Goal: Task Accomplishment & Management: Manage account settings

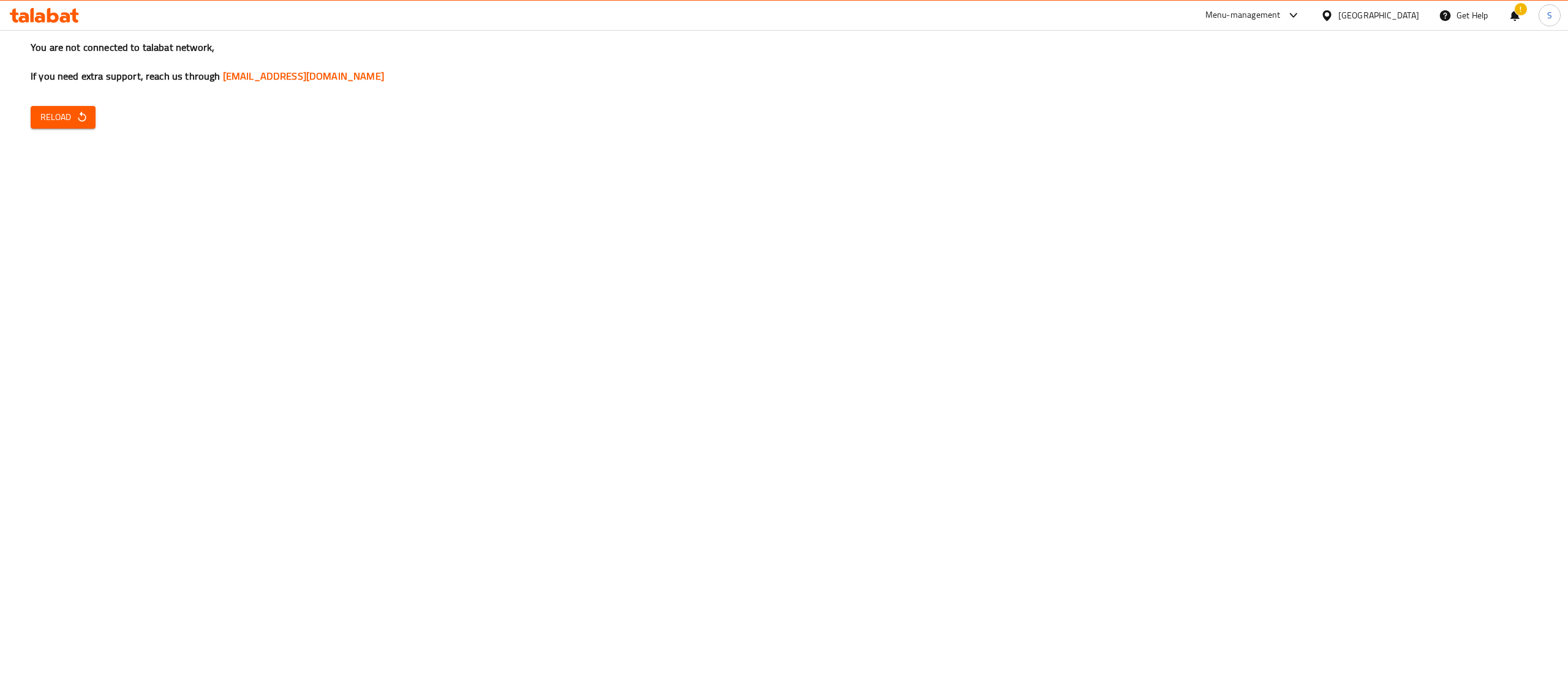
click at [1279, 21] on div "Menu-management" at bounding box center [1243, 15] width 75 height 15
click at [1277, 163] on div "Restaurant-Management" at bounding box center [1236, 163] width 96 height 13
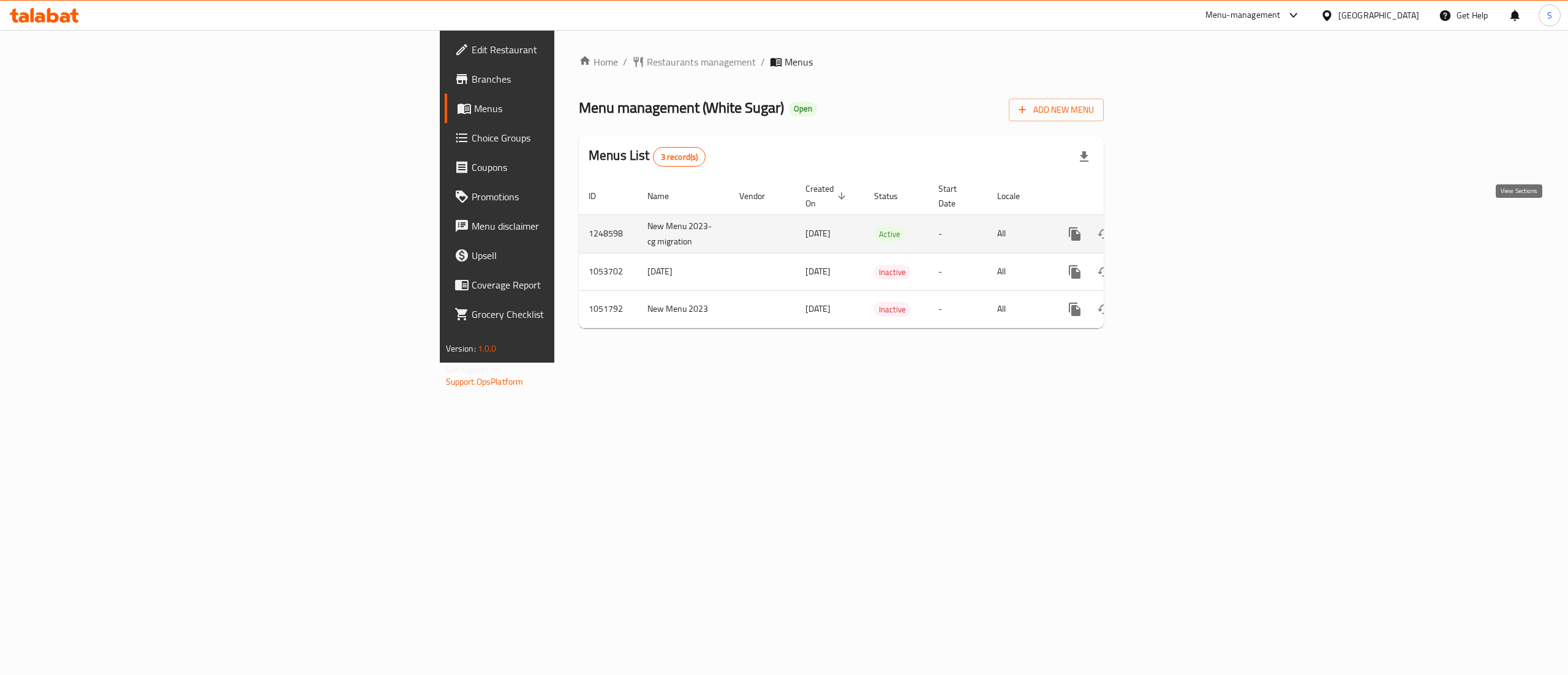
click at [1169, 229] on icon "enhanced table" at bounding box center [1163, 234] width 11 height 11
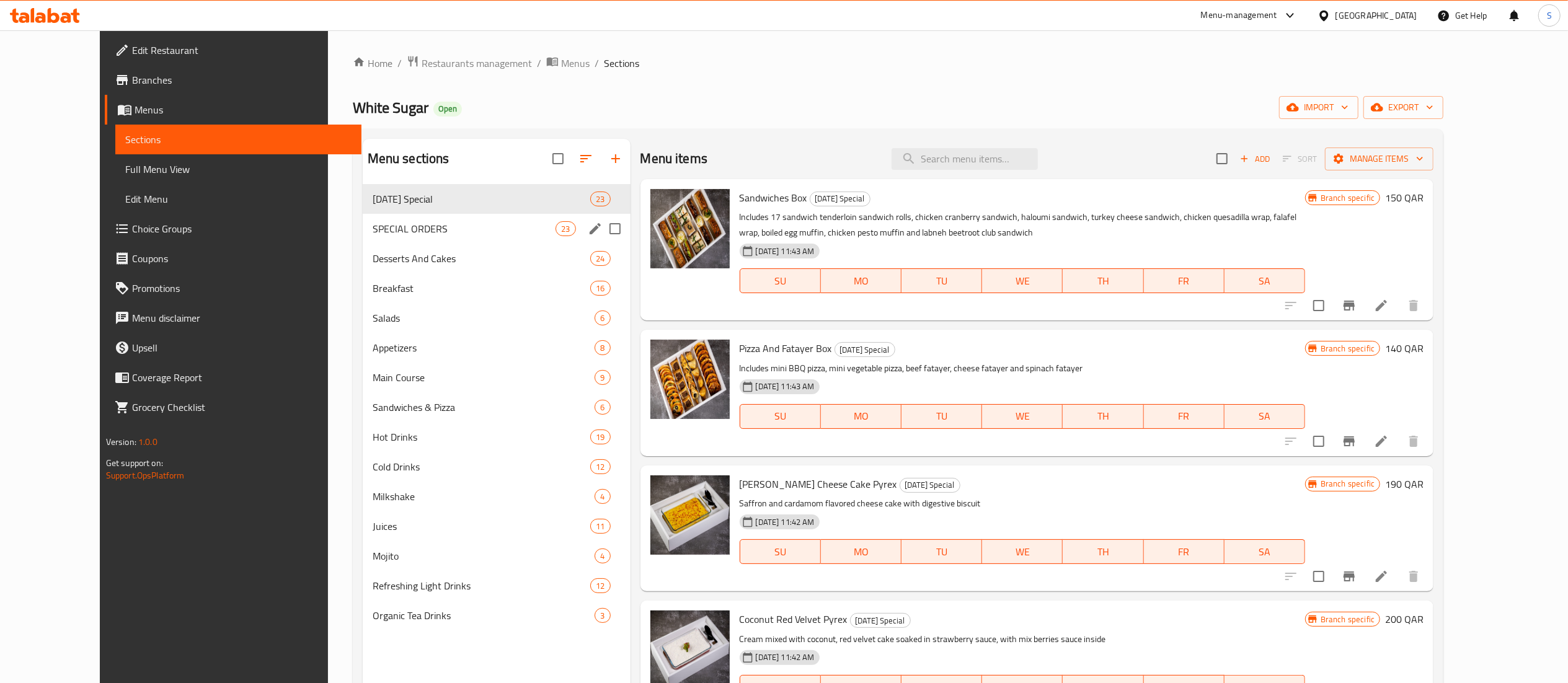
click at [430, 235] on span "SPECIAL ORDERS" at bounding box center [464, 228] width 184 height 15
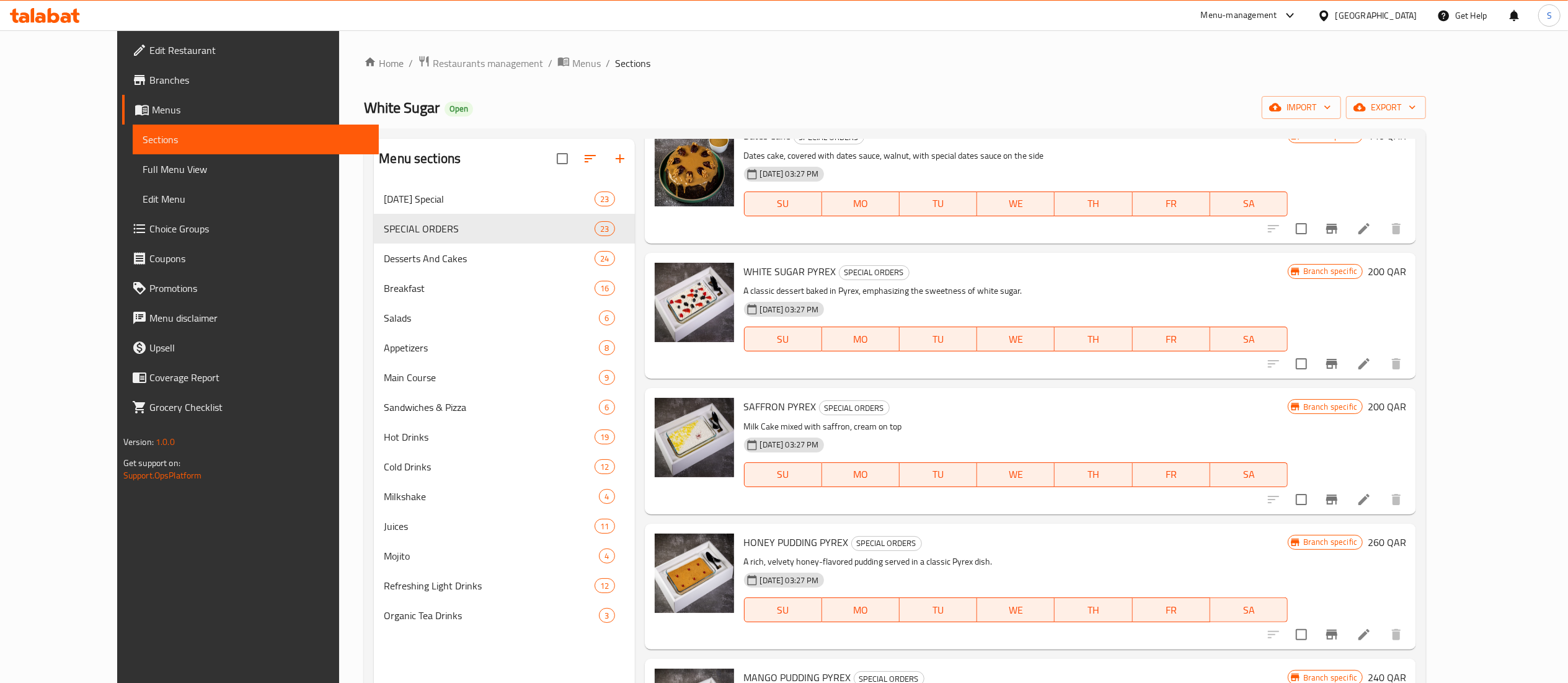
scroll to position [1116, 0]
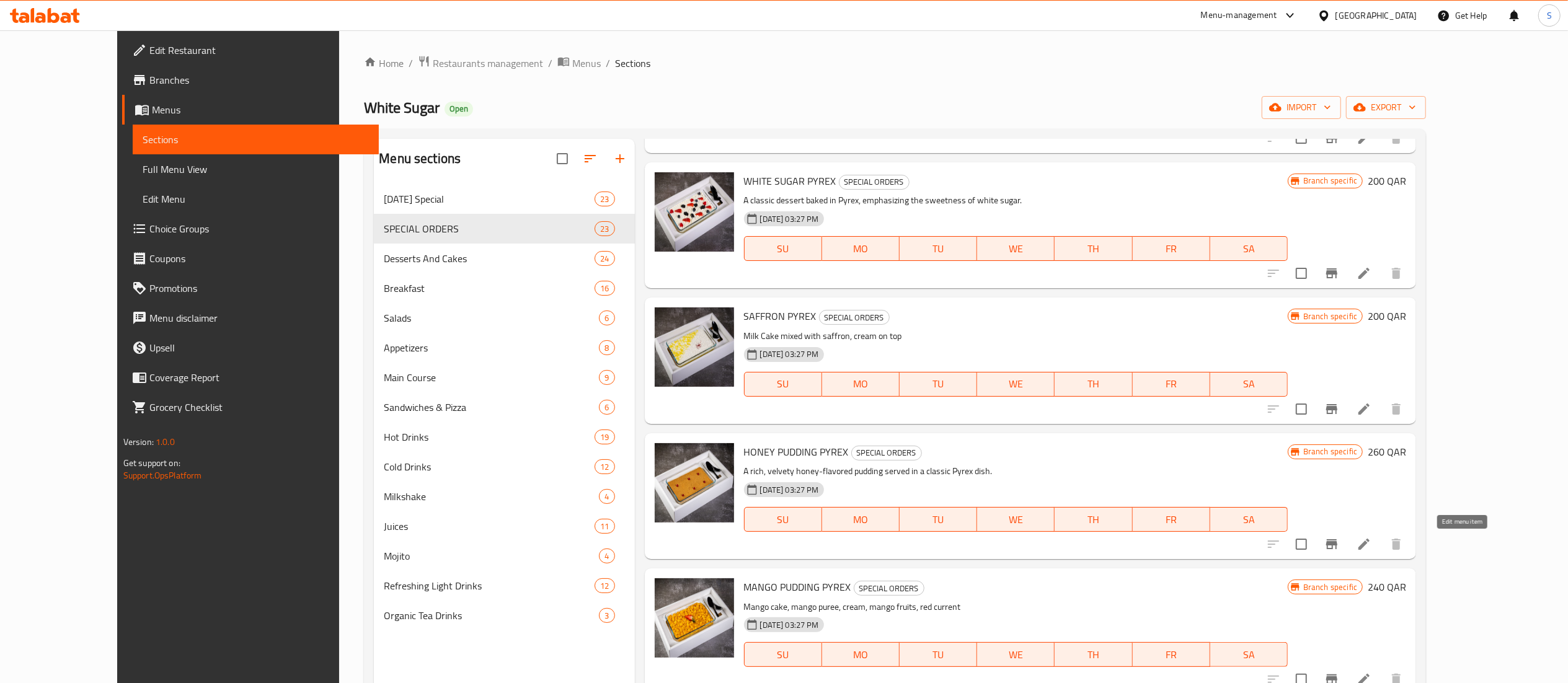
click at [1369, 542] on icon at bounding box center [1364, 544] width 11 height 11
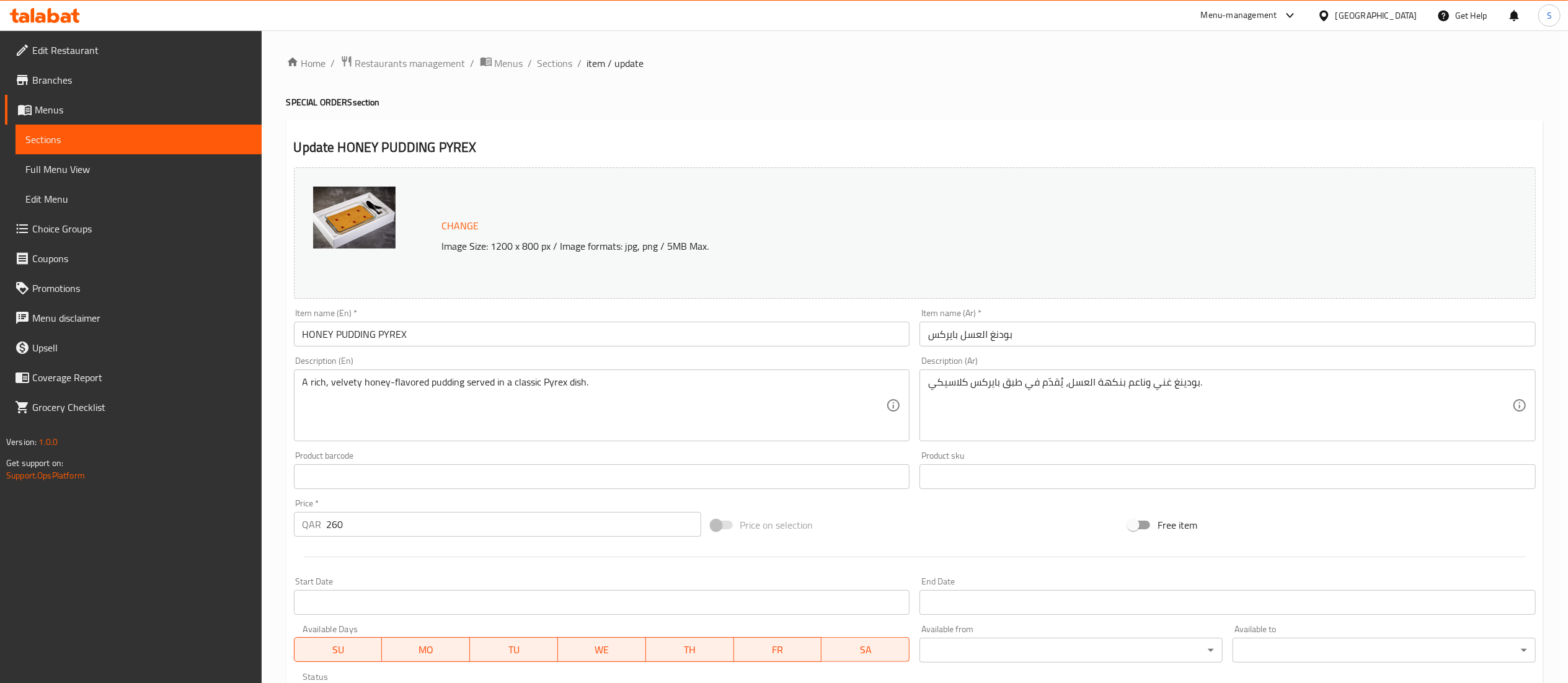
scroll to position [124, 0]
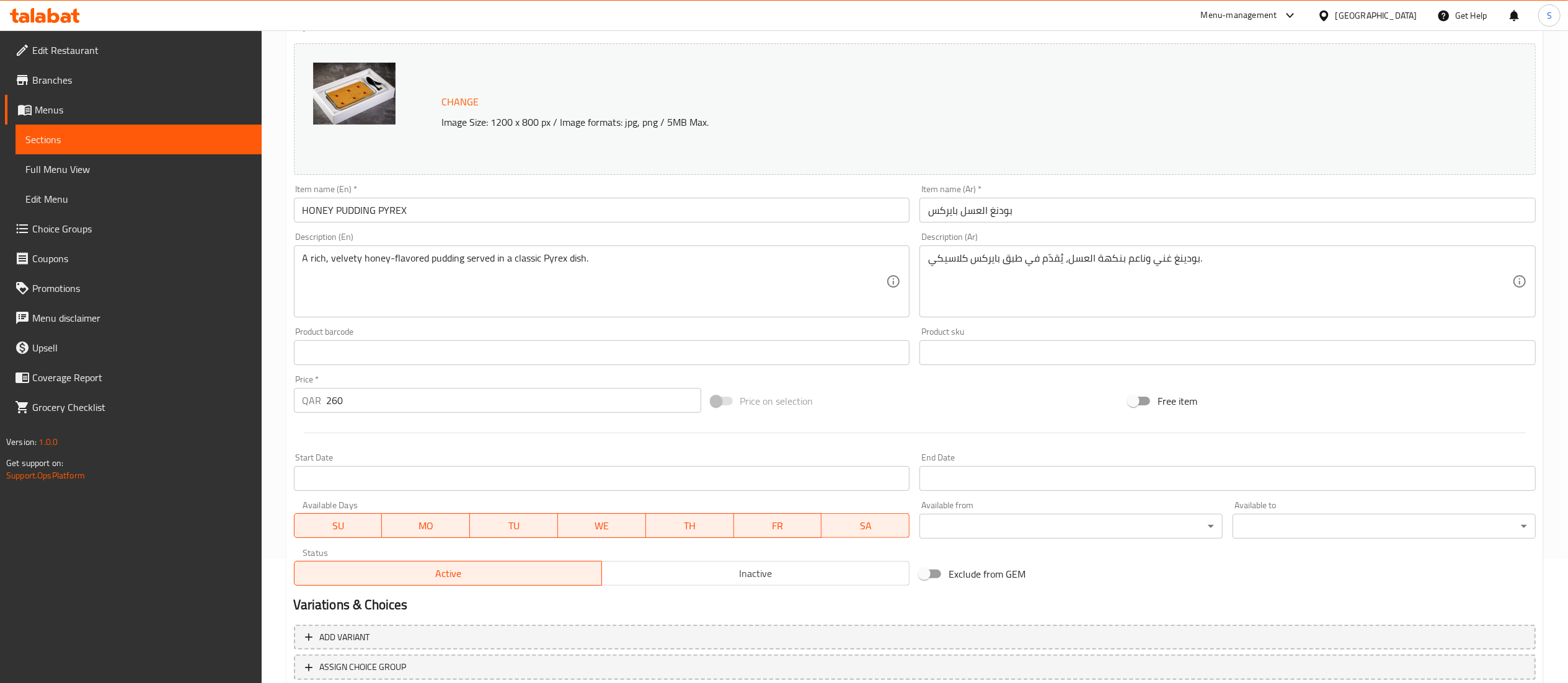
click at [452, 400] on input "260" at bounding box center [514, 400] width 375 height 25
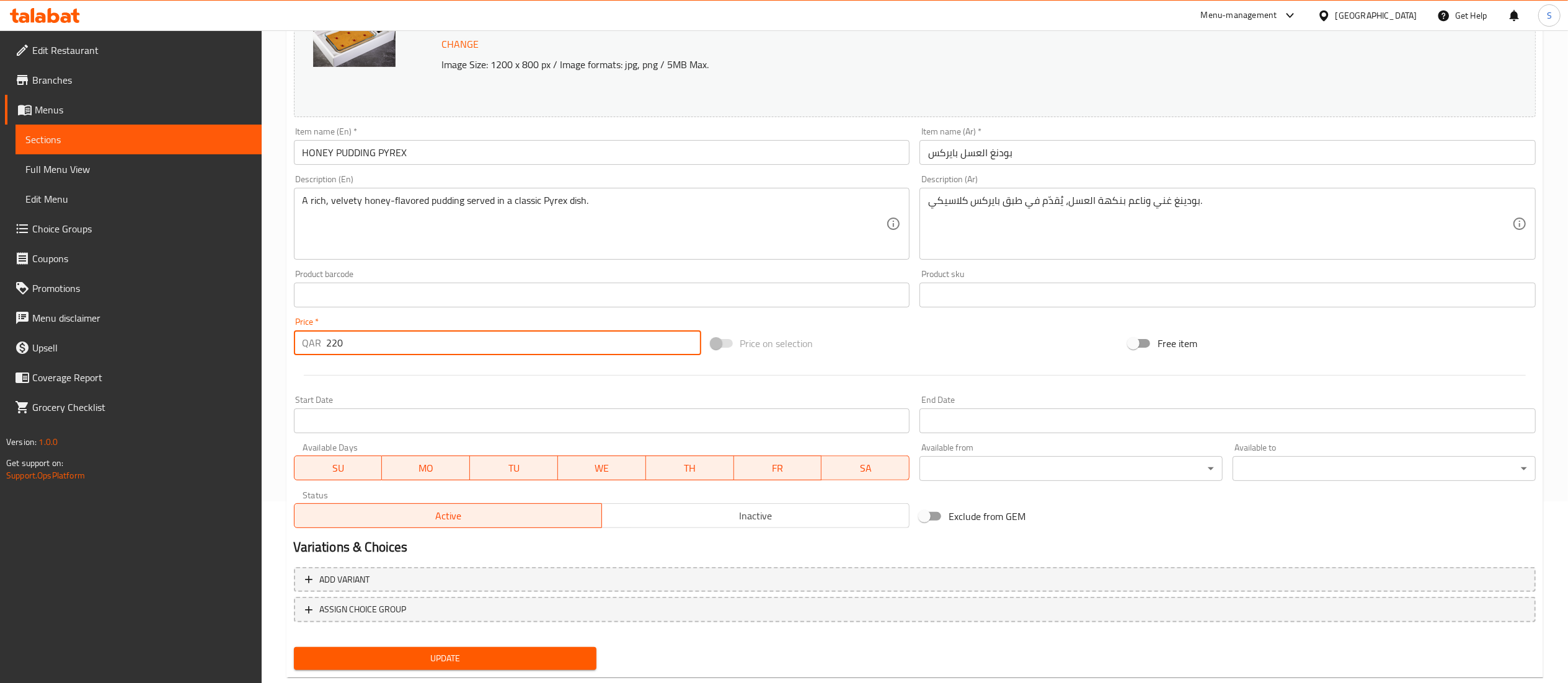
scroll to position [209, 0]
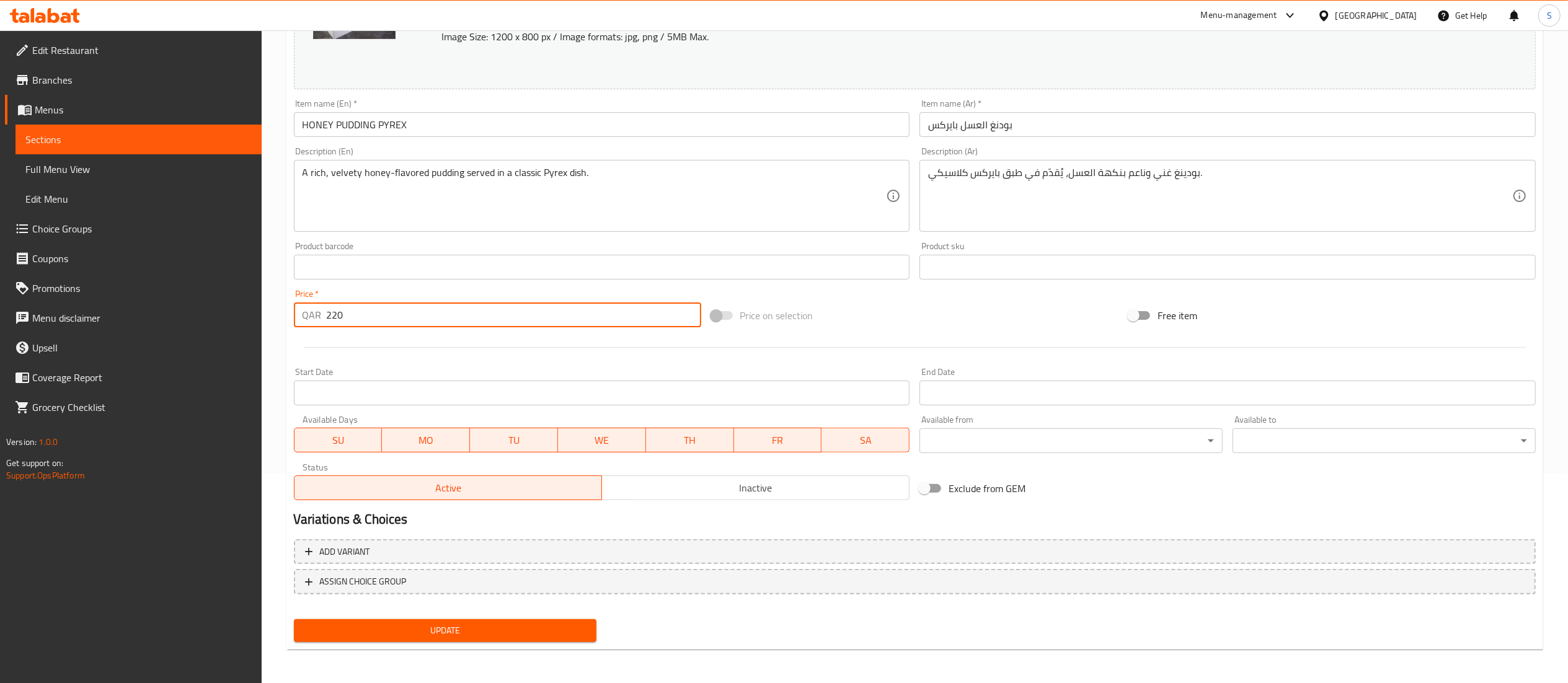
type input "220"
click at [449, 631] on span "Update" at bounding box center [445, 630] width 283 height 15
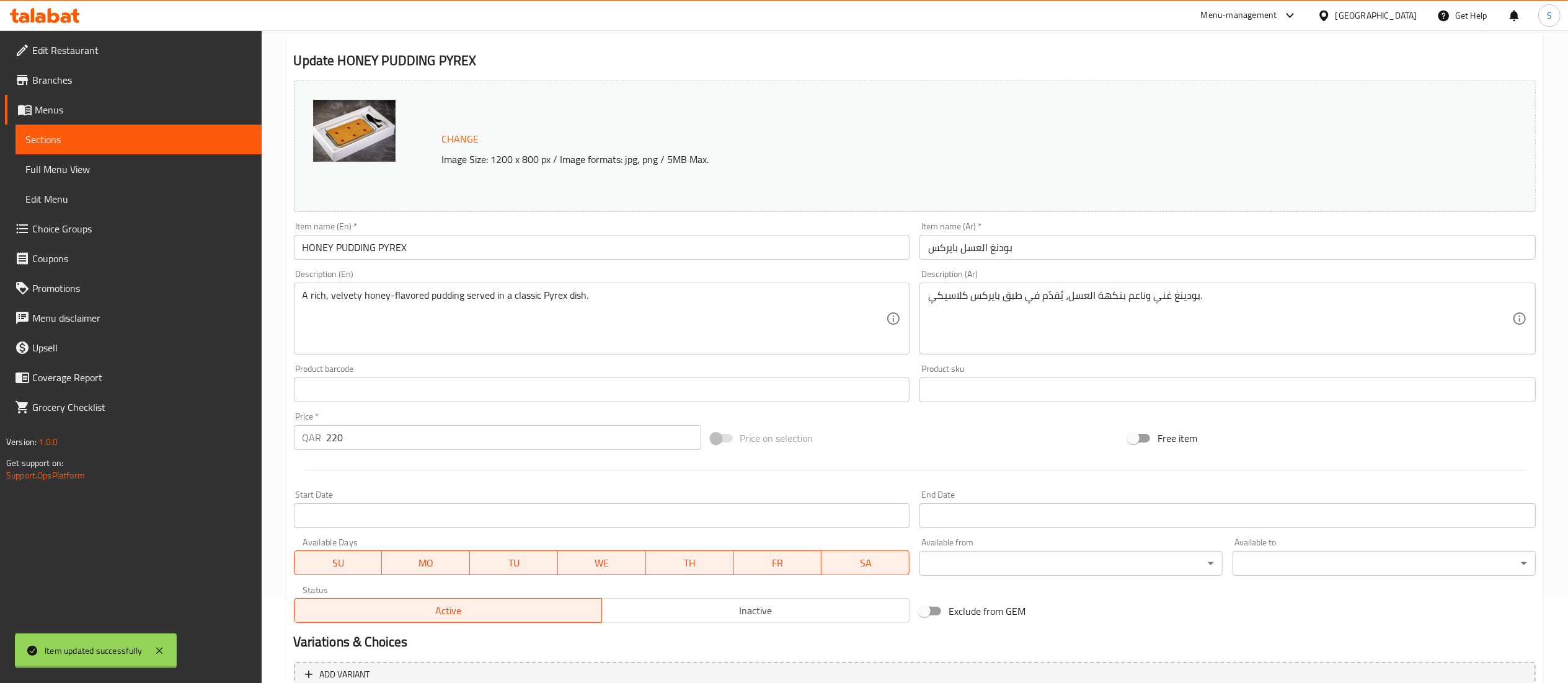
scroll to position [0, 0]
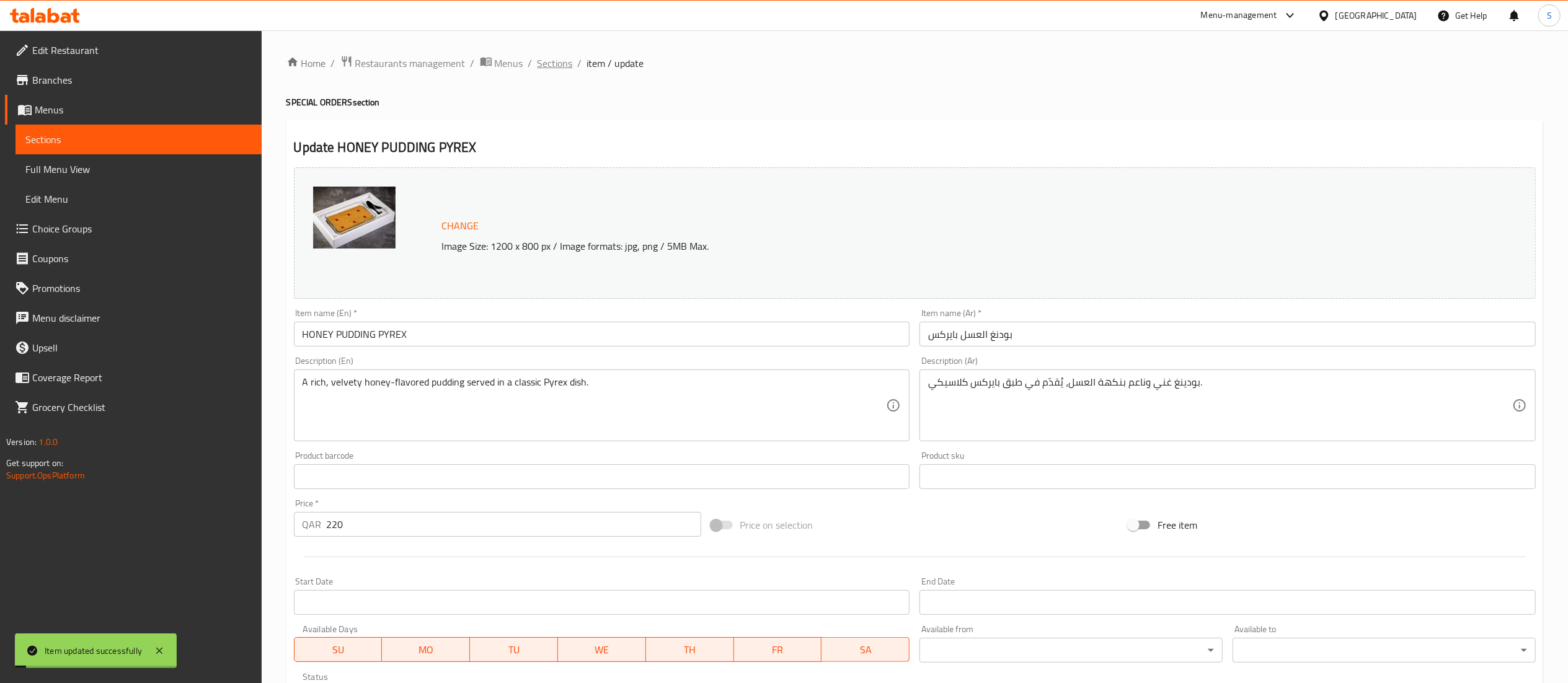
click at [553, 61] on span "Sections" at bounding box center [555, 63] width 35 height 15
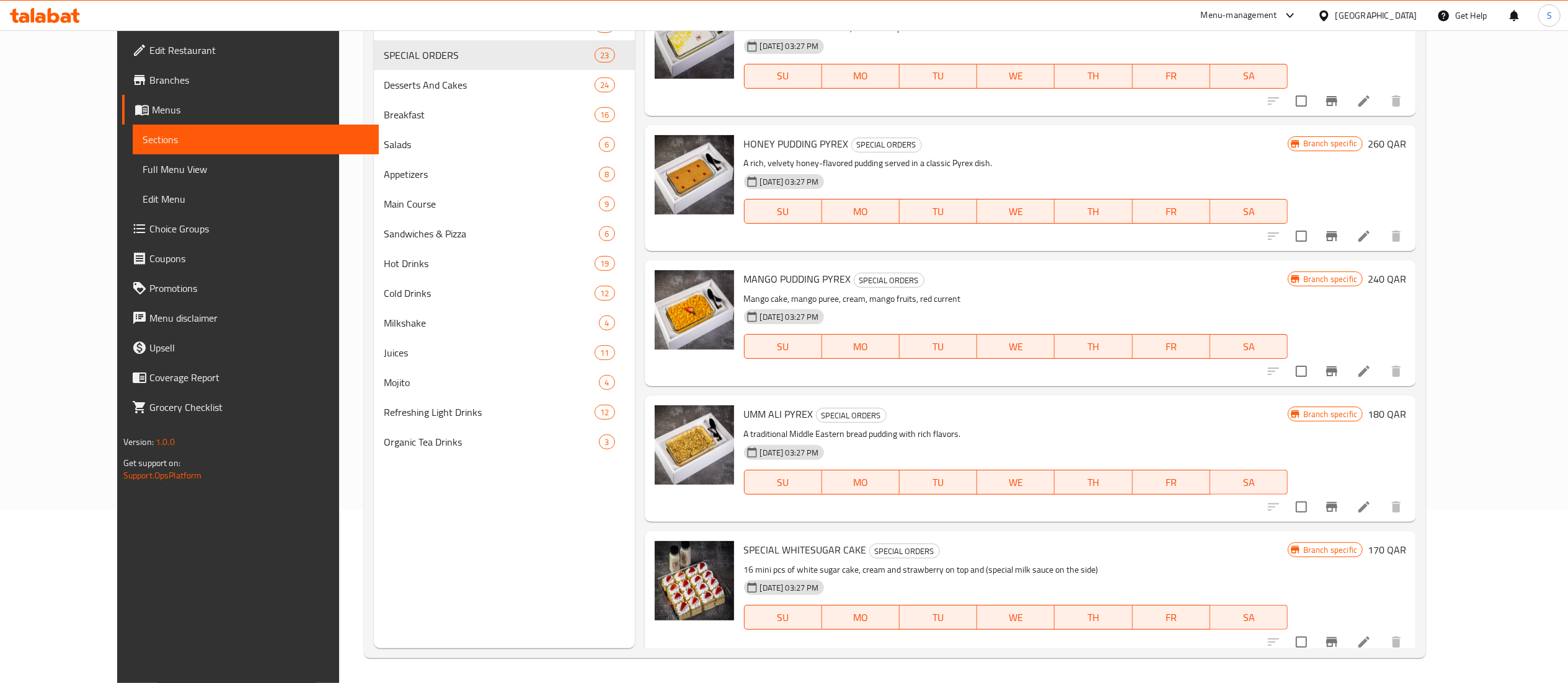
scroll to position [1113, 0]
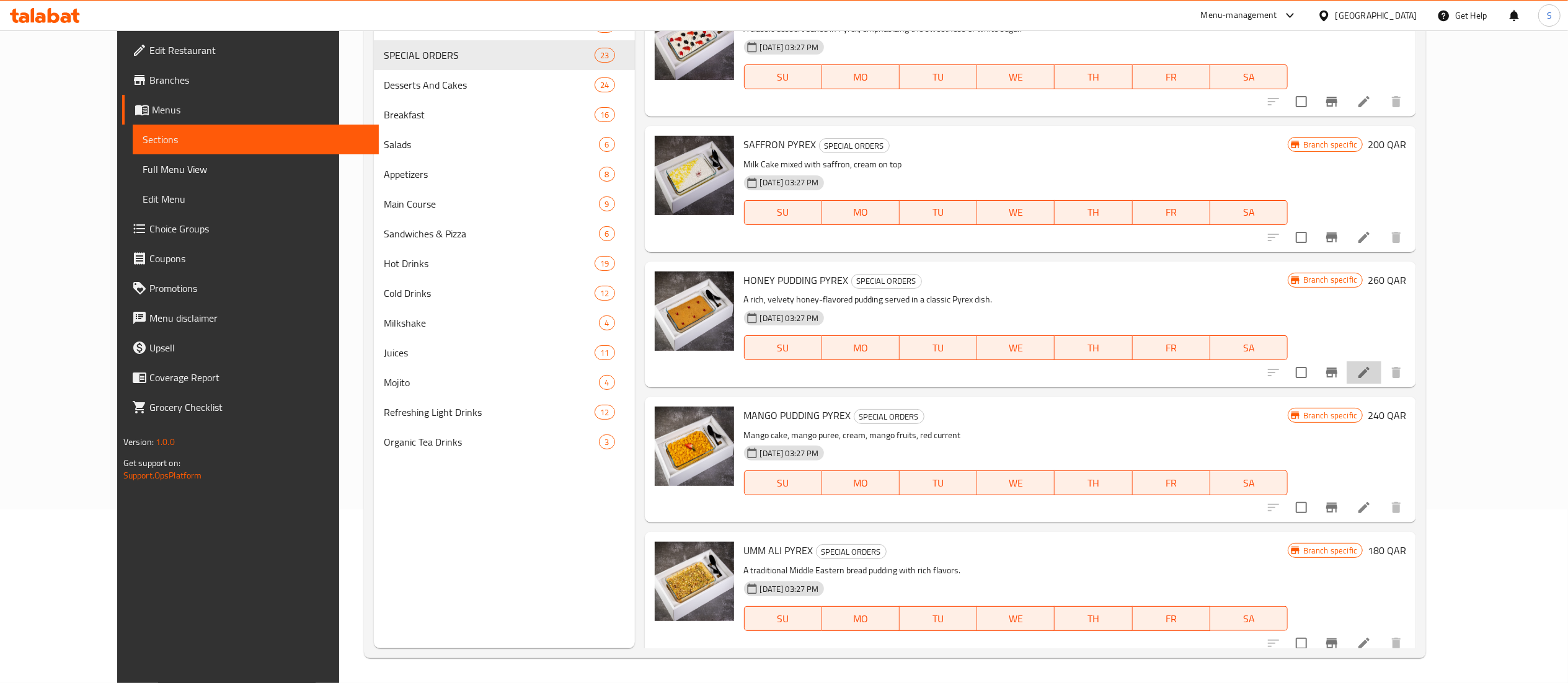
click at [1381, 380] on li at bounding box center [1364, 372] width 35 height 22
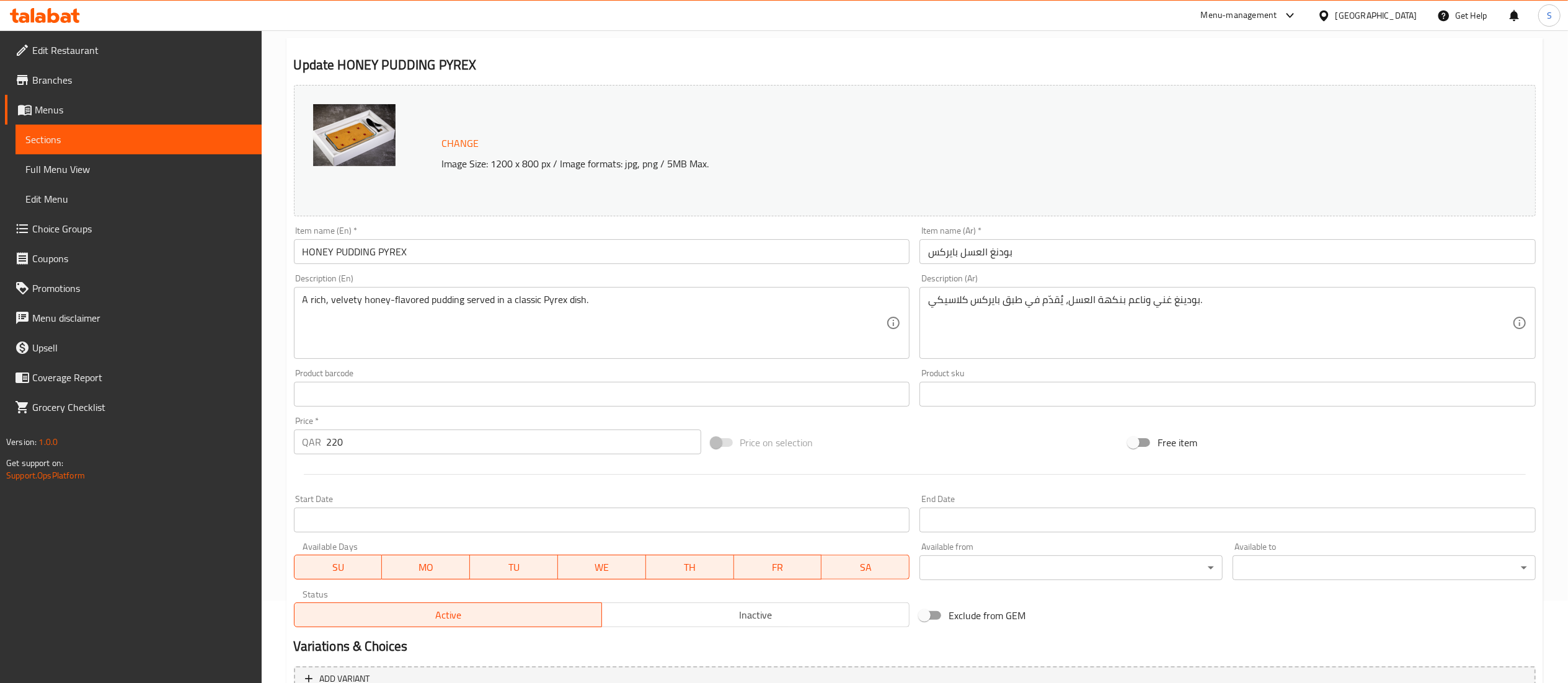
scroll to position [209, 0]
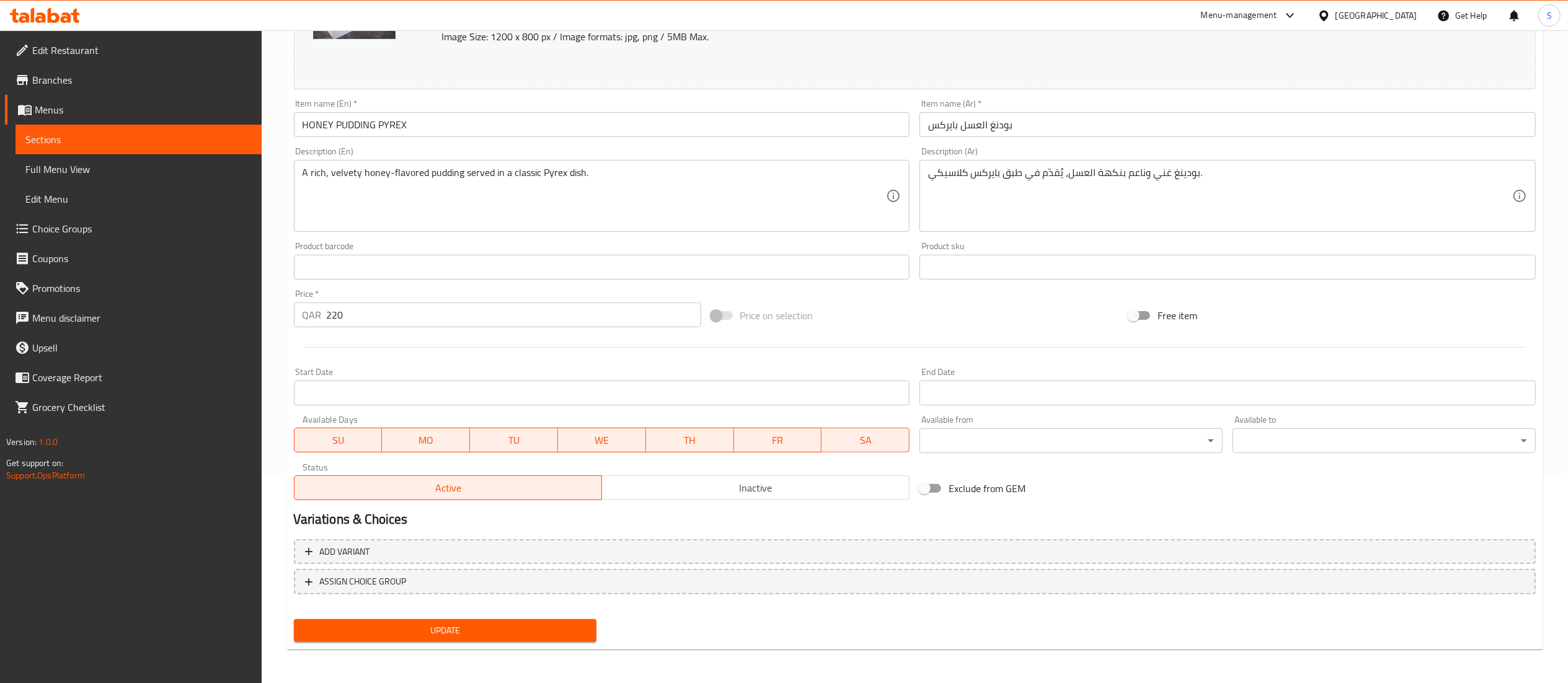
click at [375, 629] on span "Update" at bounding box center [445, 630] width 283 height 15
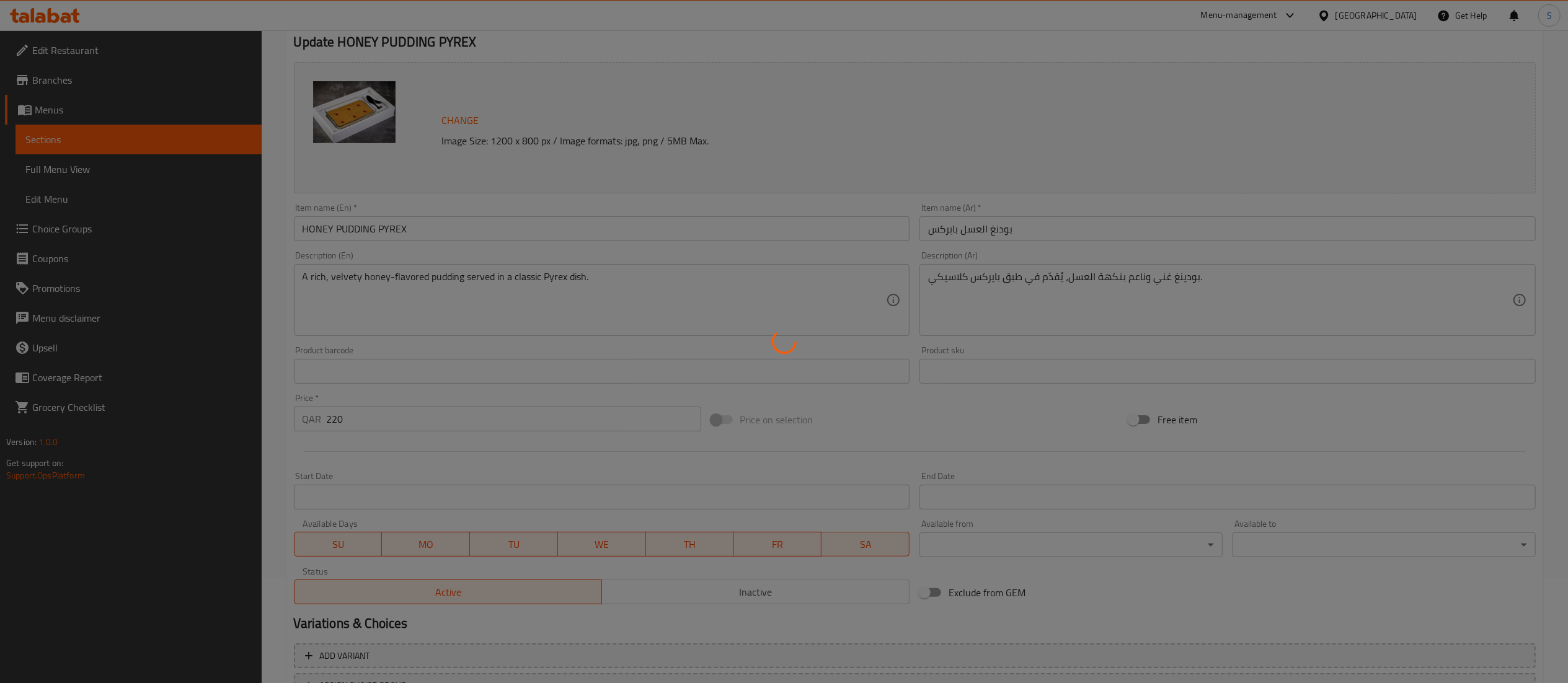
scroll to position [0, 0]
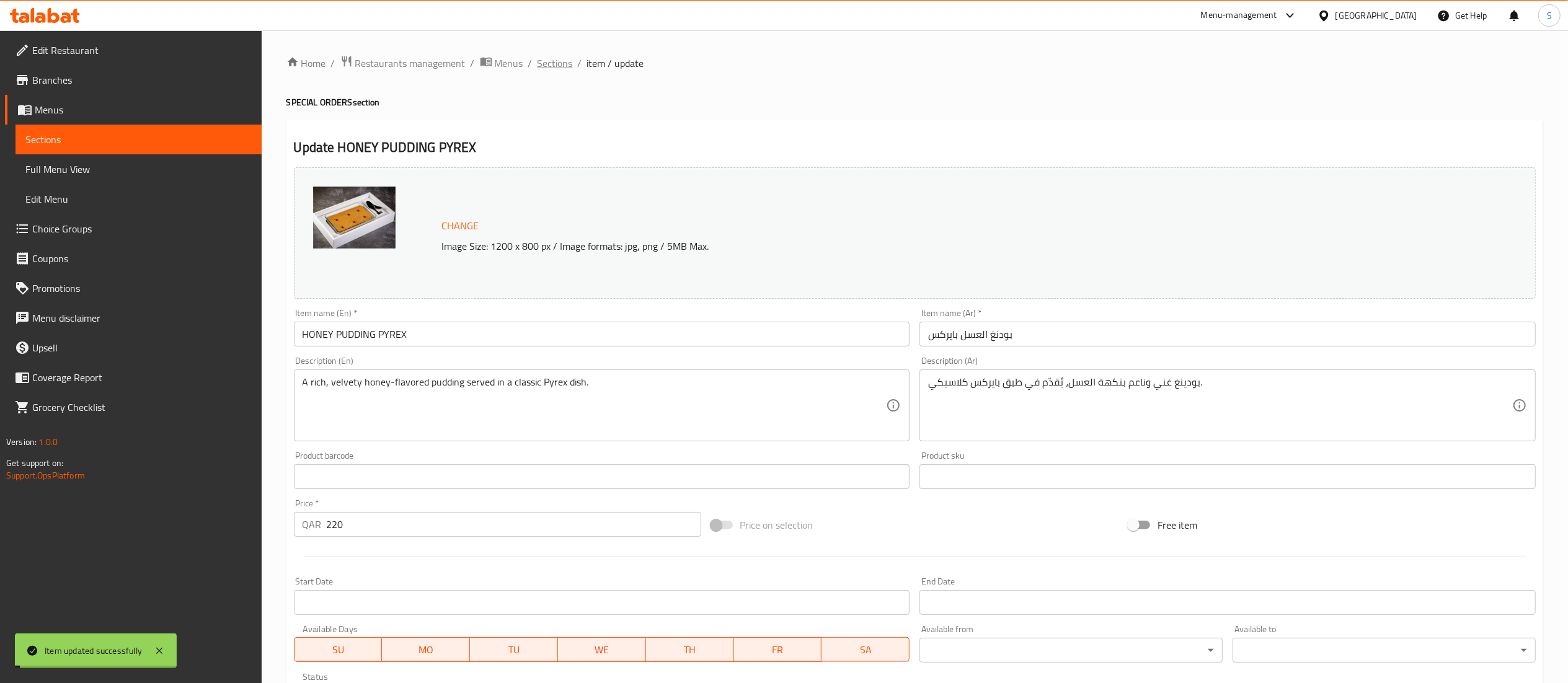
click at [558, 58] on span "Sections" at bounding box center [555, 63] width 35 height 15
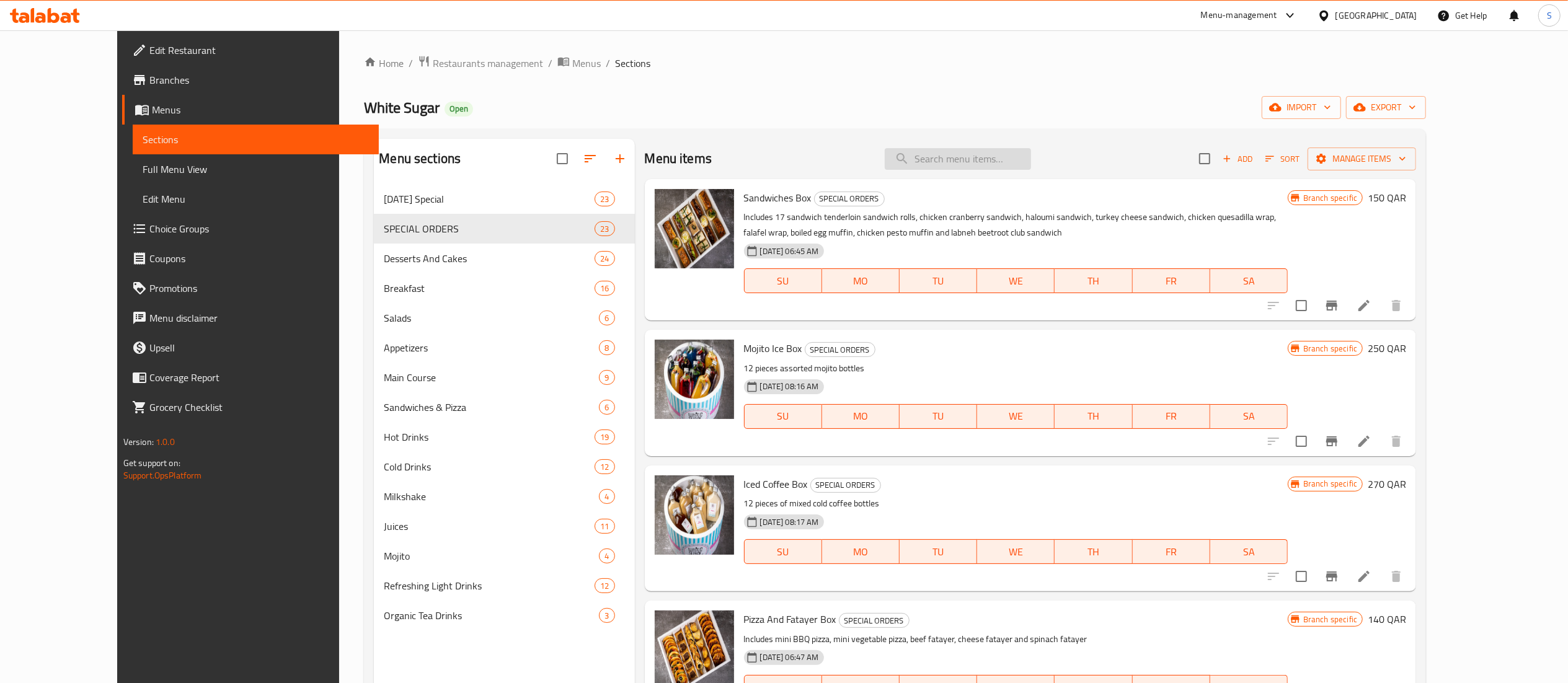
click at [948, 158] on input "search" at bounding box center [958, 158] width 146 height 21
type input "elba"
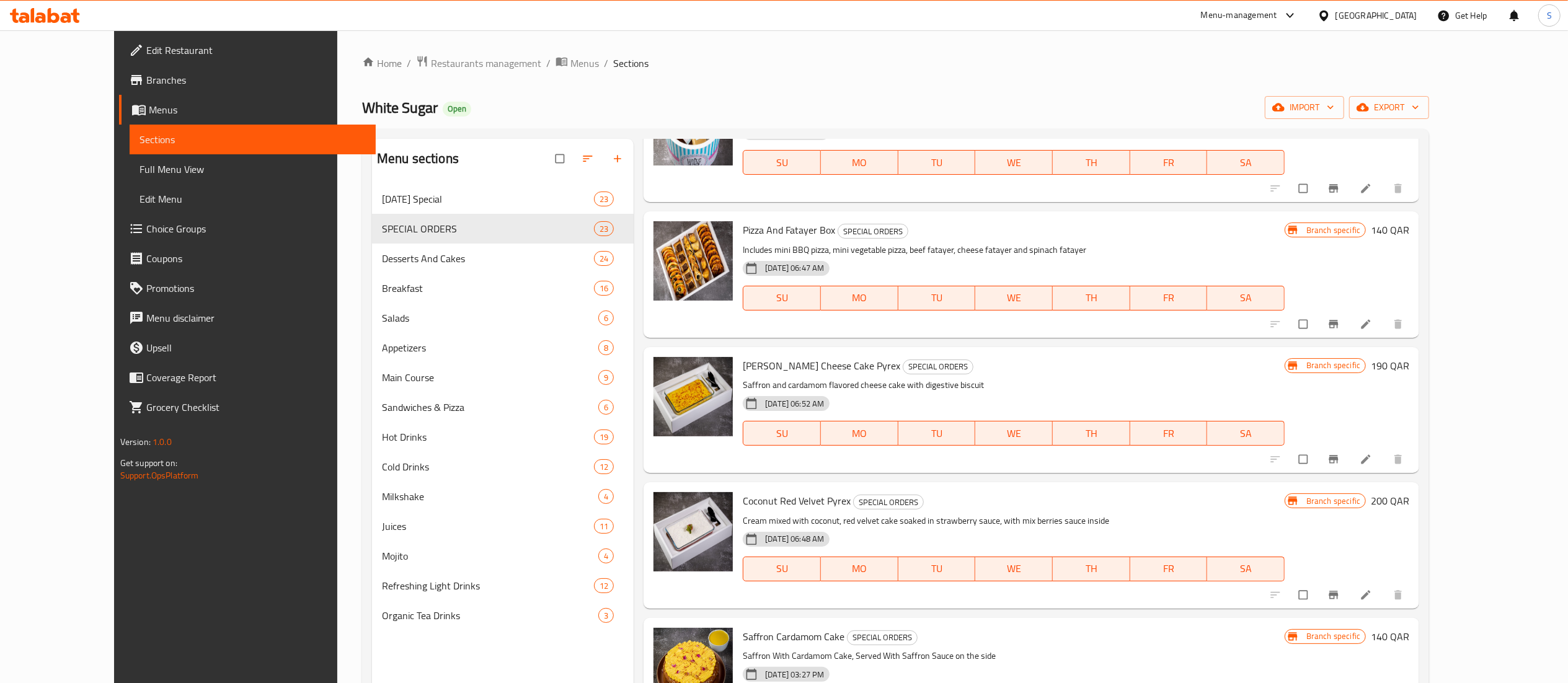
scroll to position [495, 0]
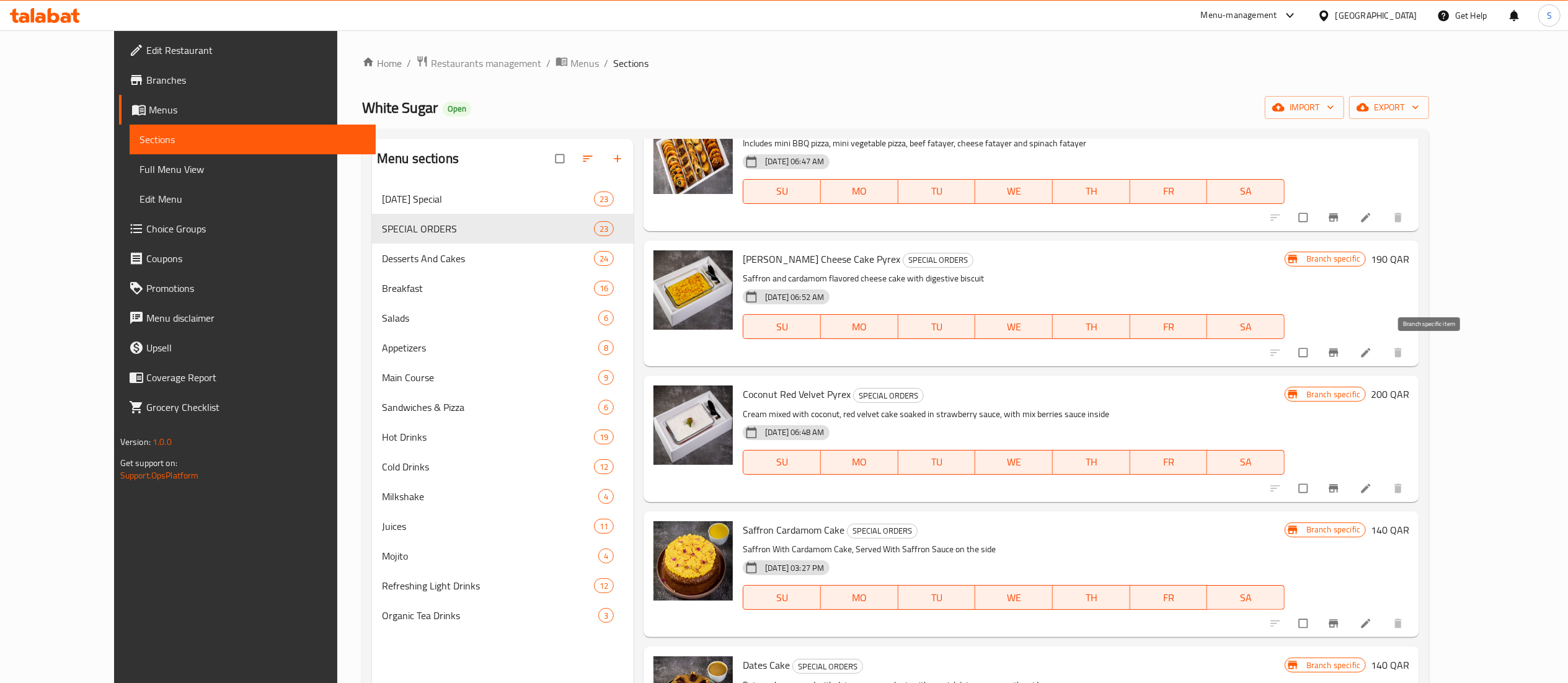
click at [1350, 353] on button "Branch-specific-item" at bounding box center [1334, 352] width 29 height 27
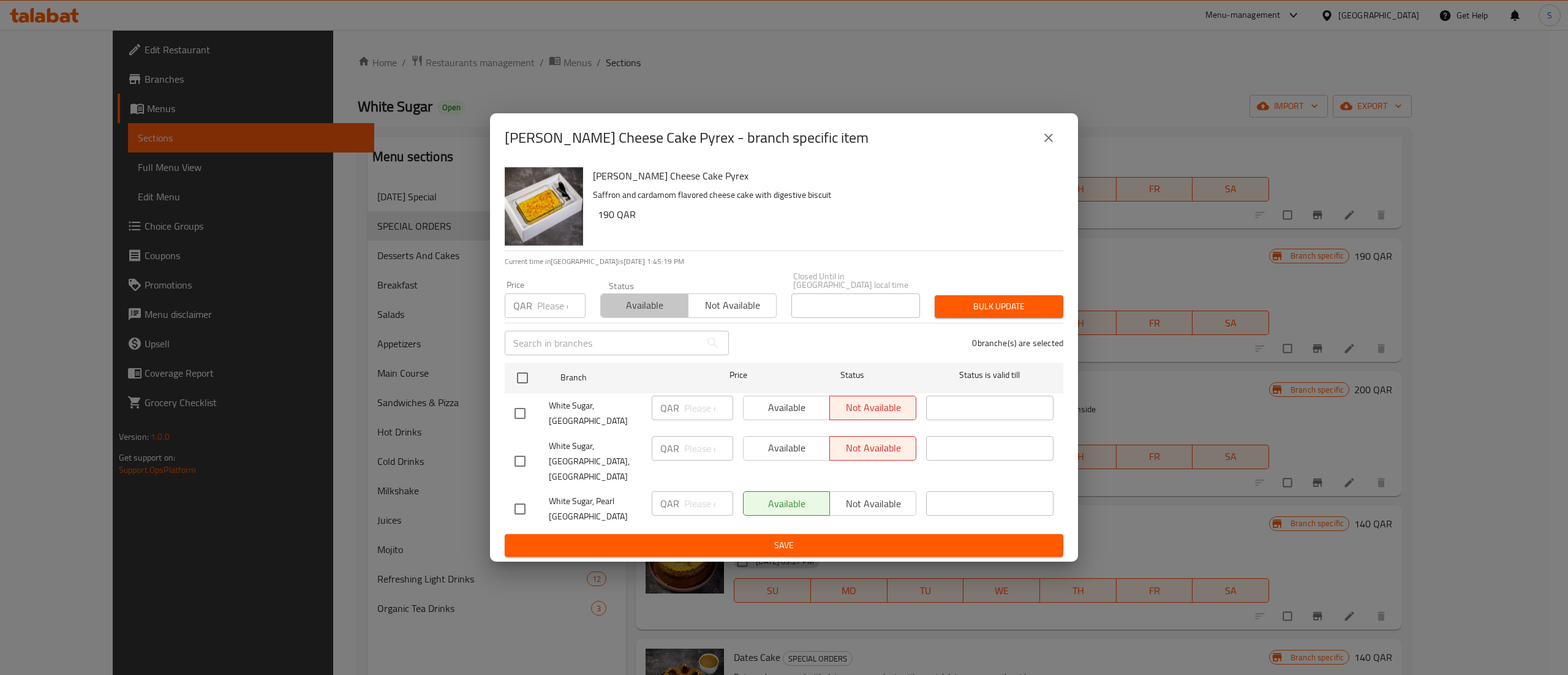
click at [662, 312] on span "Available" at bounding box center [644, 305] width 78 height 18
click at [761, 537] on span "Save" at bounding box center [784, 545] width 539 height 15
click at [1046, 145] on icon "close" at bounding box center [1048, 138] width 15 height 15
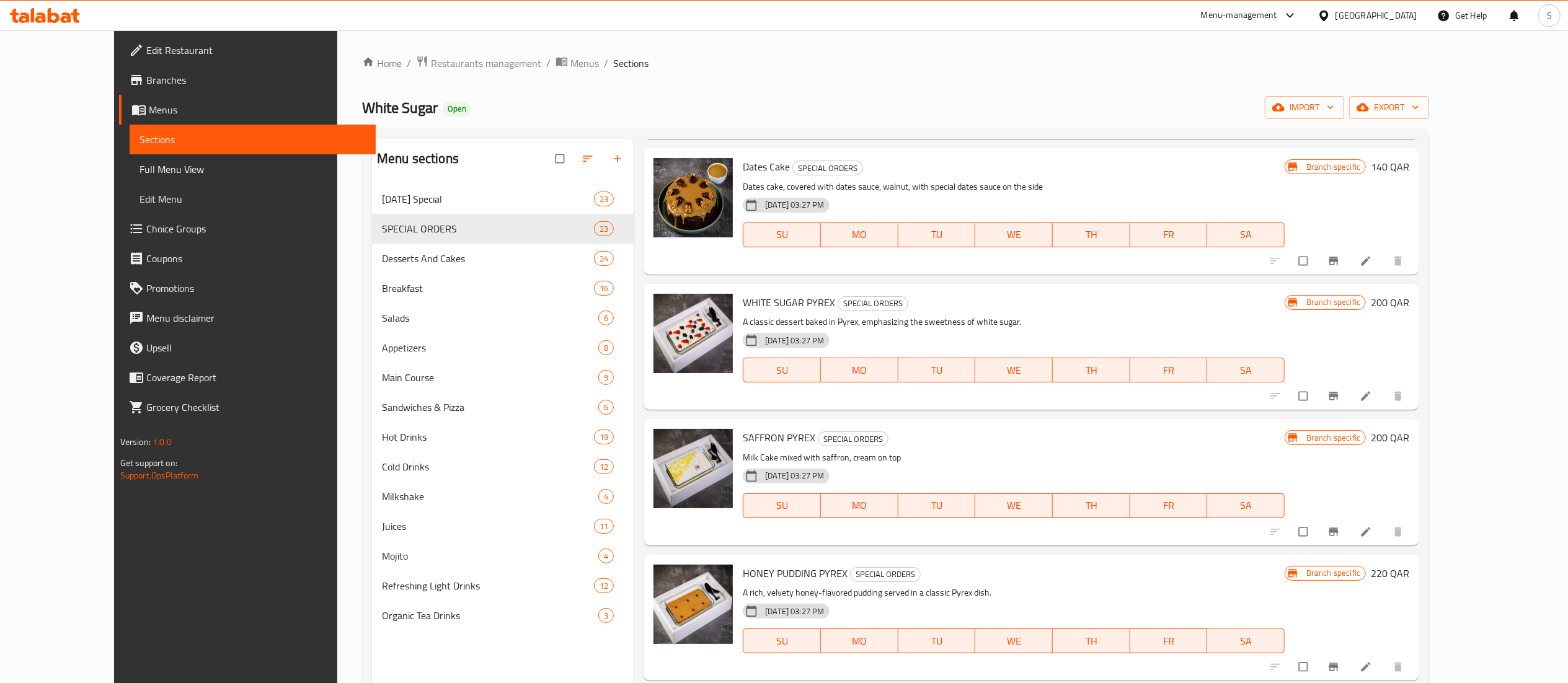
scroll to position [1116, 0]
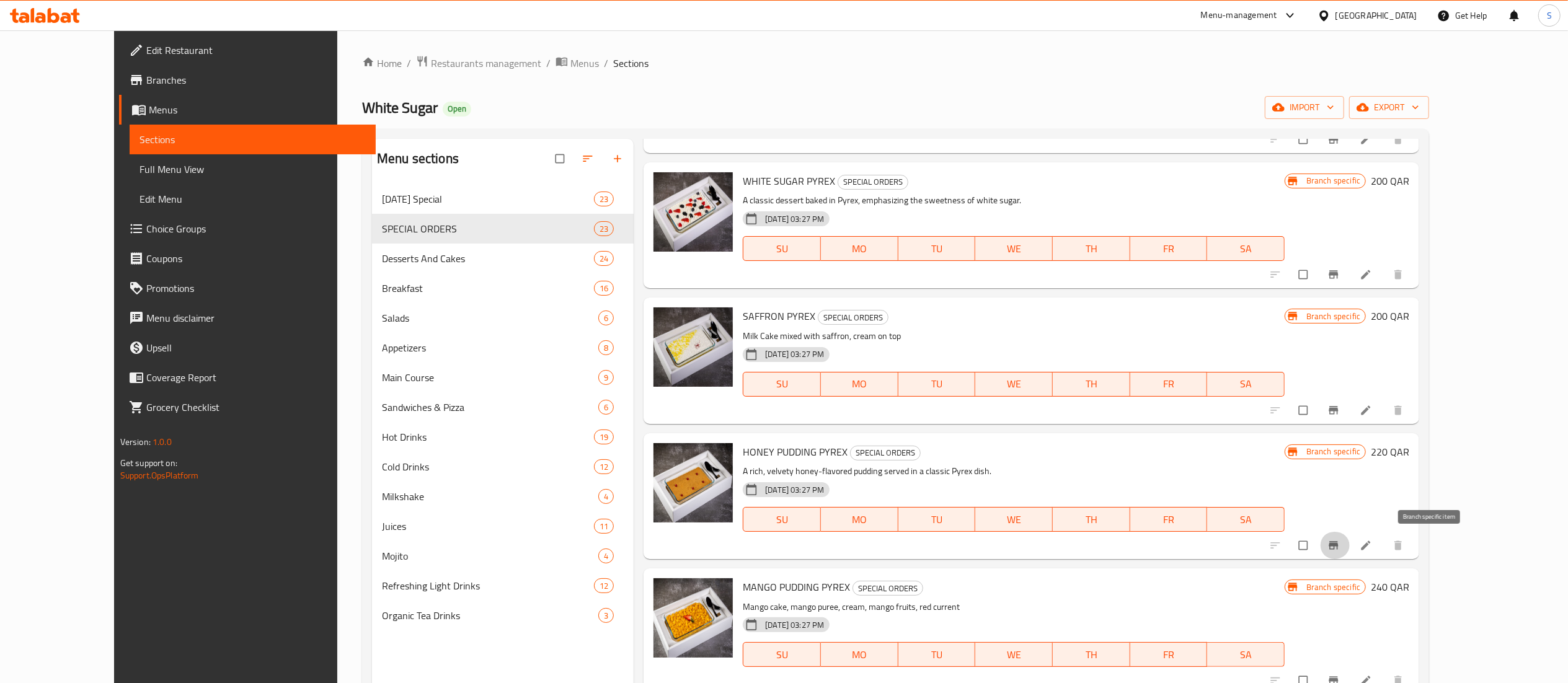
click at [1338, 545] on icon "Branch-specific-item" at bounding box center [1334, 545] width 10 height 8
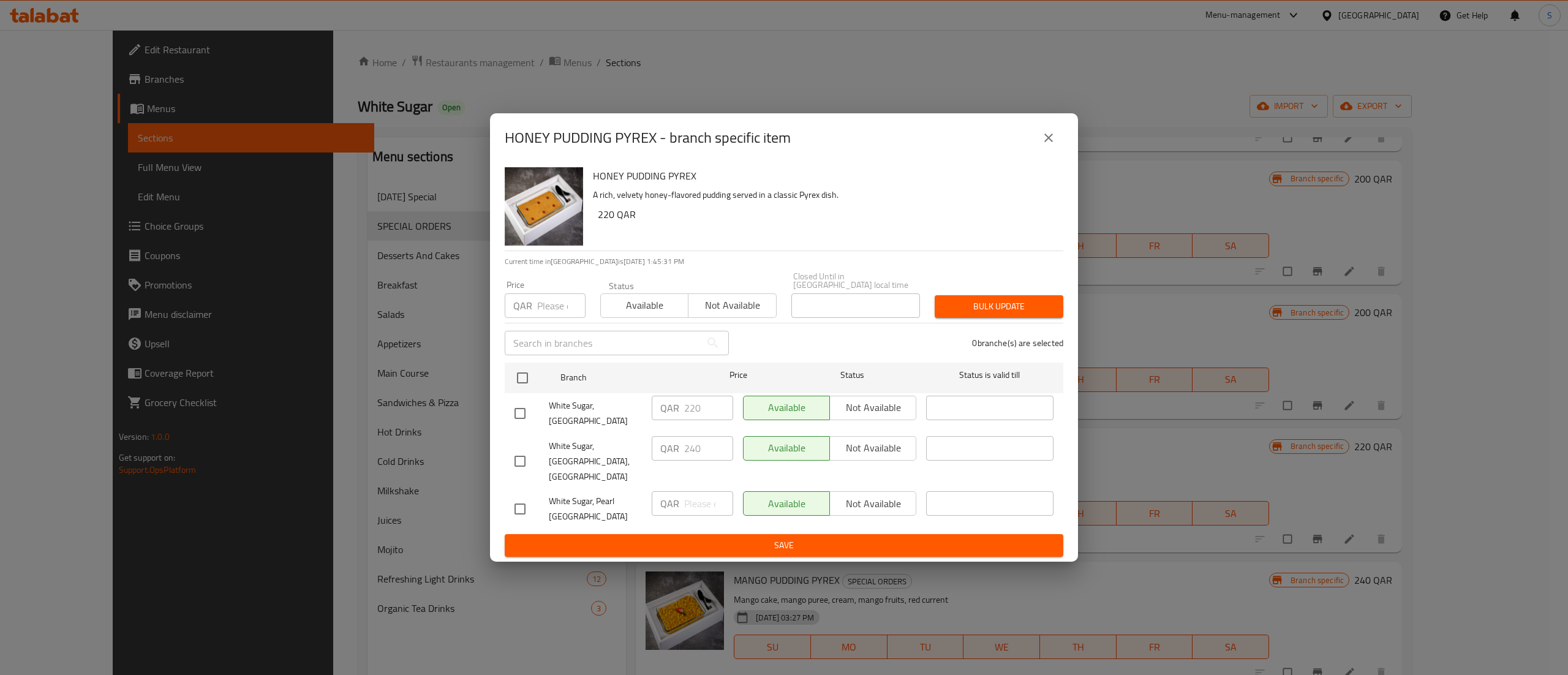
click at [660, 305] on span "Available" at bounding box center [644, 305] width 78 height 18
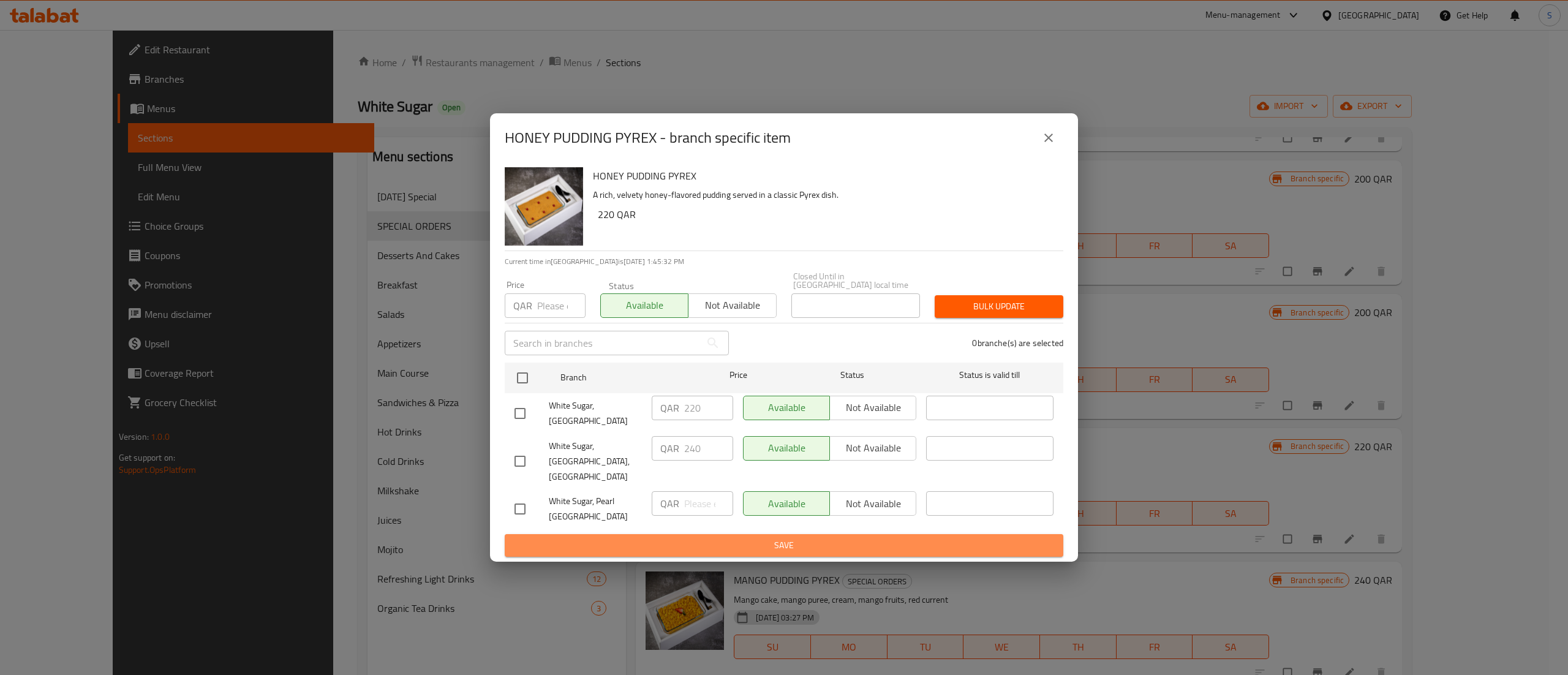
click at [751, 537] on span "Save" at bounding box center [784, 545] width 539 height 15
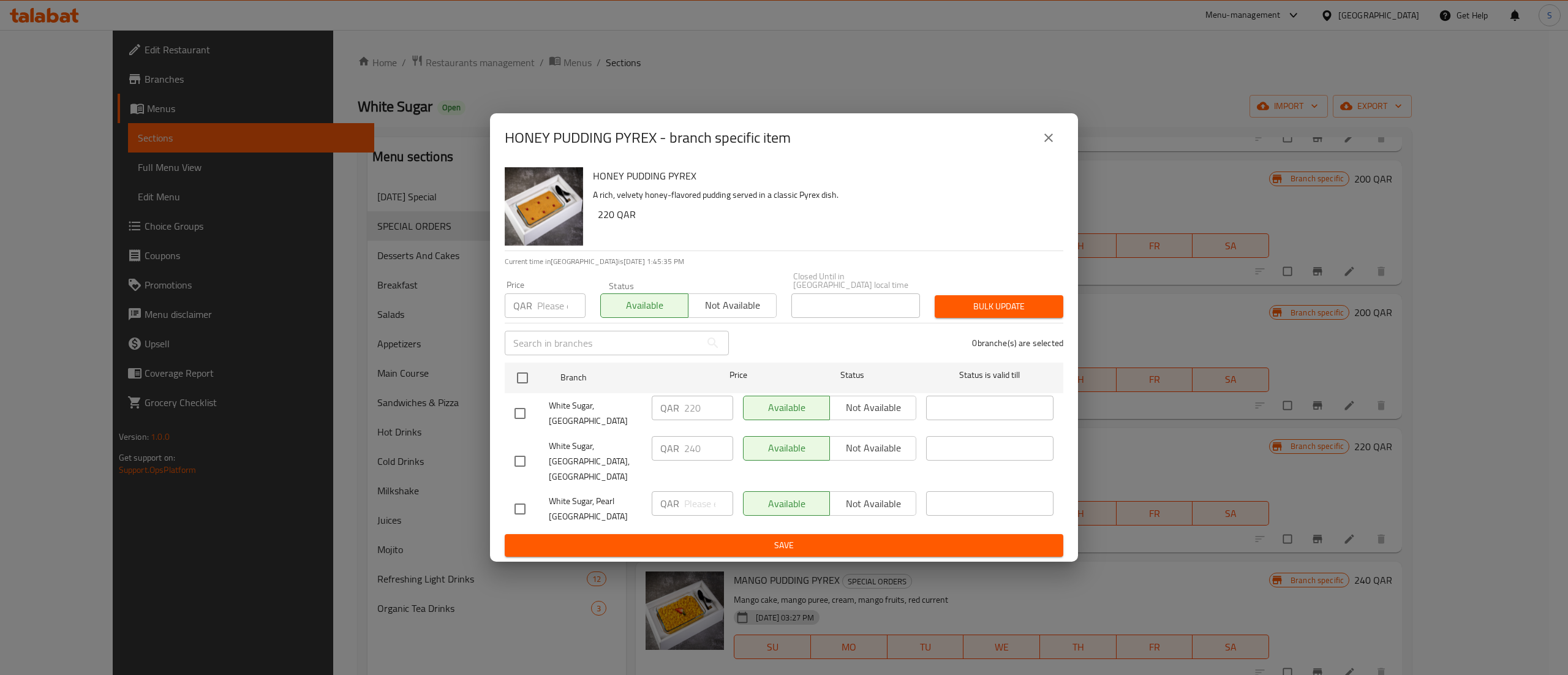
click at [520, 496] on input "checkbox" at bounding box center [520, 508] width 26 height 26
checkbox input "true"
click at [696, 501] on input "number" at bounding box center [708, 503] width 49 height 24
type input "220"
click at [511, 454] on input "checkbox" at bounding box center [520, 460] width 26 height 26
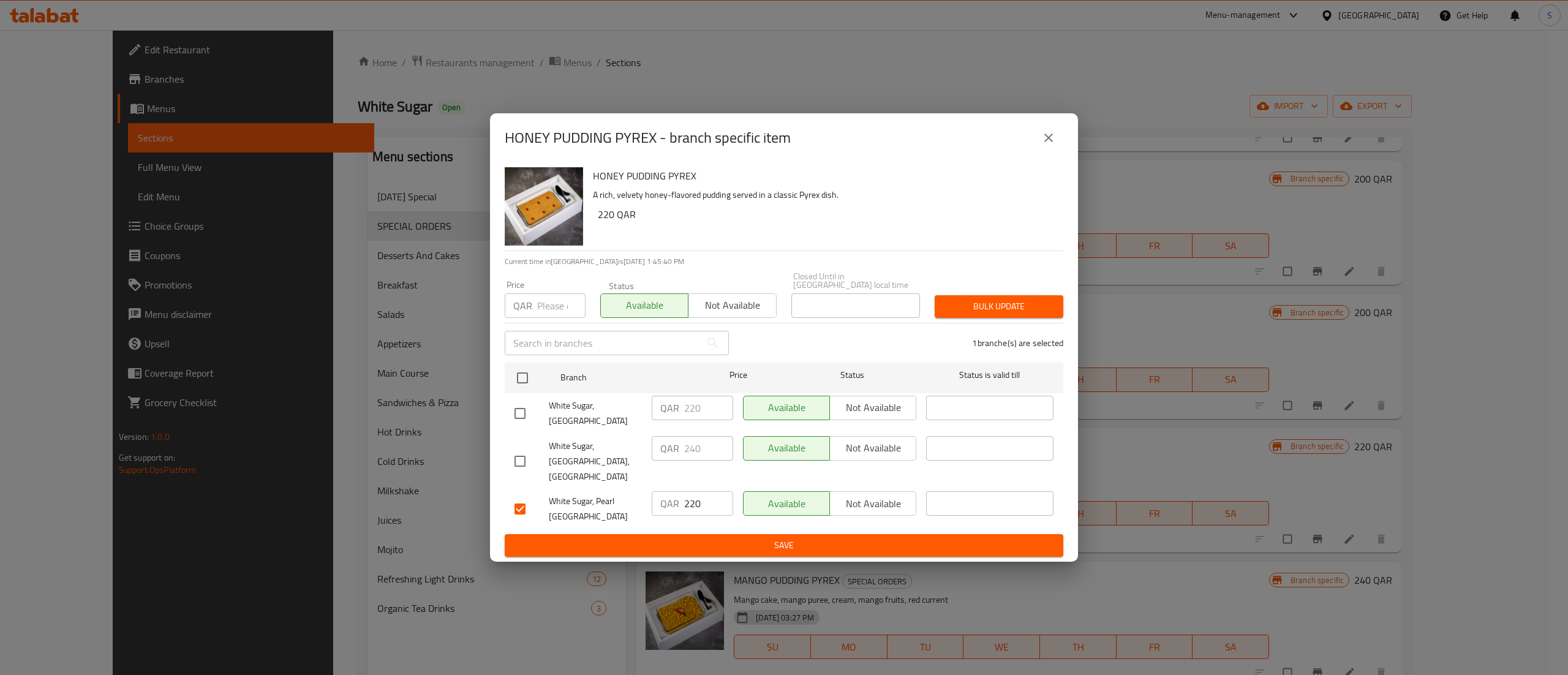
checkbox input "true"
click at [709, 457] on input "240" at bounding box center [708, 448] width 49 height 24
type input "220"
click at [775, 537] on span "Save" at bounding box center [784, 545] width 539 height 15
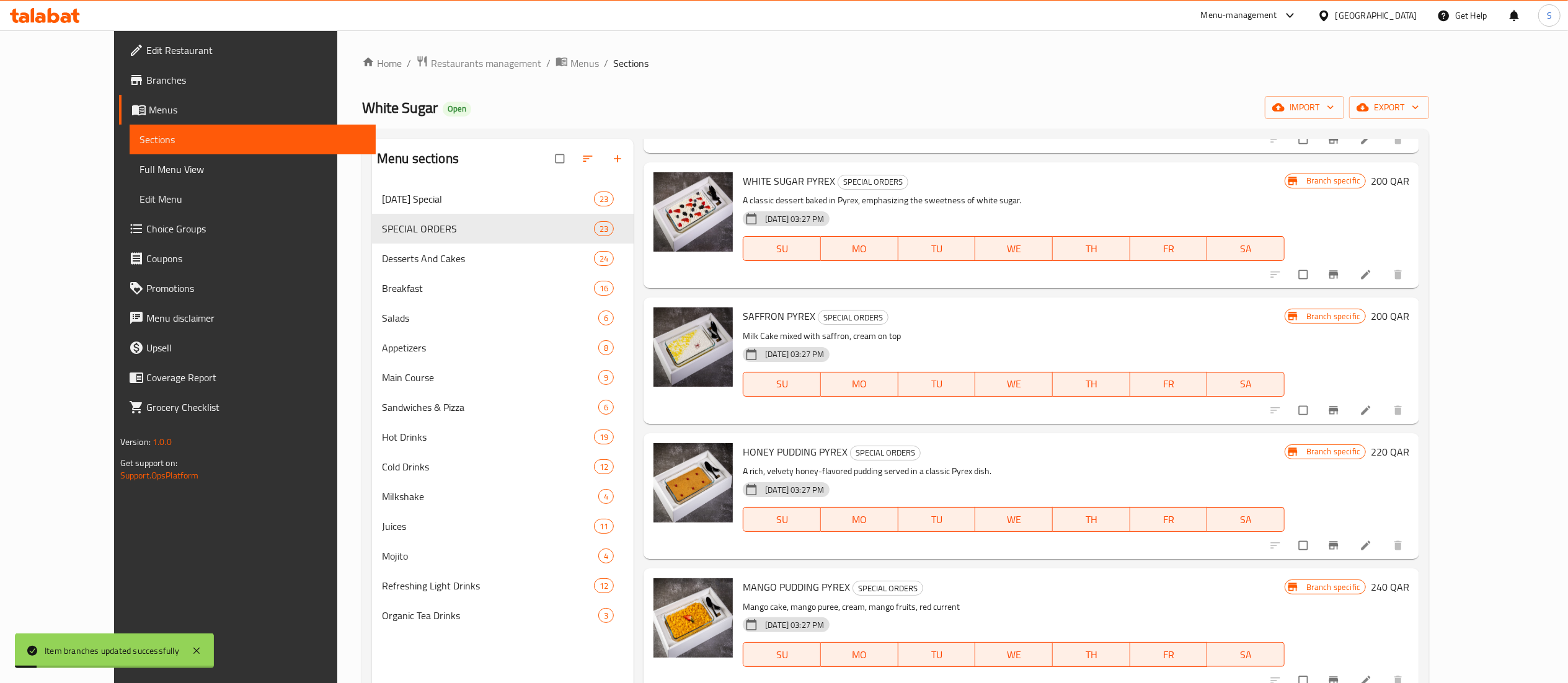
click at [1340, 541] on icon "Branch-specific-item" at bounding box center [1333, 545] width 13 height 13
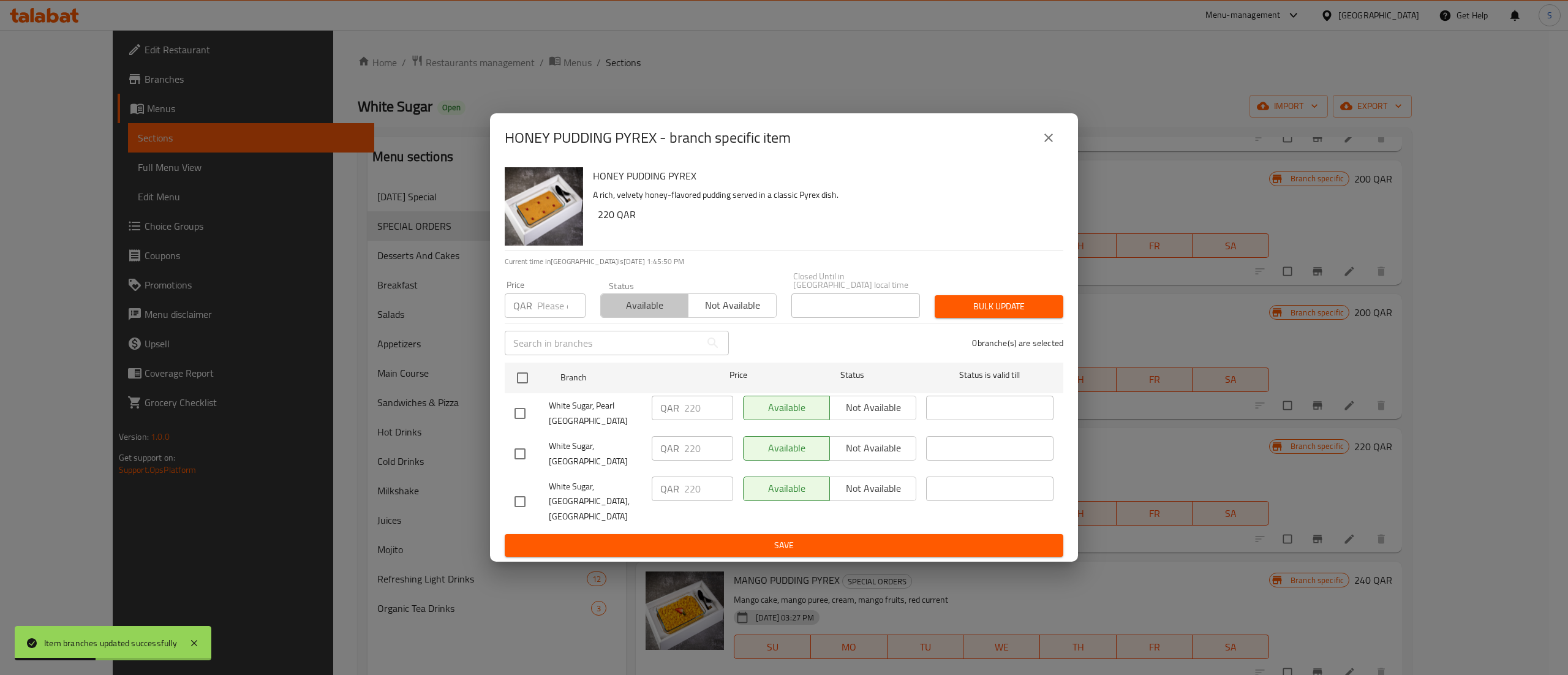
click at [642, 307] on span "Available" at bounding box center [644, 305] width 78 height 18
click at [525, 383] on input "checkbox" at bounding box center [522, 377] width 26 height 26
checkbox input "true"
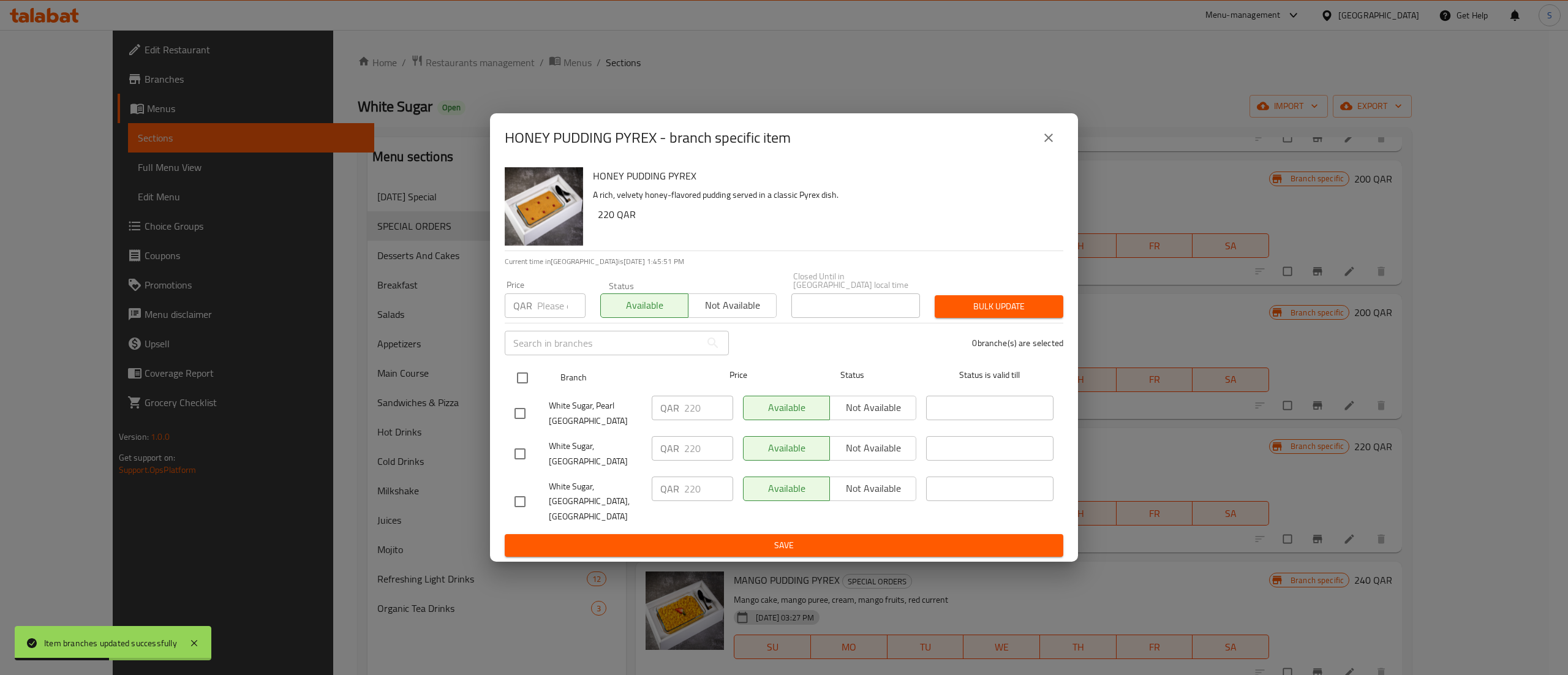
checkbox input "true"
click at [618, 537] on span "Save" at bounding box center [784, 545] width 539 height 15
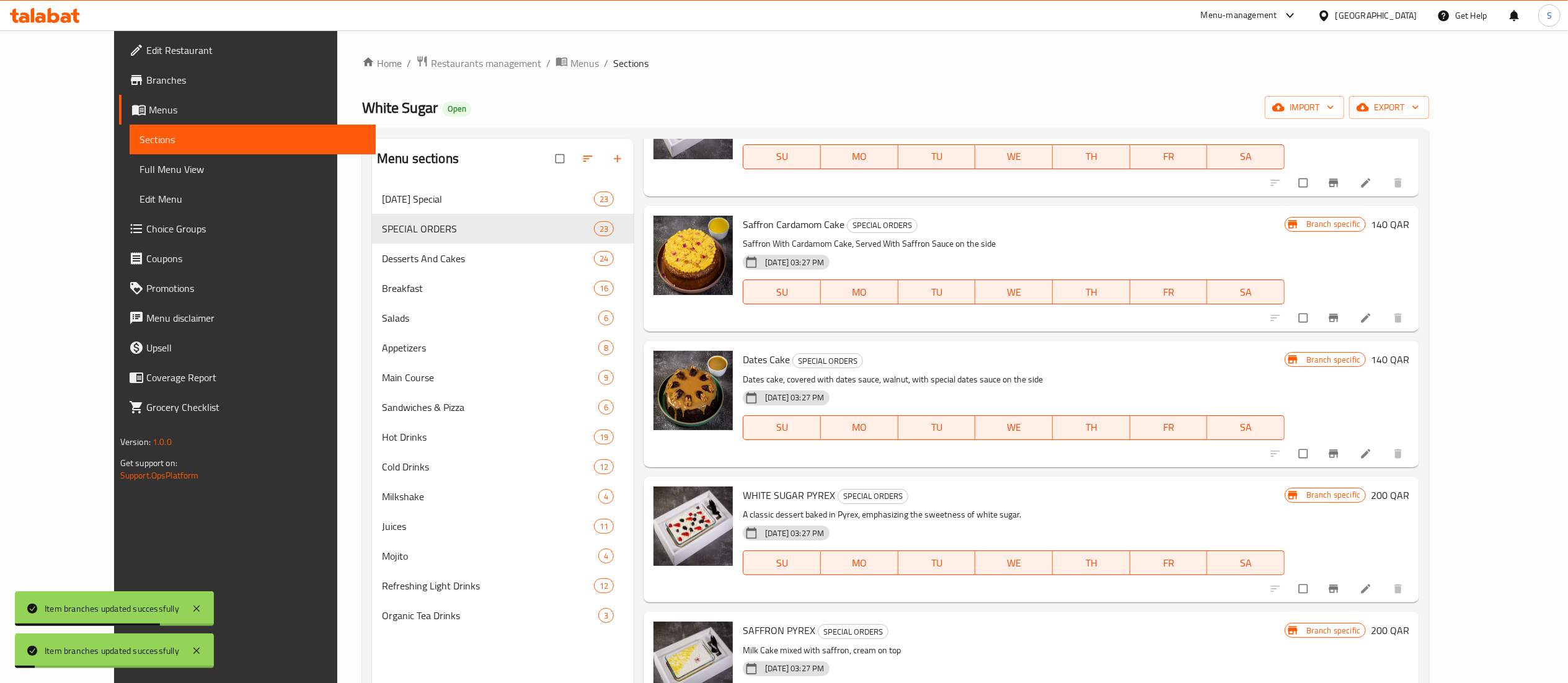
scroll to position [248, 0]
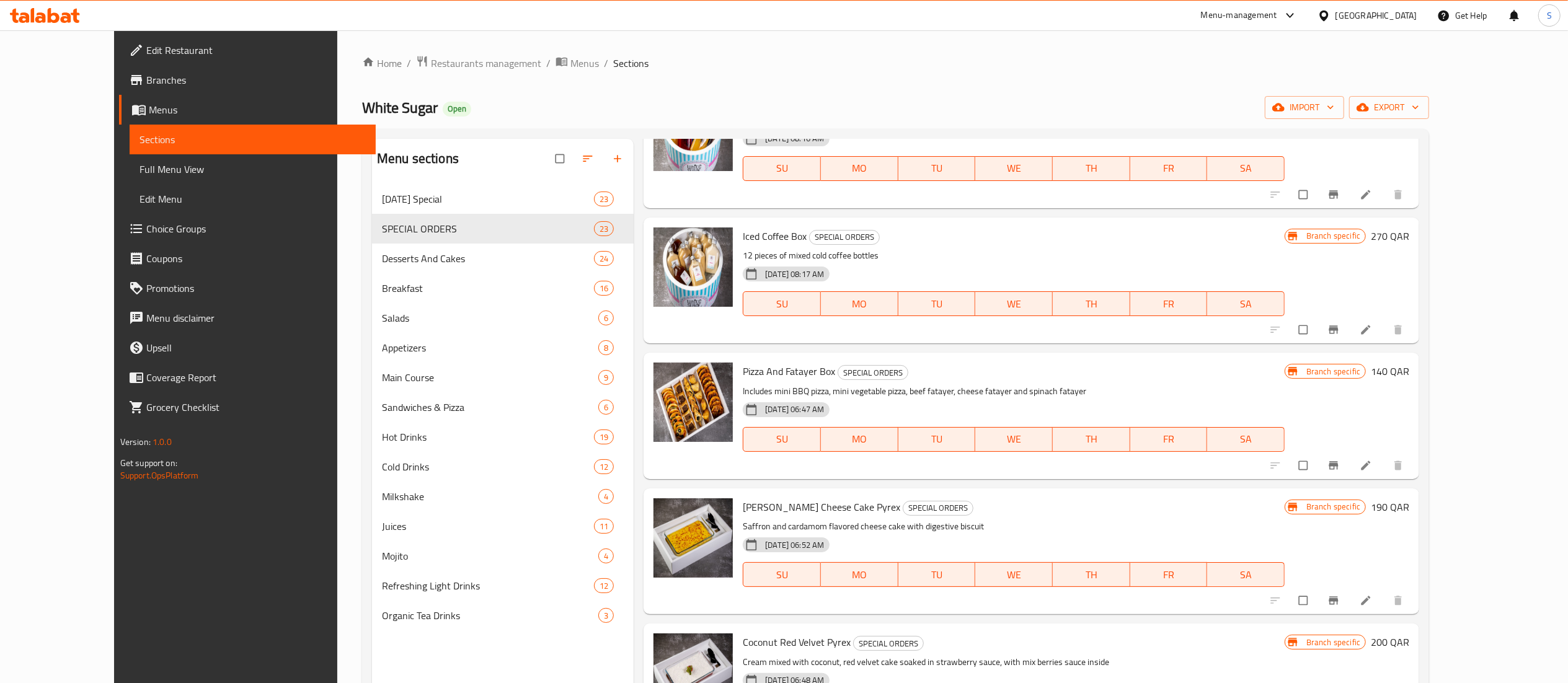
click at [1277, 8] on div "Menu-management" at bounding box center [1239, 15] width 76 height 15
click at [1294, 173] on div "Restaurant-Management" at bounding box center [1265, 166] width 186 height 29
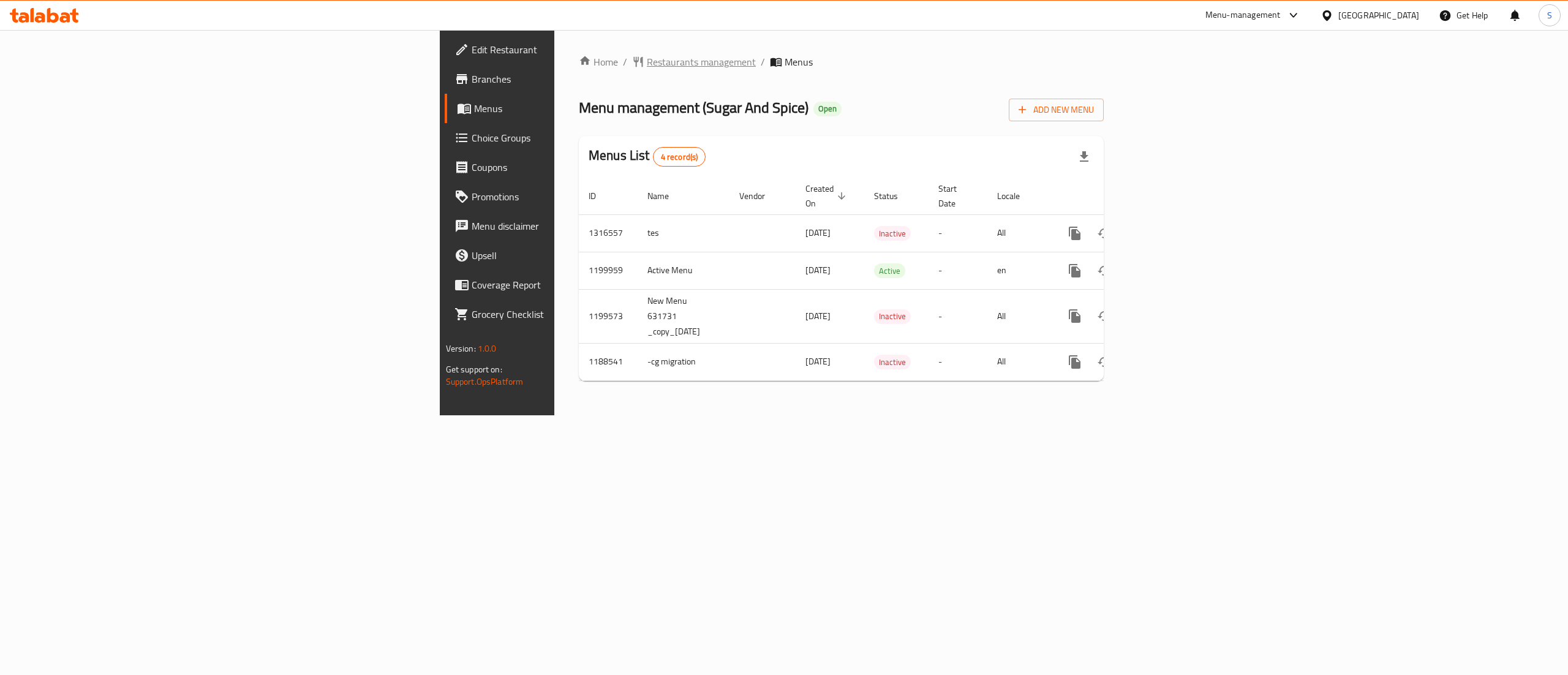
click at [647, 57] on span "Restaurants management" at bounding box center [701, 61] width 109 height 15
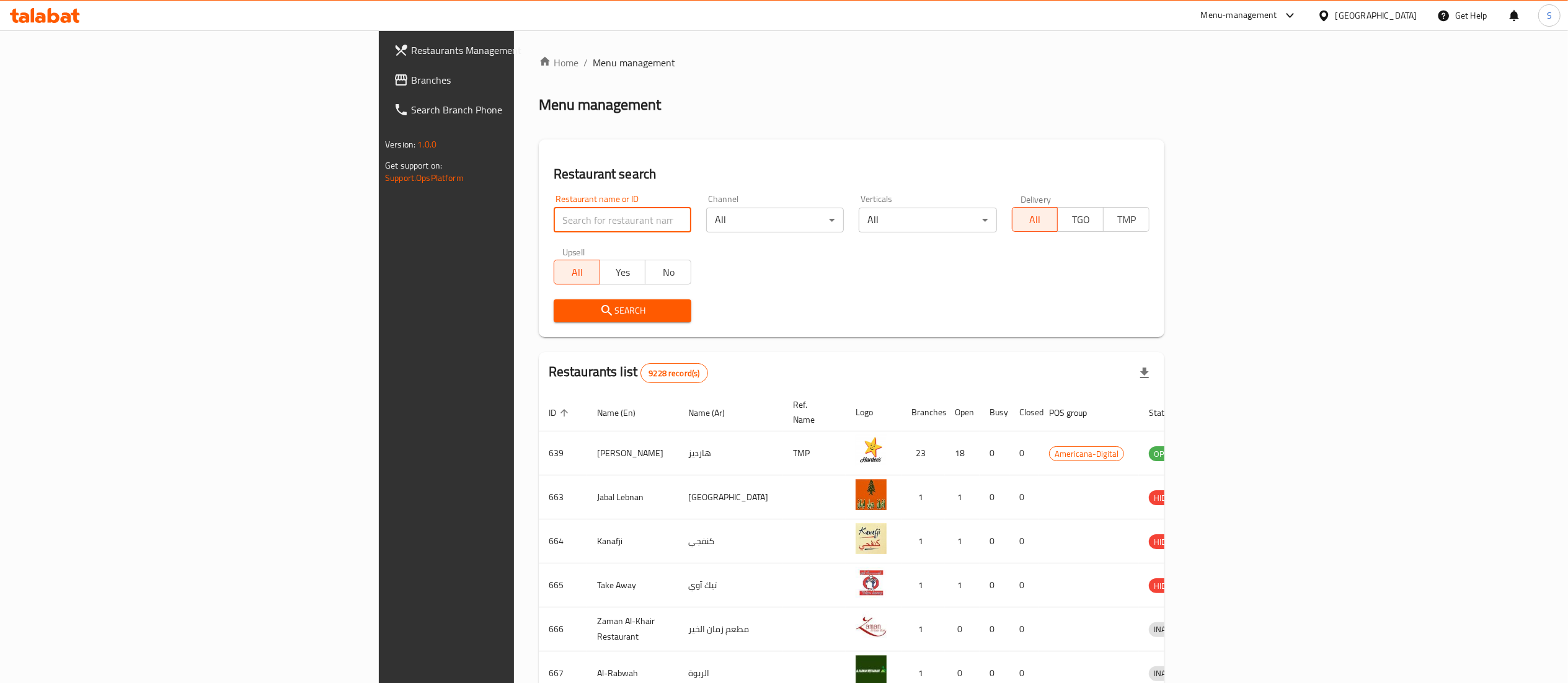
click at [554, 220] on input "search" at bounding box center [622, 219] width 138 height 25
type input "sugar and spice"
click at [563, 305] on span "Search" at bounding box center [622, 310] width 118 height 15
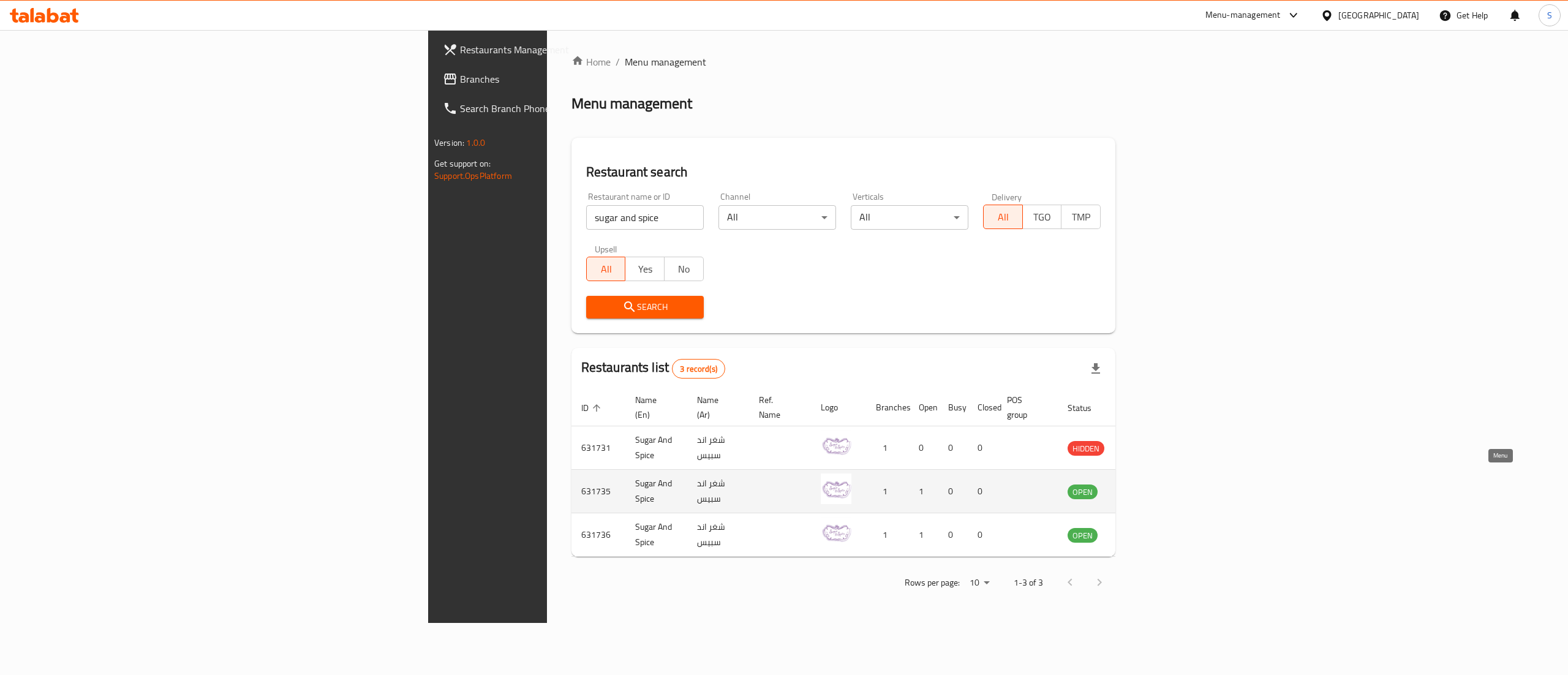
click at [1147, 484] on icon "enhanced table" at bounding box center [1139, 491] width 15 height 15
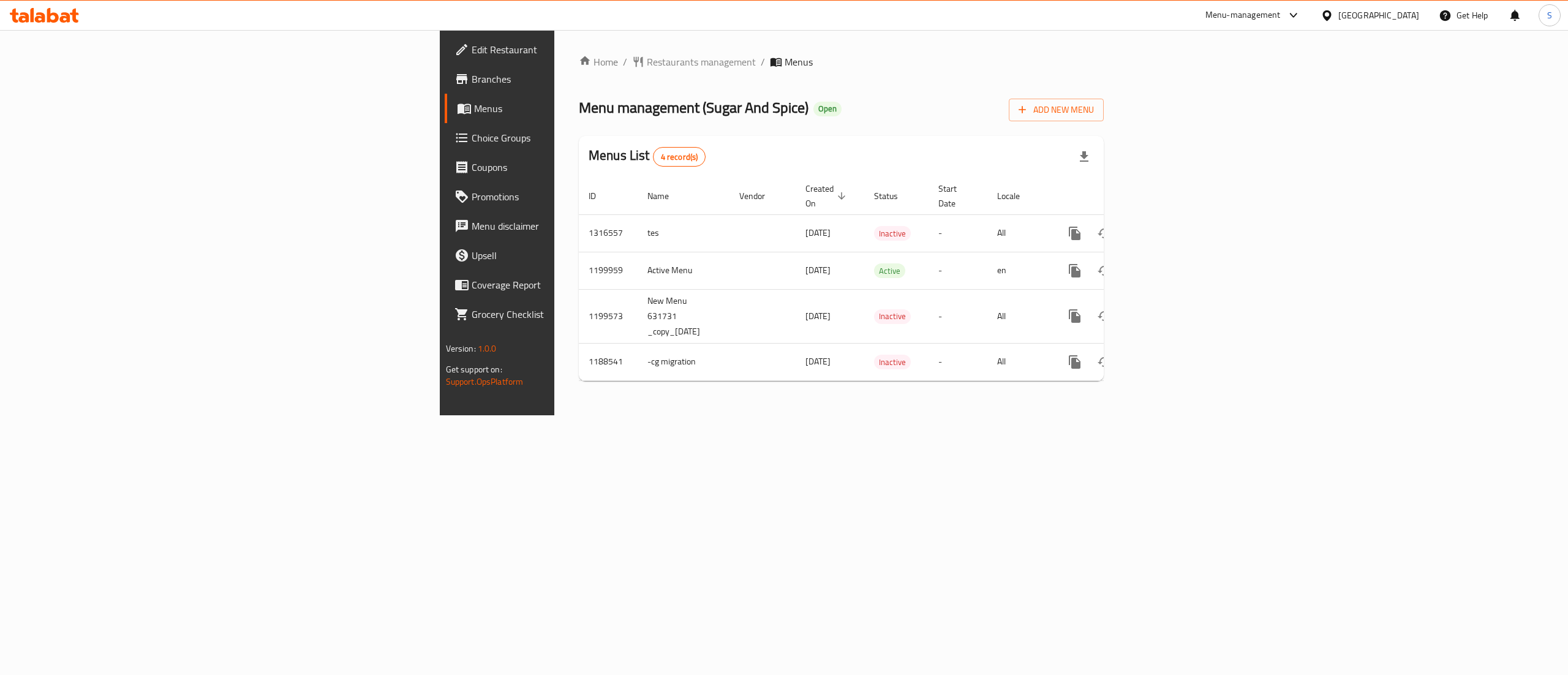
click at [445, 90] on link "Branches" at bounding box center [573, 79] width 257 height 29
click at [1170, 263] on icon "enhanced table" at bounding box center [1163, 270] width 15 height 15
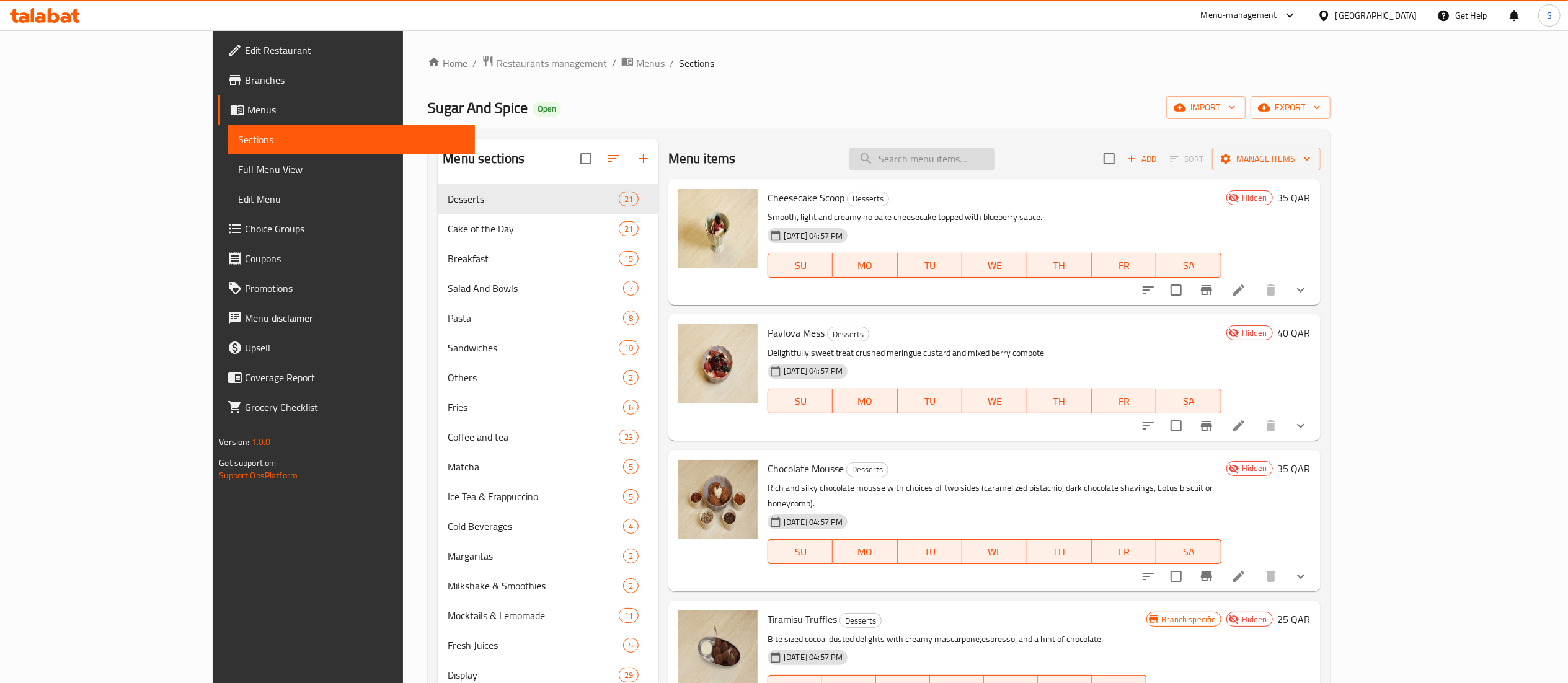
click at [979, 160] on input "search" at bounding box center [922, 158] width 146 height 21
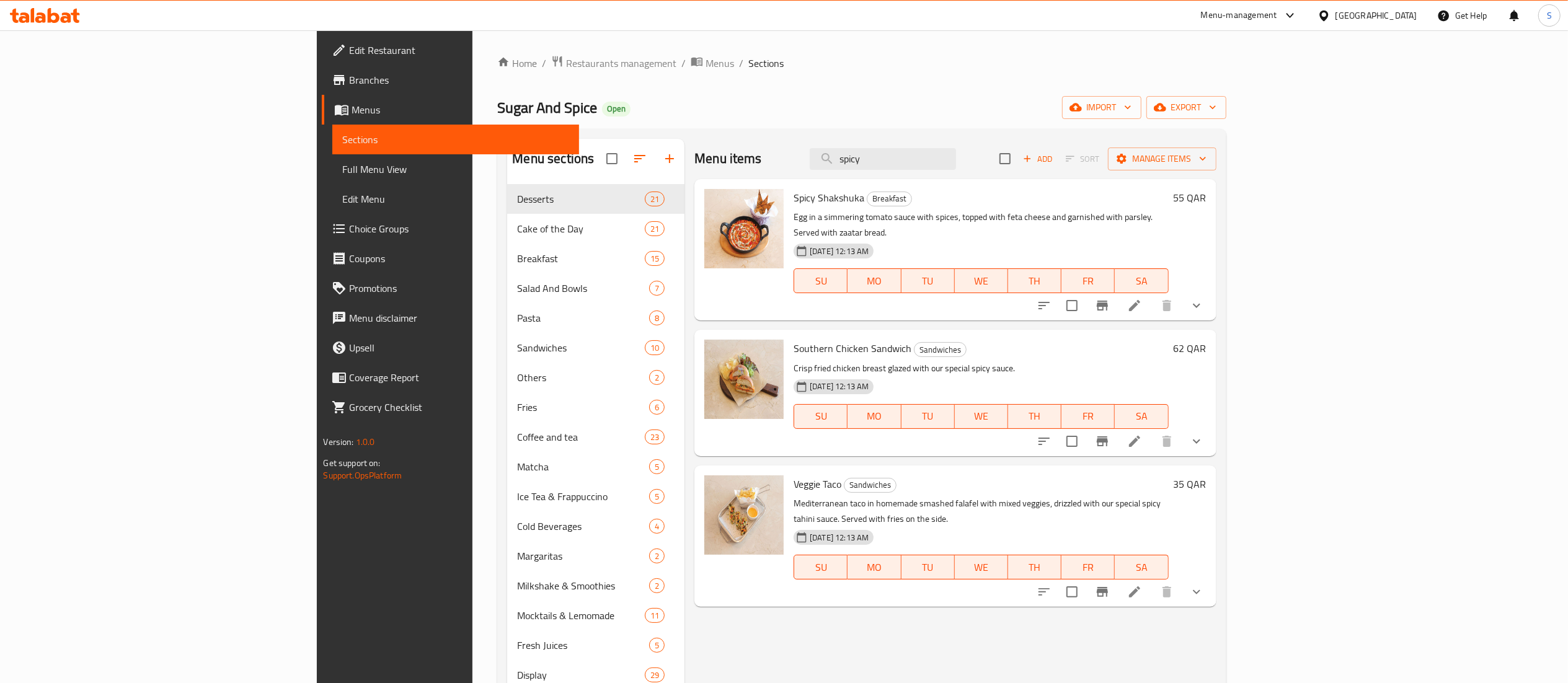
drag, startPoint x: 997, startPoint y: 160, endPoint x: 906, endPoint y: 160, distance: 91.0
click at [906, 160] on div "Menu items spicy Add Sort Manage items" at bounding box center [955, 159] width 521 height 41
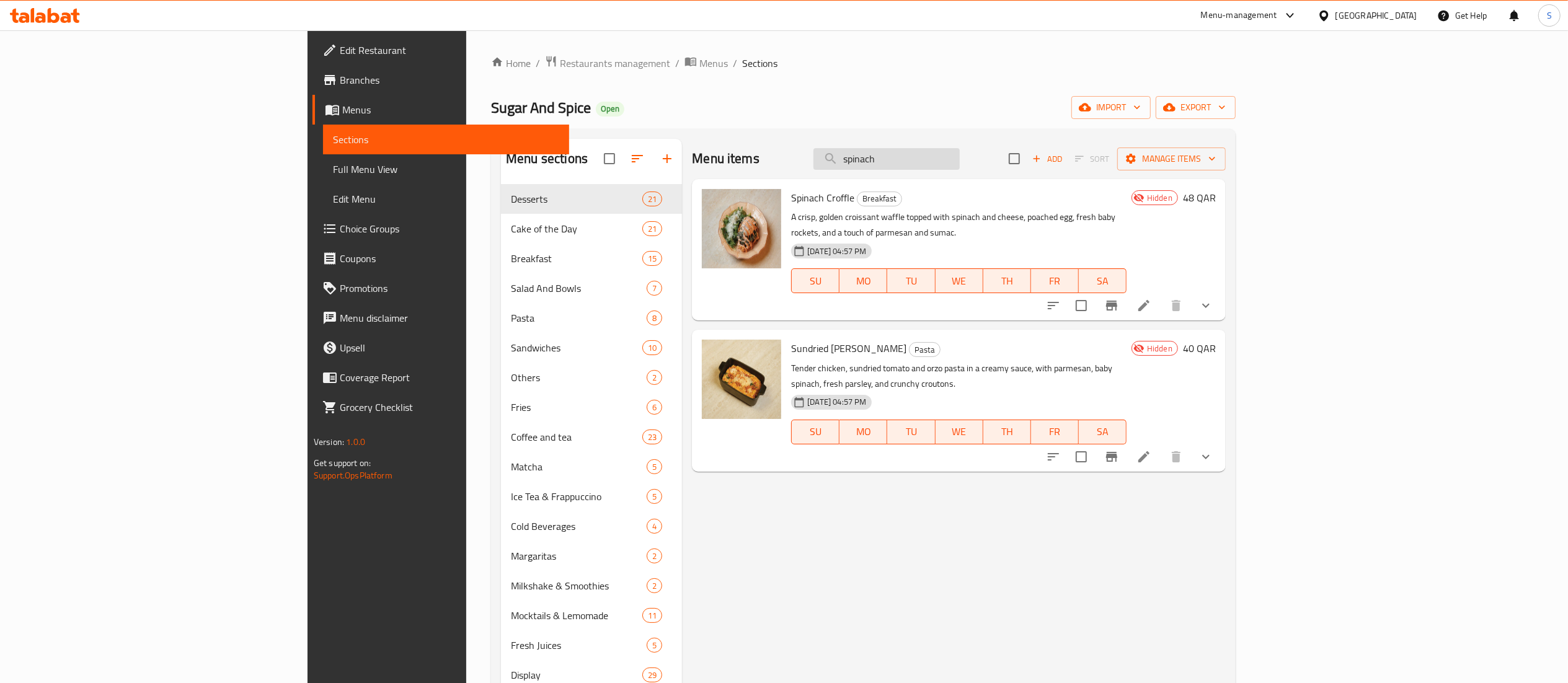
drag, startPoint x: 1042, startPoint y: 157, endPoint x: 1037, endPoint y: 161, distance: 6.4
click at [959, 161] on input "spinach" at bounding box center [886, 158] width 146 height 21
type input "spinach"
click at [1119, 298] on icon "Branch-specific-item" at bounding box center [1111, 305] width 15 height 15
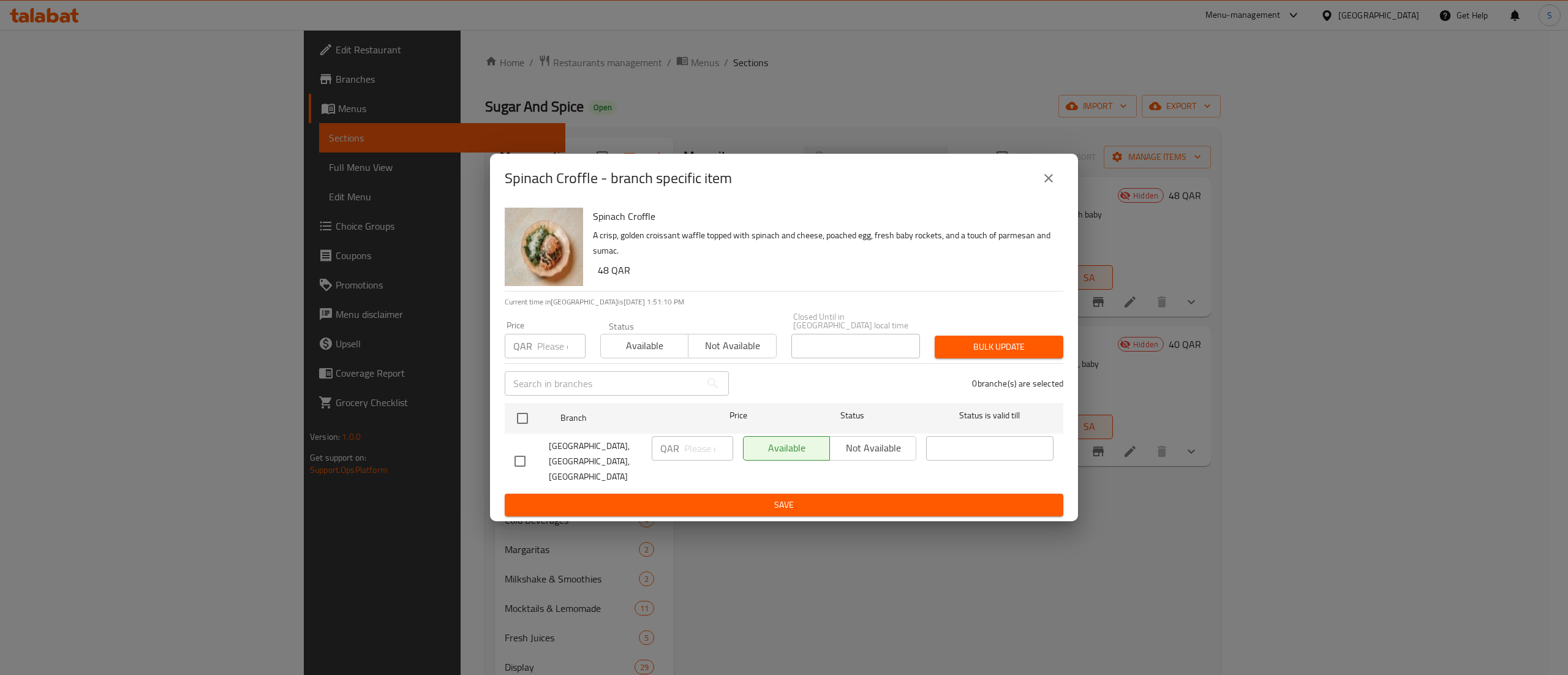
click at [648, 346] on span "Available" at bounding box center [644, 346] width 78 height 18
click at [763, 497] on span "Save" at bounding box center [784, 504] width 539 height 15
click at [898, 499] on span "Save" at bounding box center [784, 504] width 539 height 15
click at [1052, 182] on icon "close" at bounding box center [1048, 178] width 9 height 9
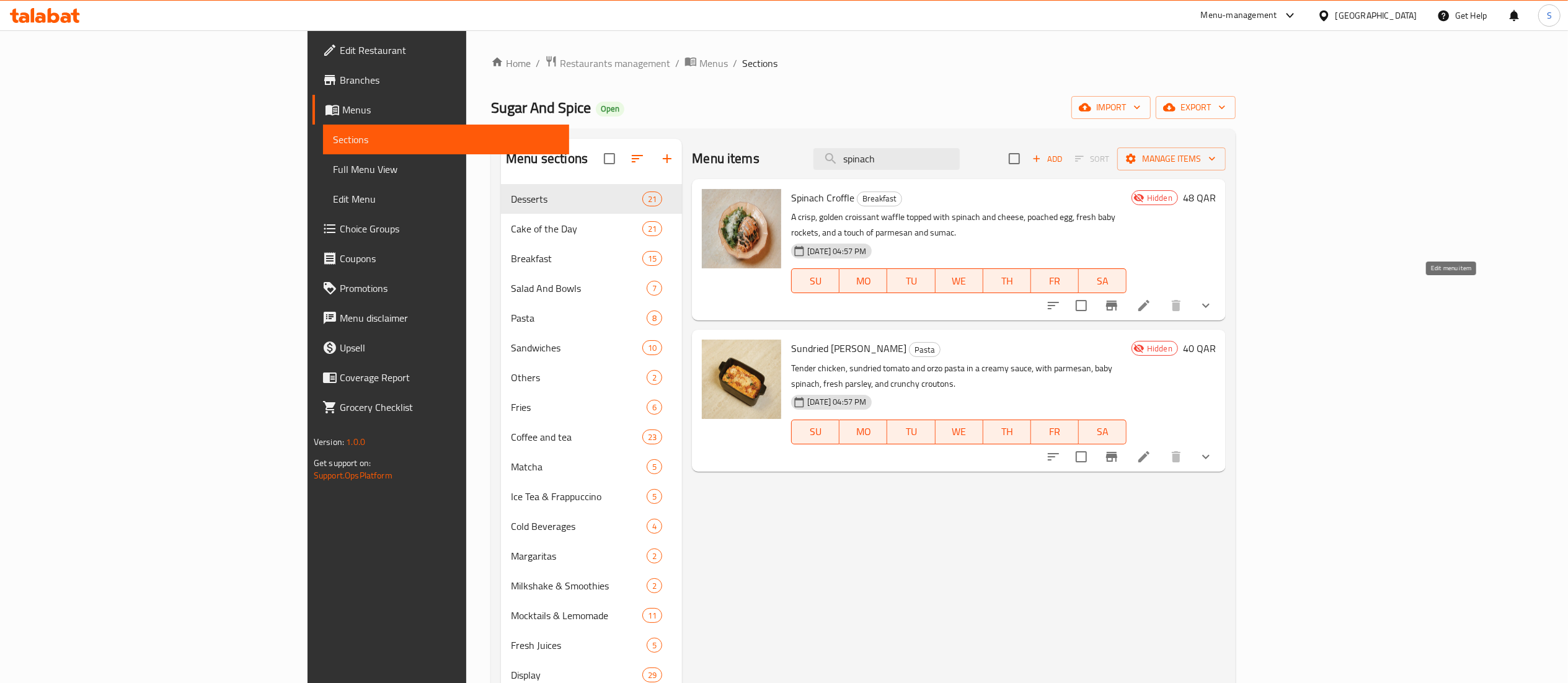
click at [1150, 300] on icon at bounding box center [1144, 305] width 11 height 11
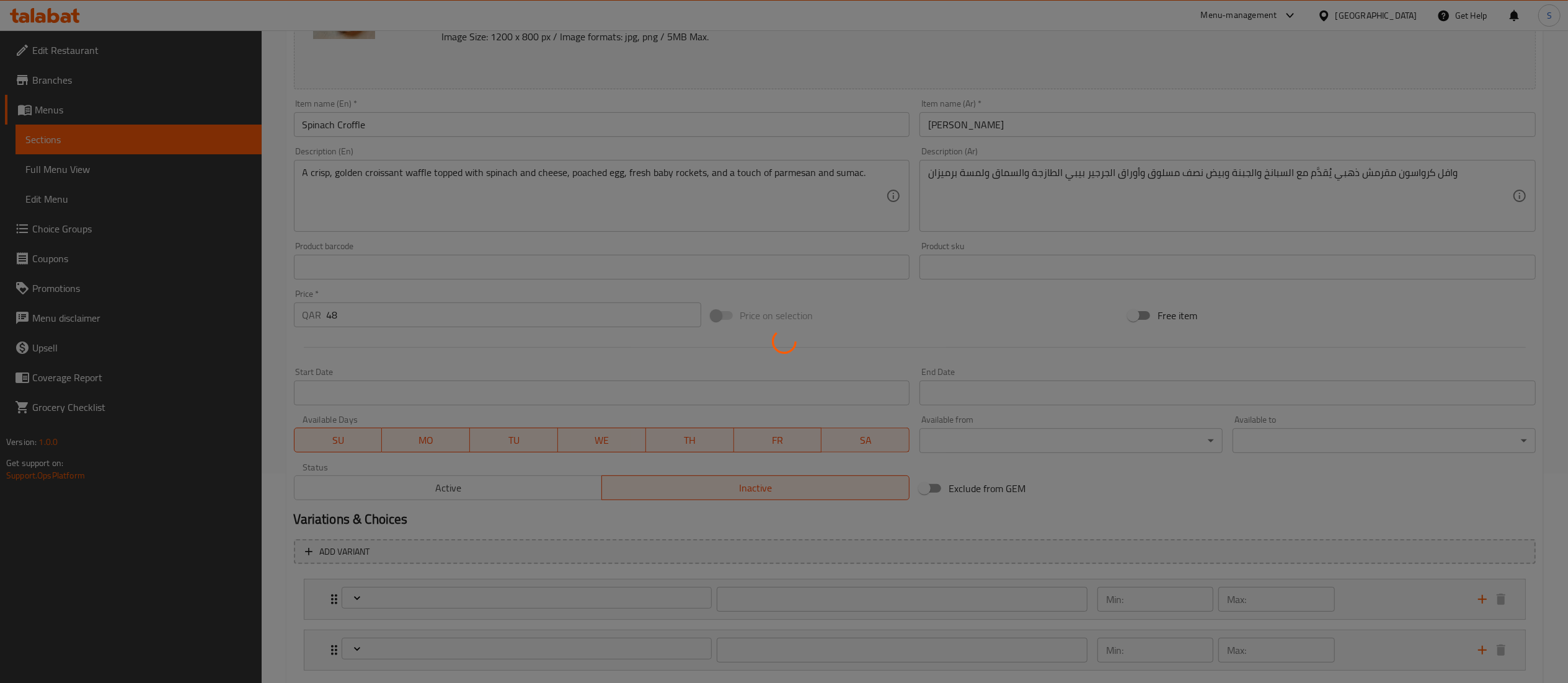
scroll to position [282, 0]
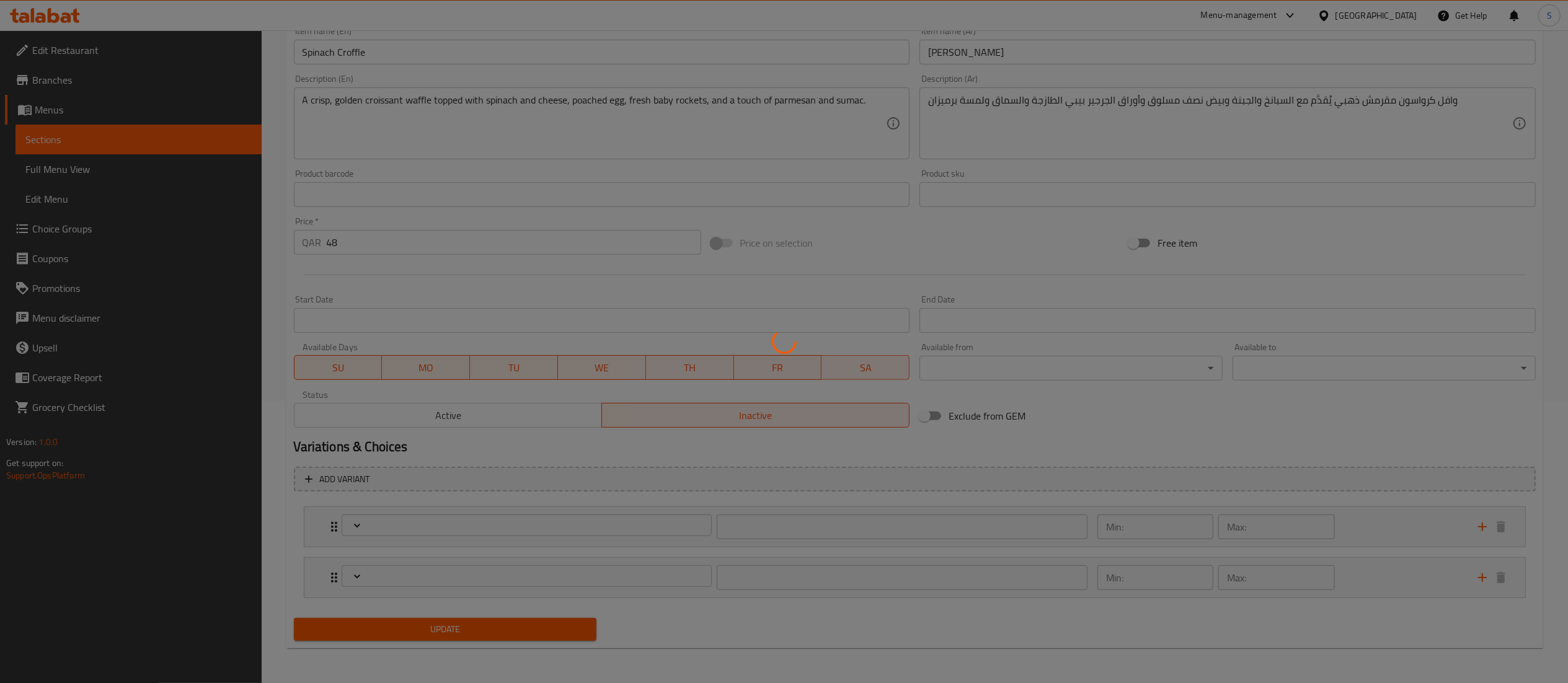
type input "اختيار الطبخ المطلوب"
type input "1"
type input "إضافات ورسوم إضافية"
type input "0"
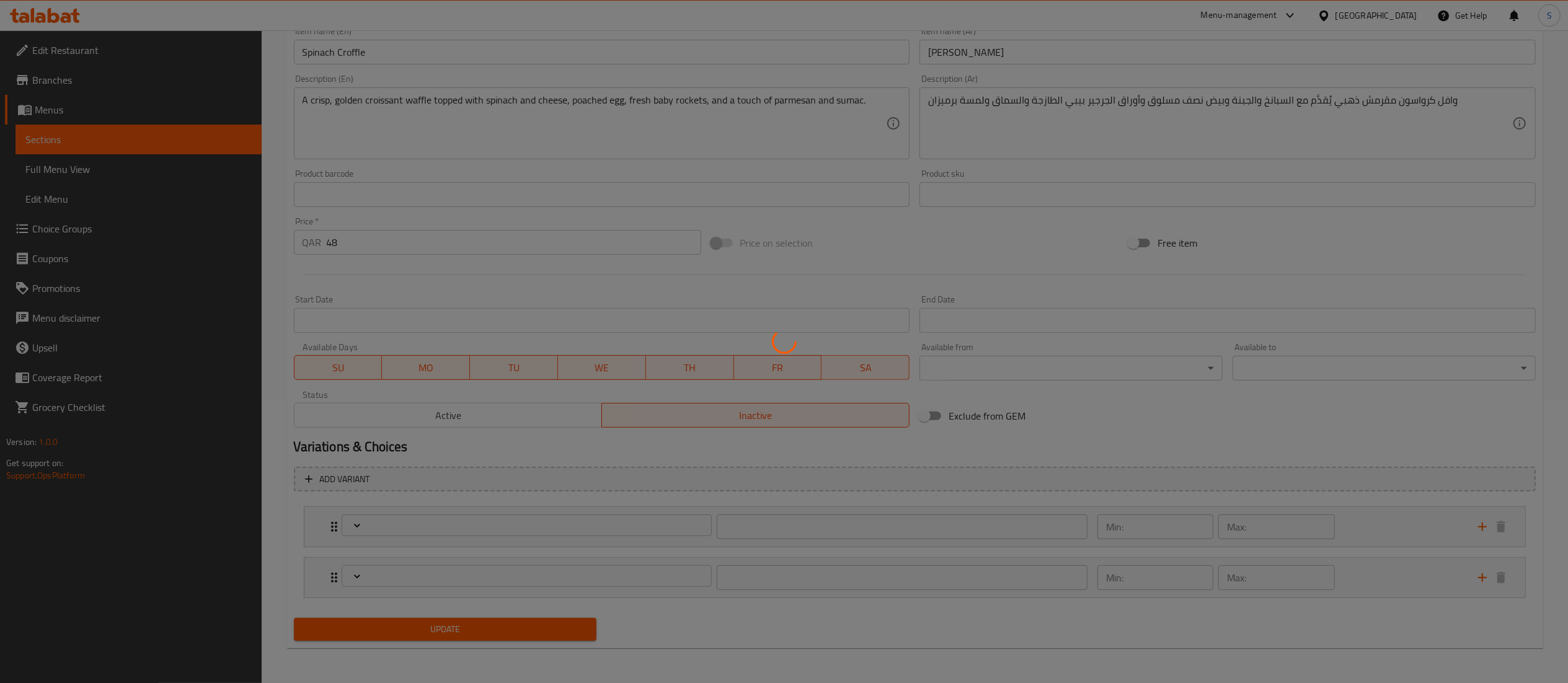
type input "4"
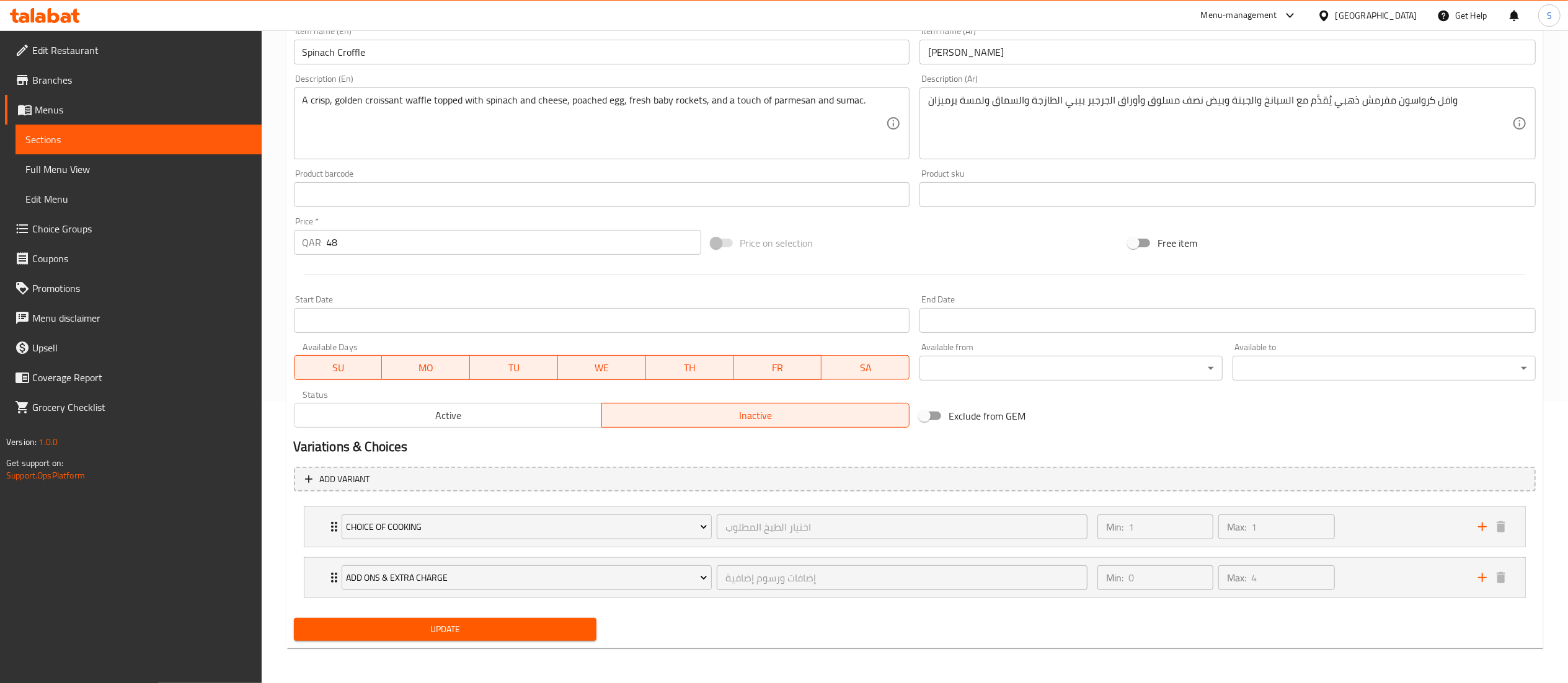
click at [524, 403] on button "Active" at bounding box center [447, 415] width 308 height 25
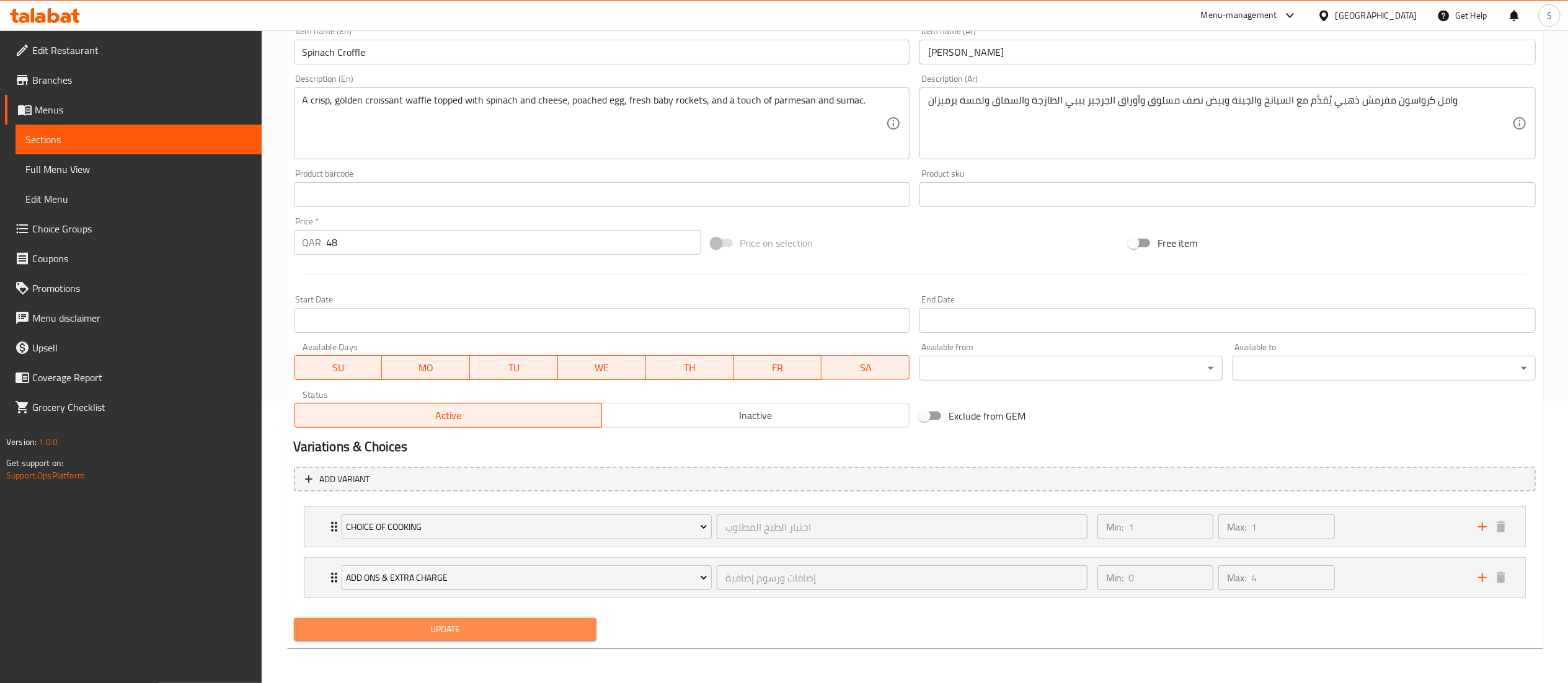
click at [542, 631] on span "Update" at bounding box center [445, 629] width 283 height 15
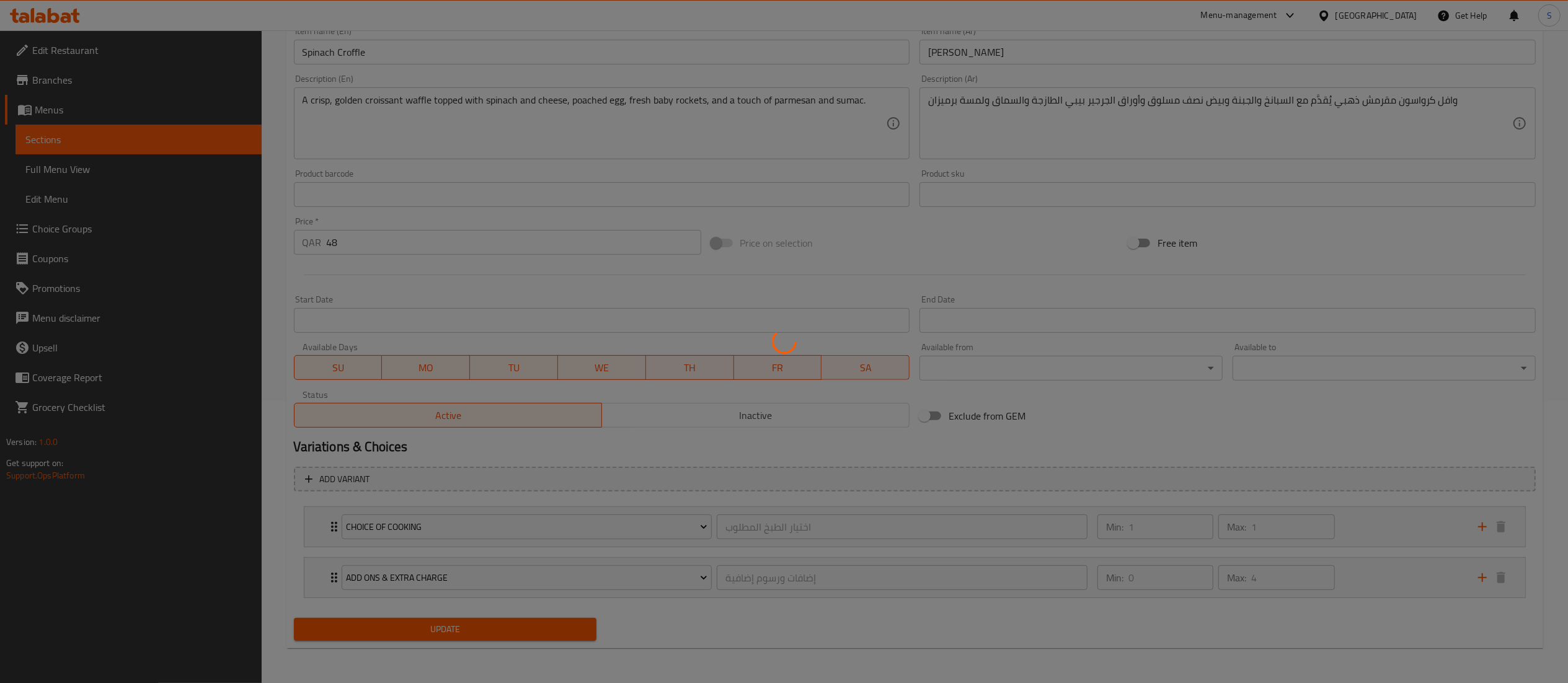
scroll to position [0, 0]
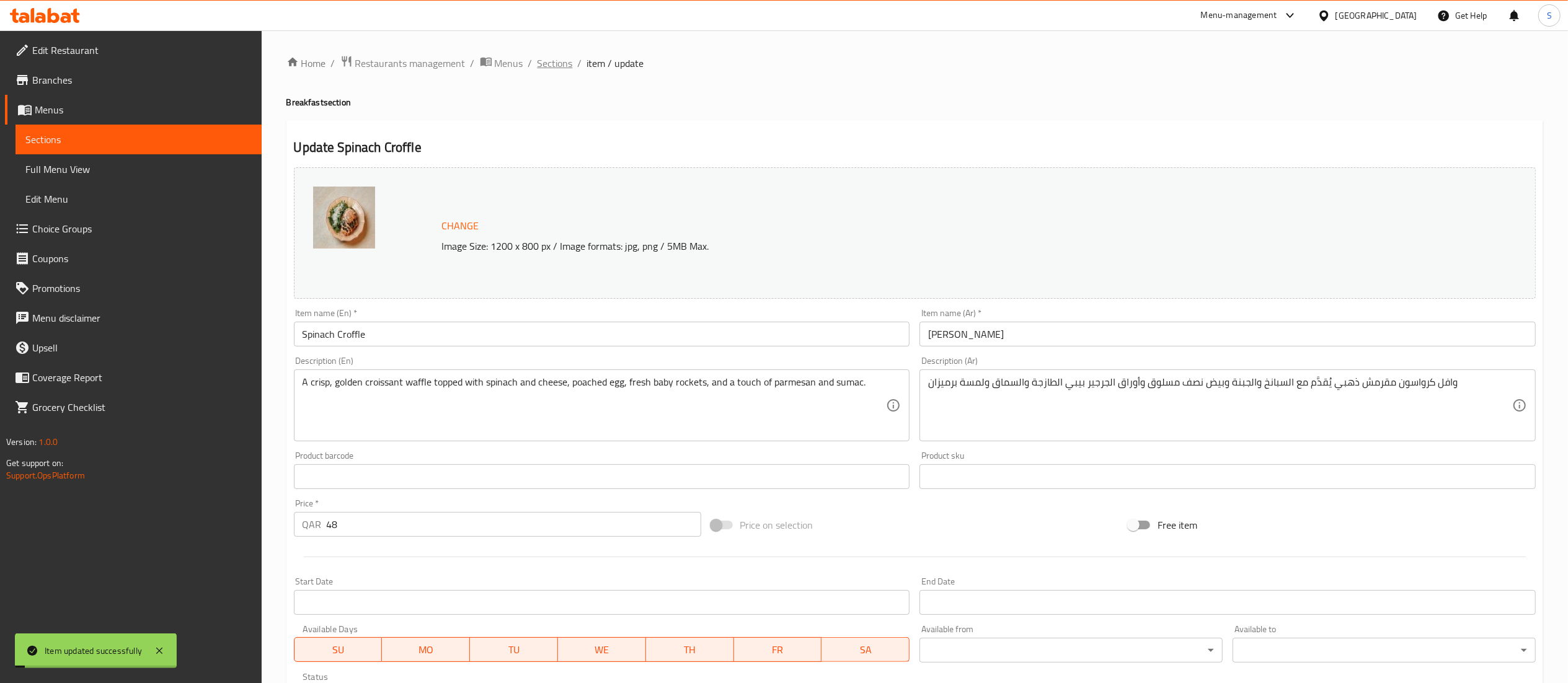
click at [563, 64] on span "Sections" at bounding box center [555, 63] width 35 height 15
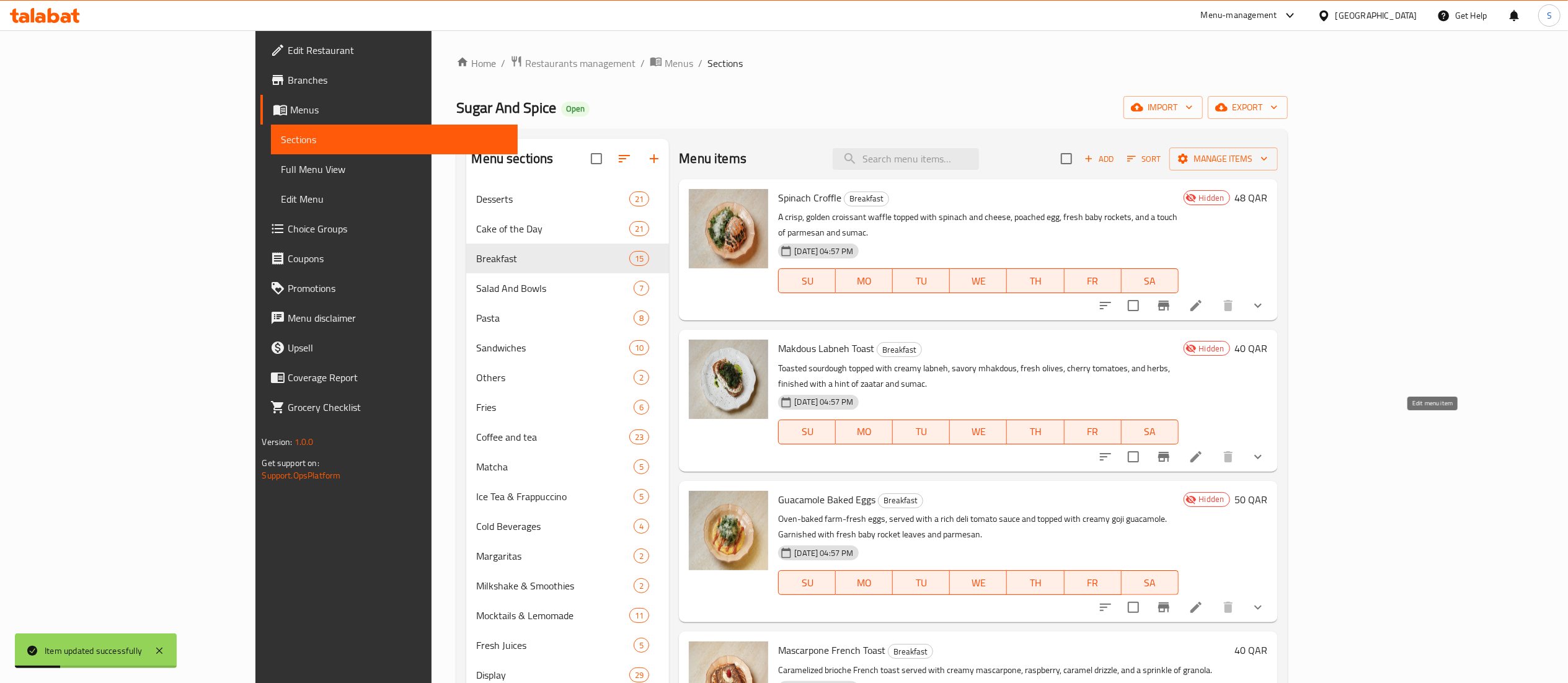
click at [1204, 449] on icon at bounding box center [1196, 456] width 15 height 15
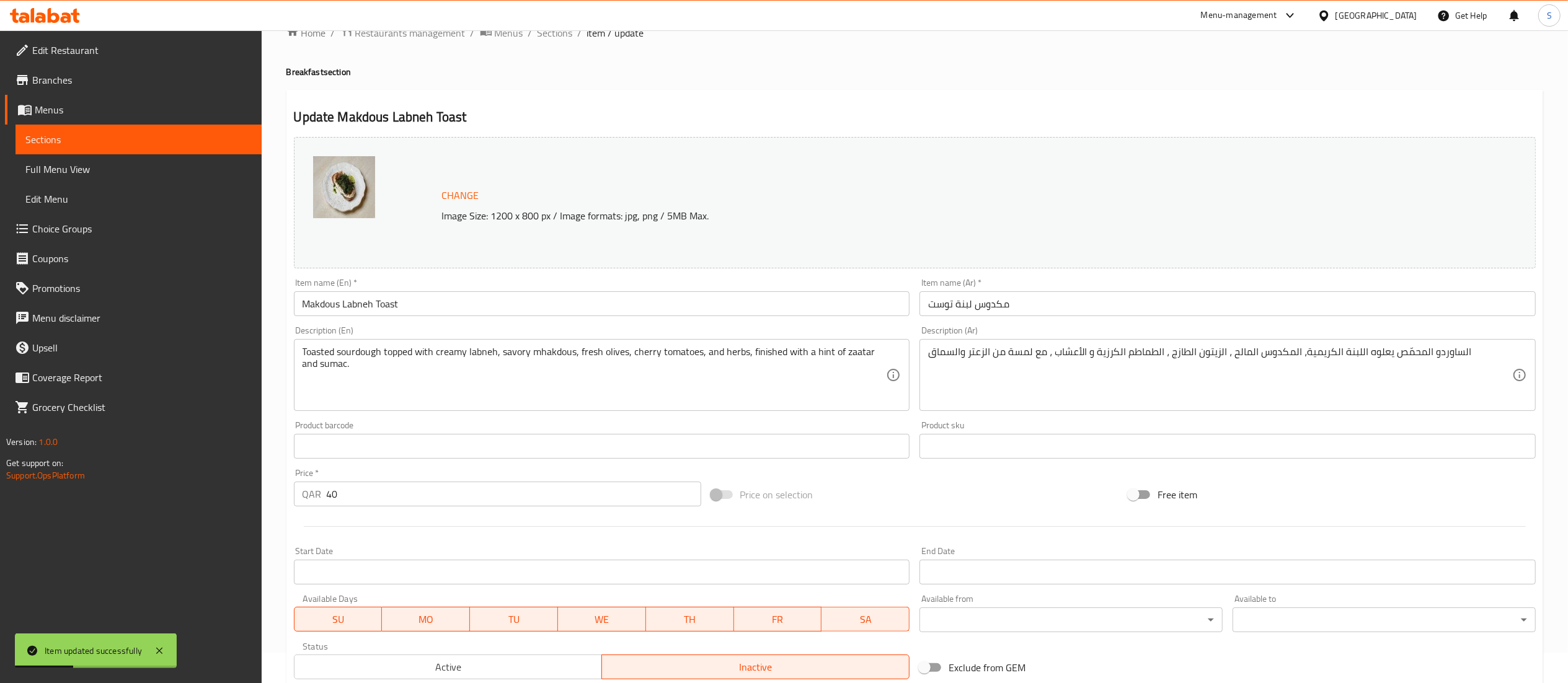
scroll to position [231, 0]
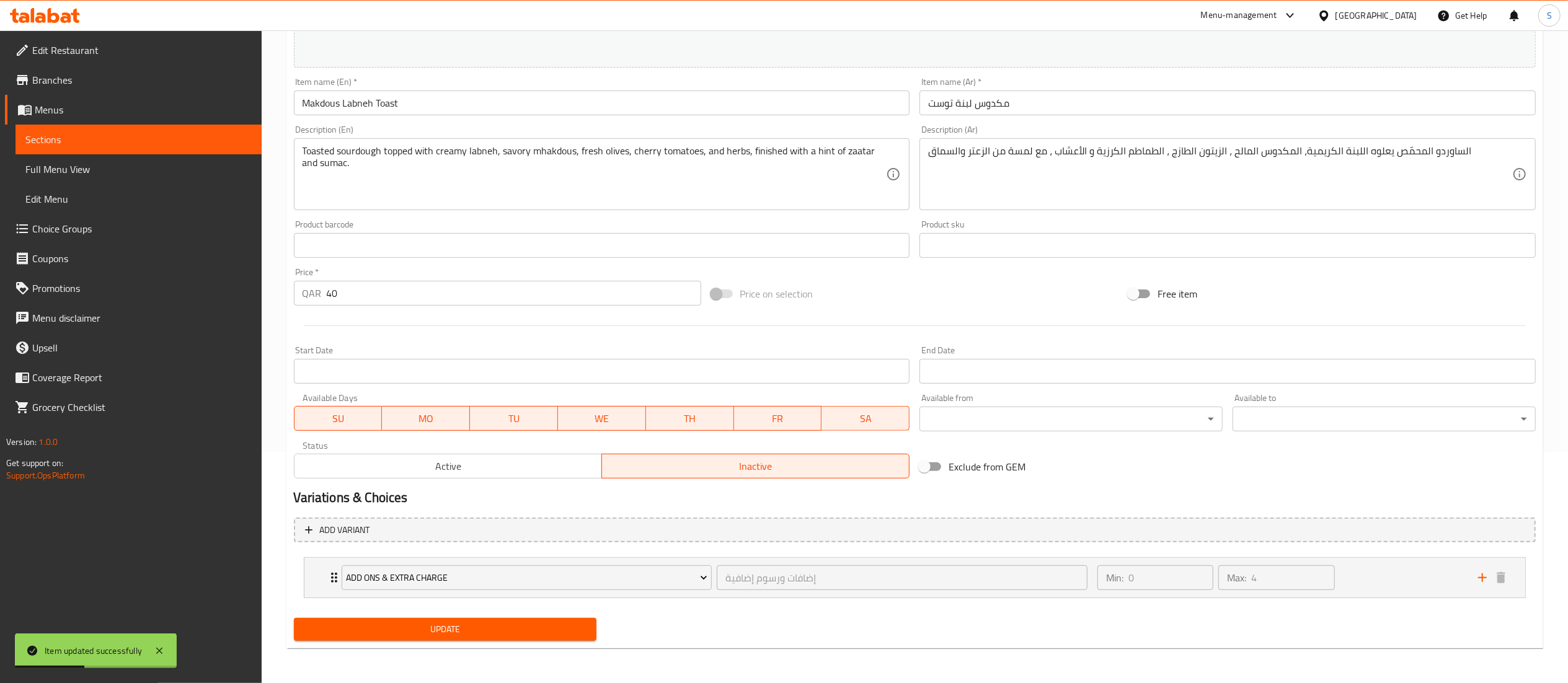
click at [403, 468] on span "Active" at bounding box center [448, 466] width 298 height 18
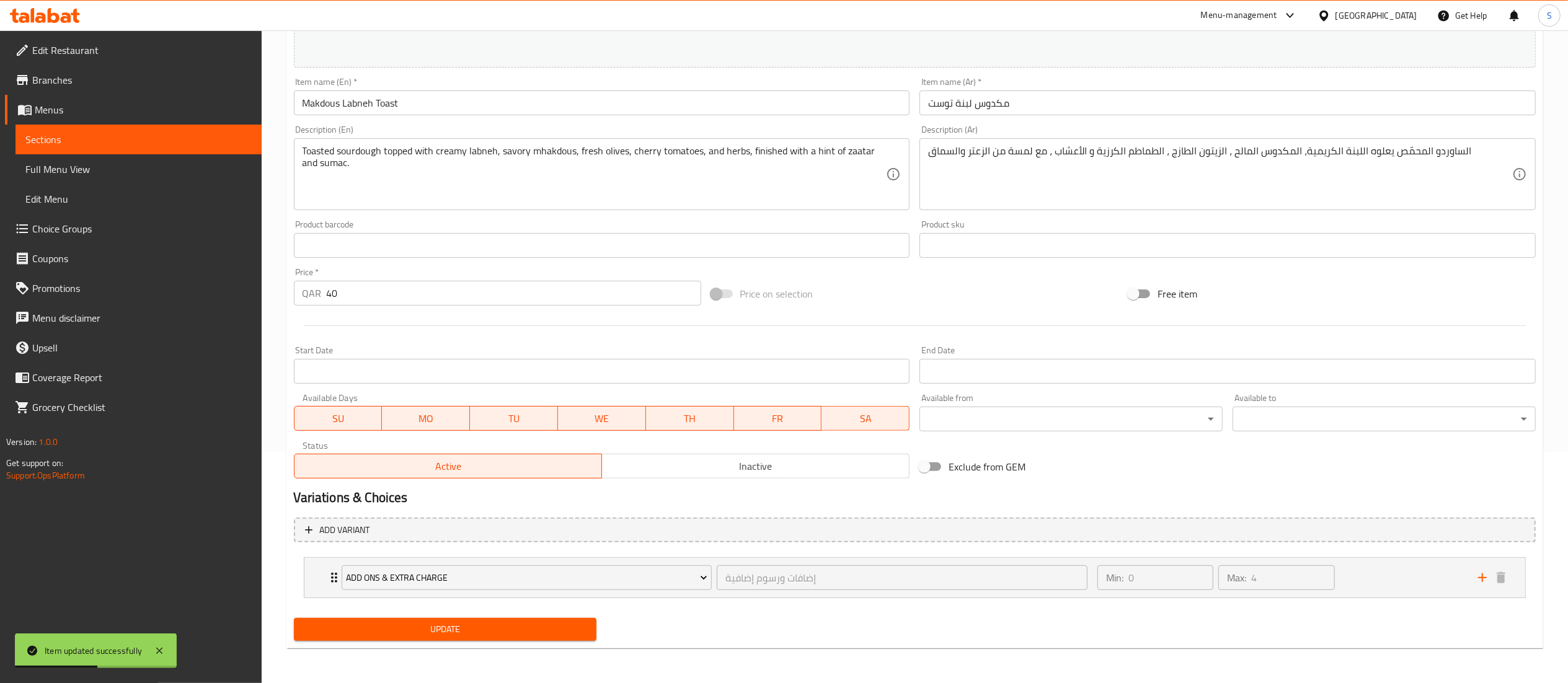
click at [429, 634] on span "Update" at bounding box center [445, 629] width 283 height 15
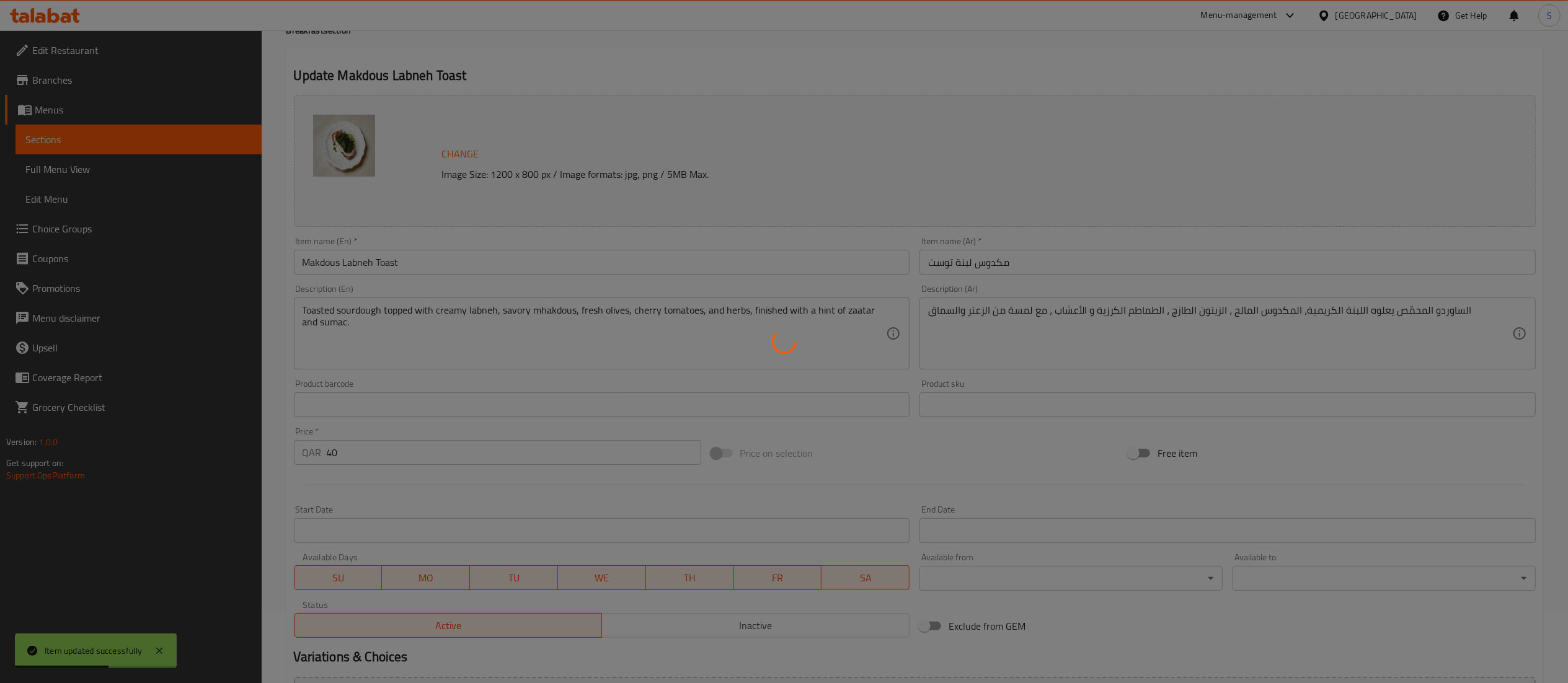
scroll to position [0, 0]
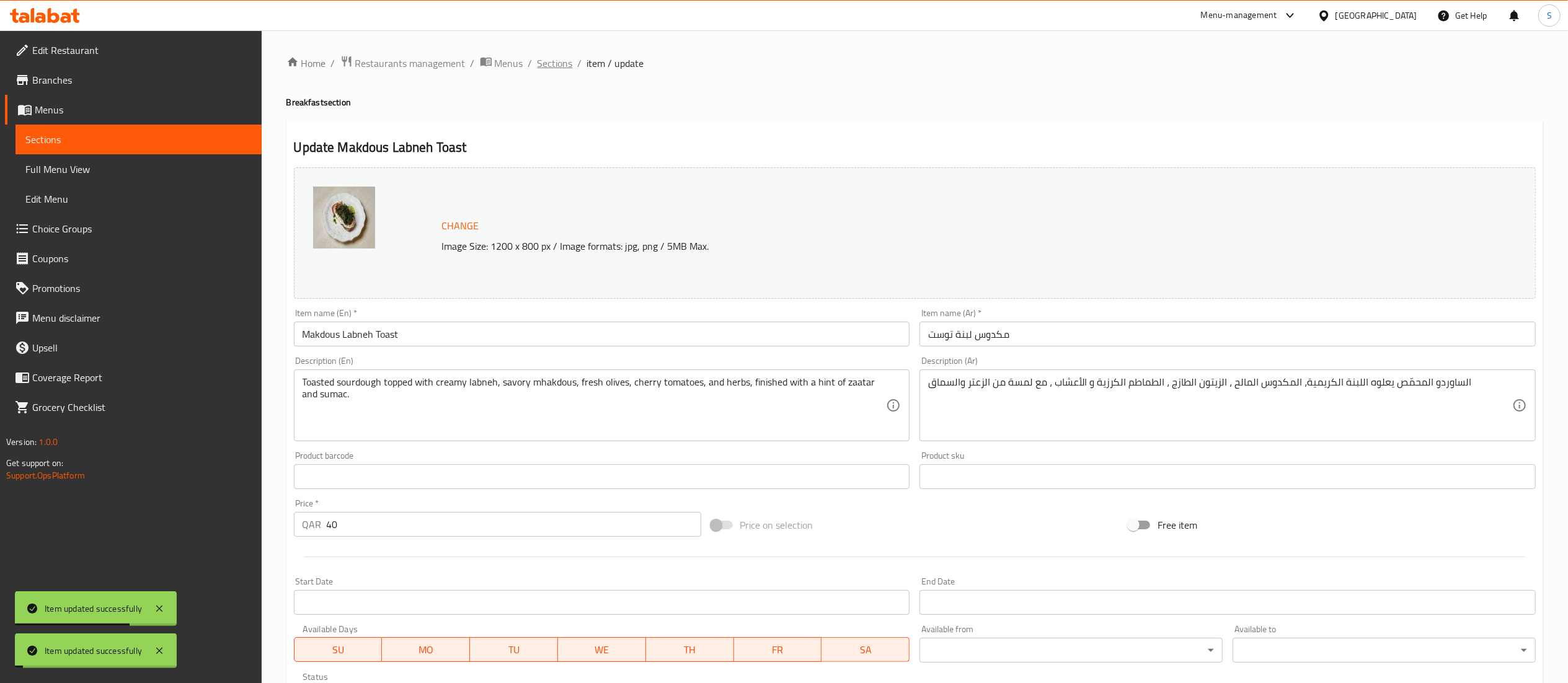
click at [549, 64] on span "Sections" at bounding box center [555, 63] width 35 height 15
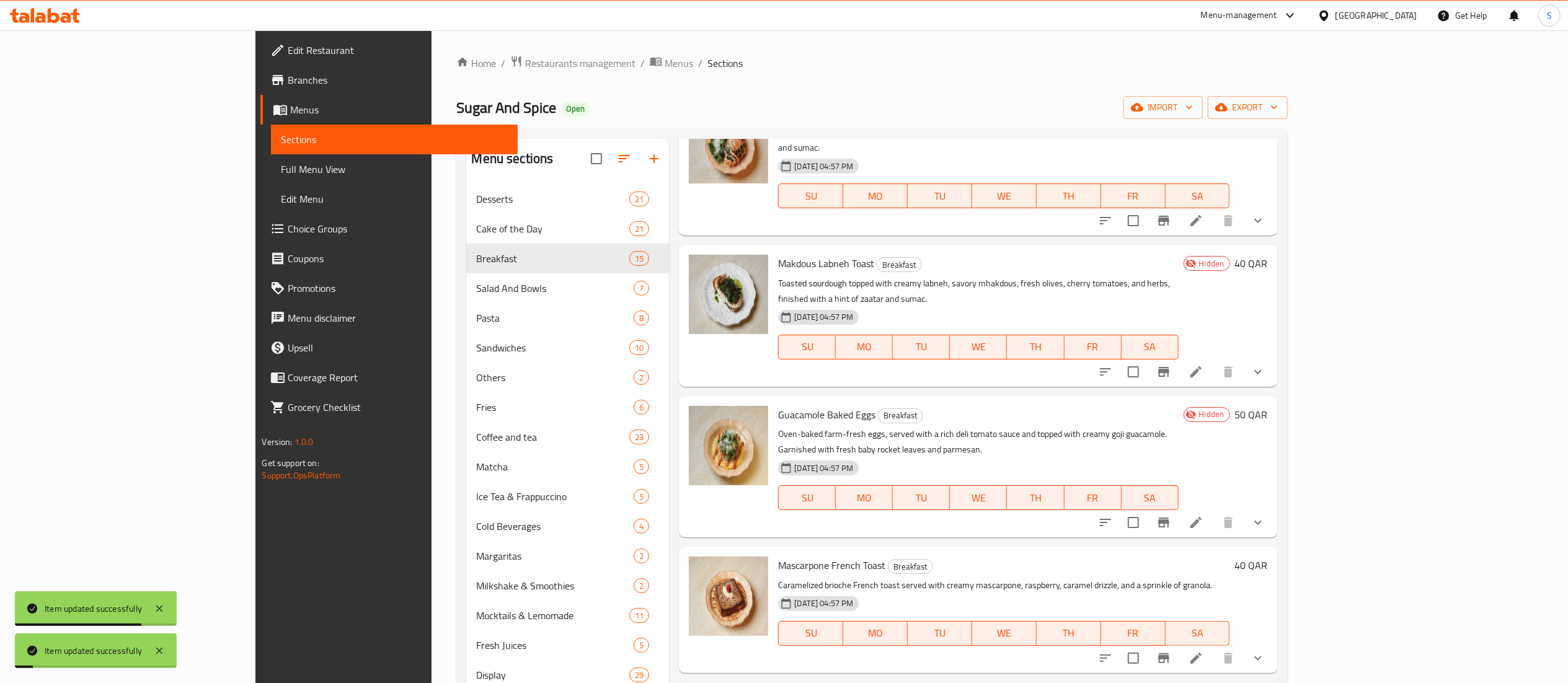
scroll to position [124, 0]
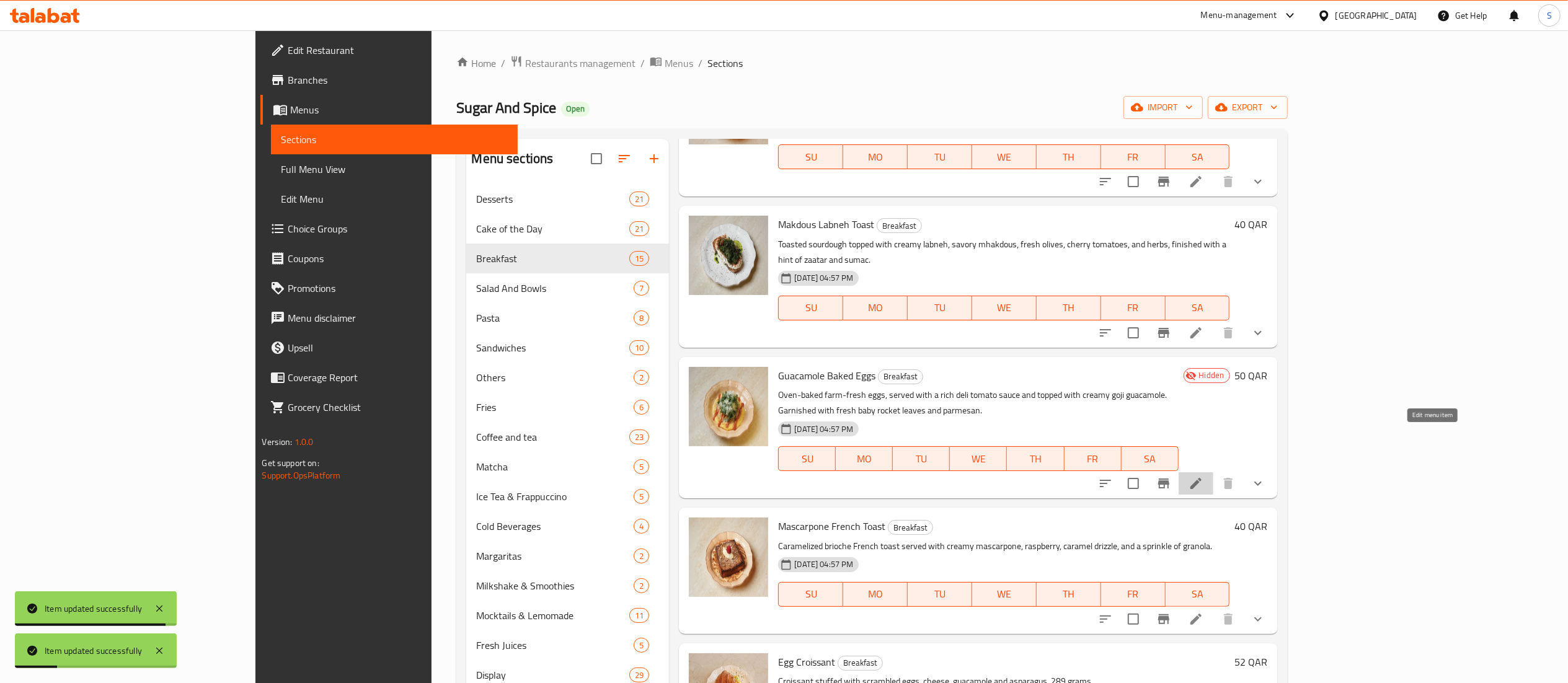
click at [1204, 475] on icon at bounding box center [1196, 483] width 15 height 15
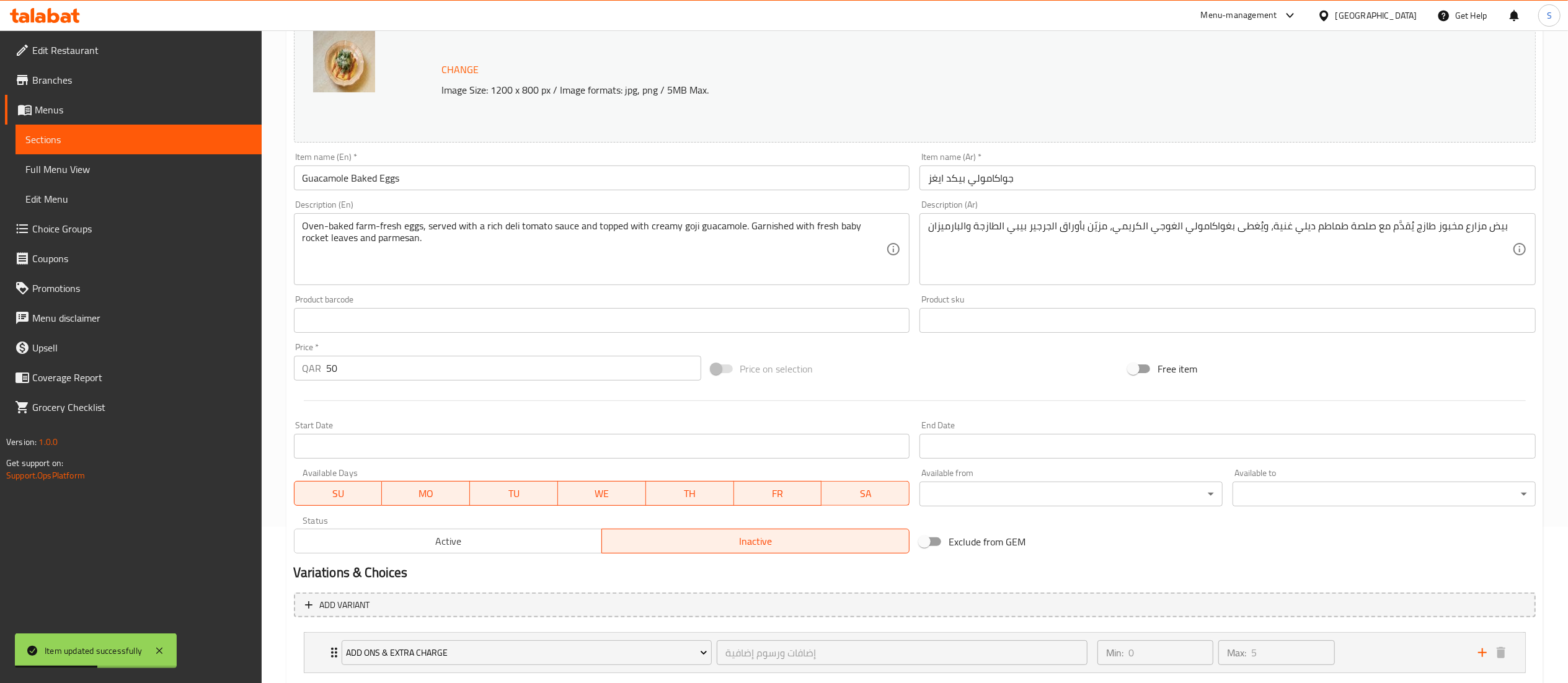
scroll to position [231, 0]
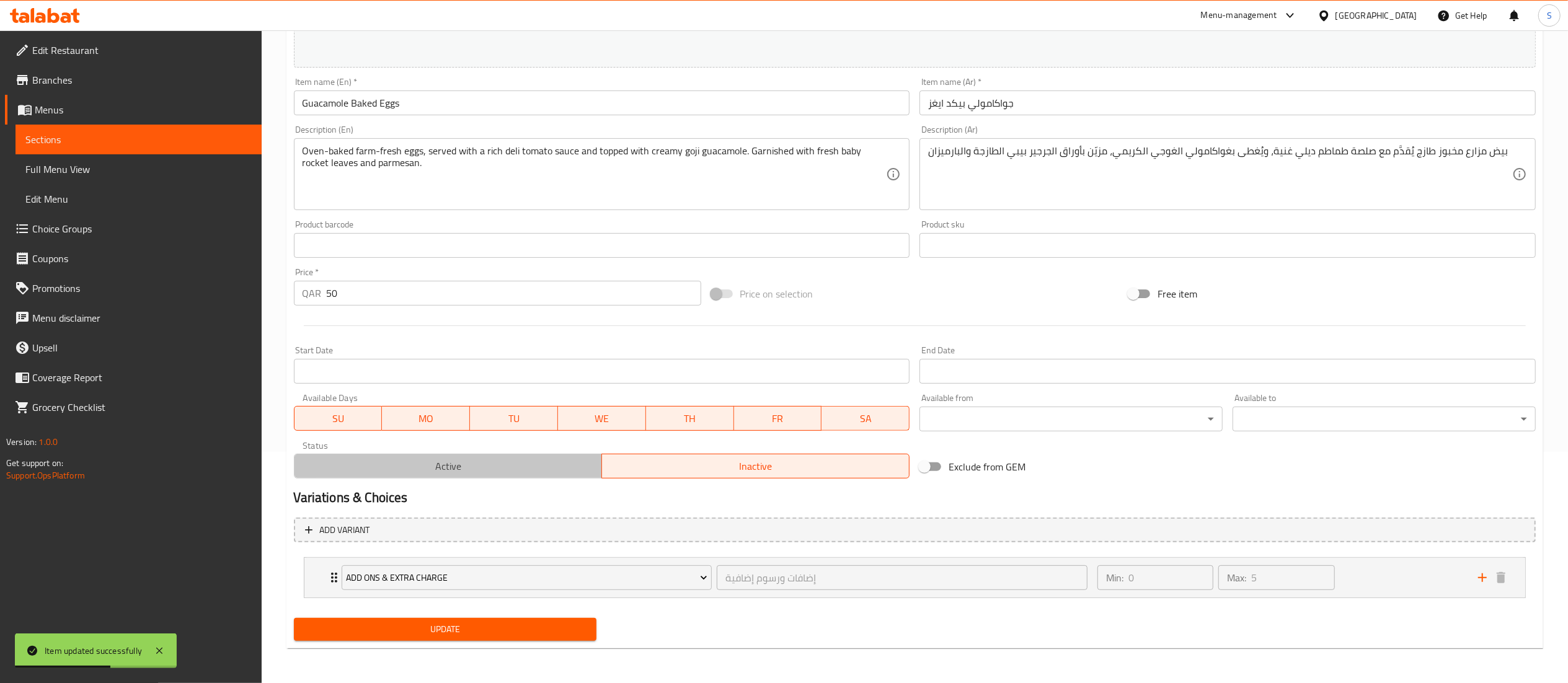
click at [444, 466] on span "Active" at bounding box center [448, 466] width 298 height 18
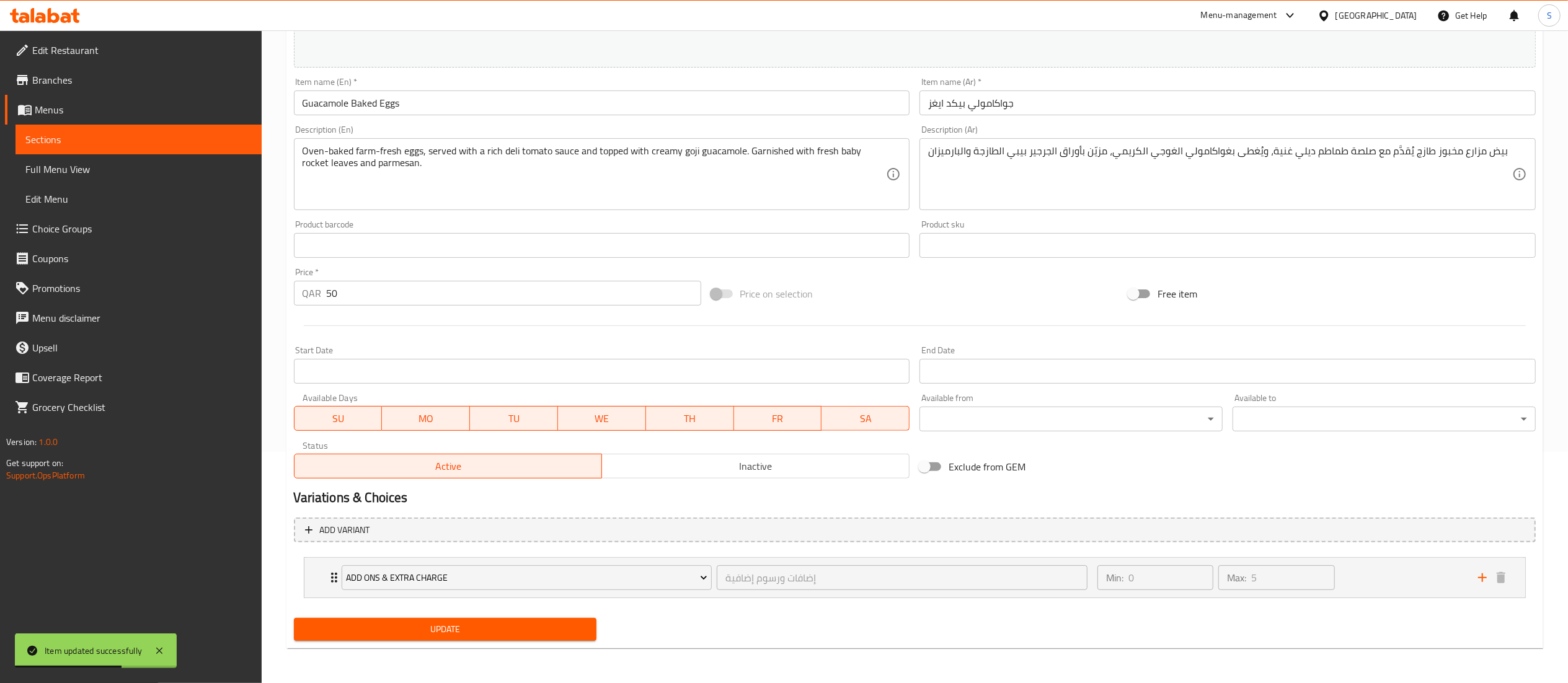
click at [417, 631] on span "Update" at bounding box center [445, 629] width 283 height 15
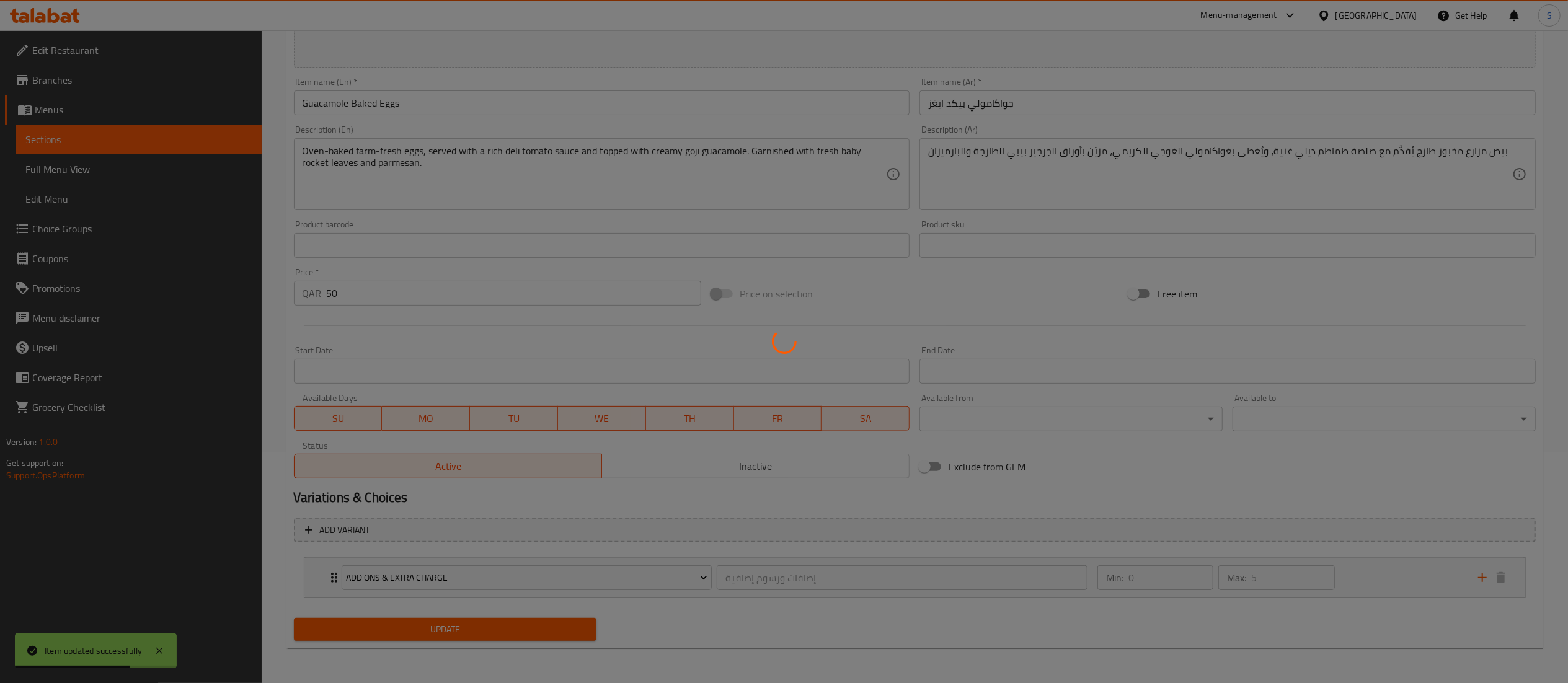
scroll to position [0, 0]
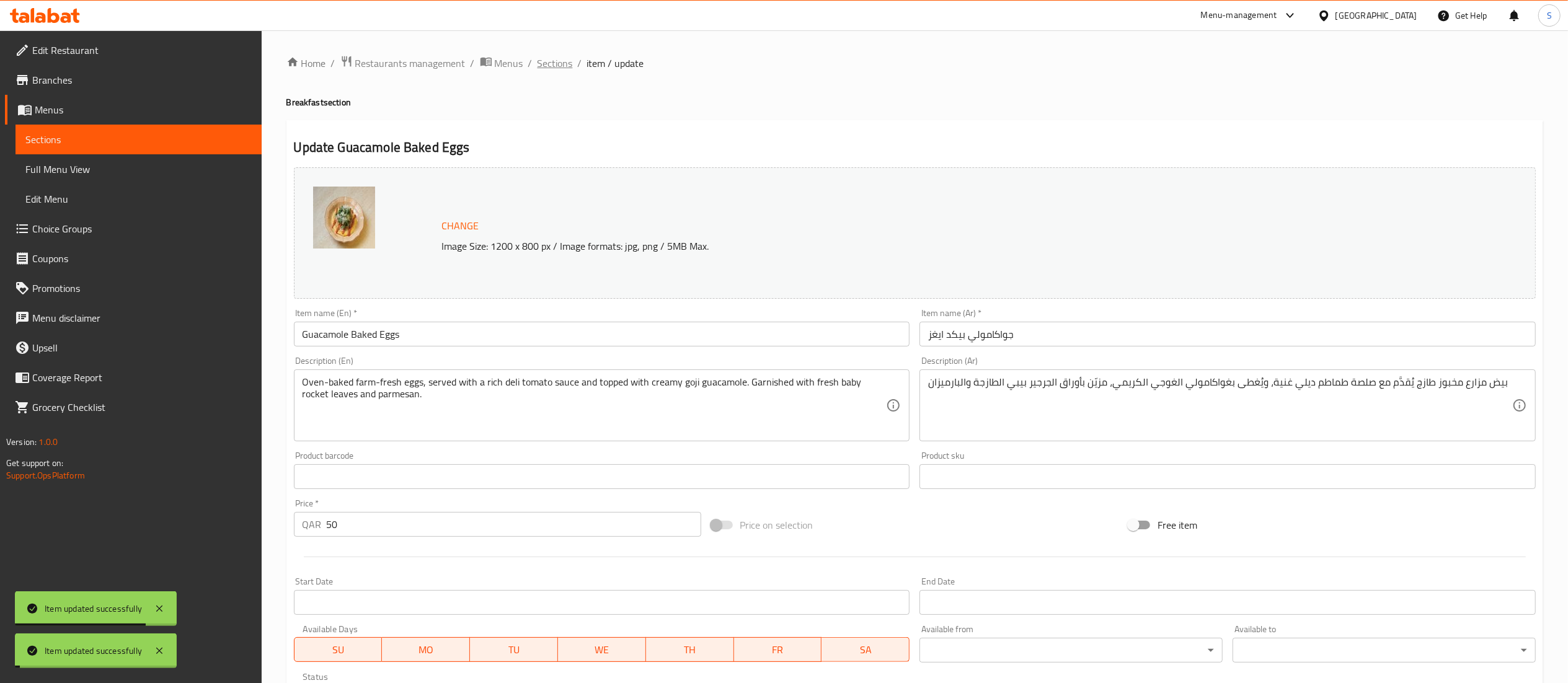
click at [552, 60] on span "Sections" at bounding box center [555, 63] width 35 height 15
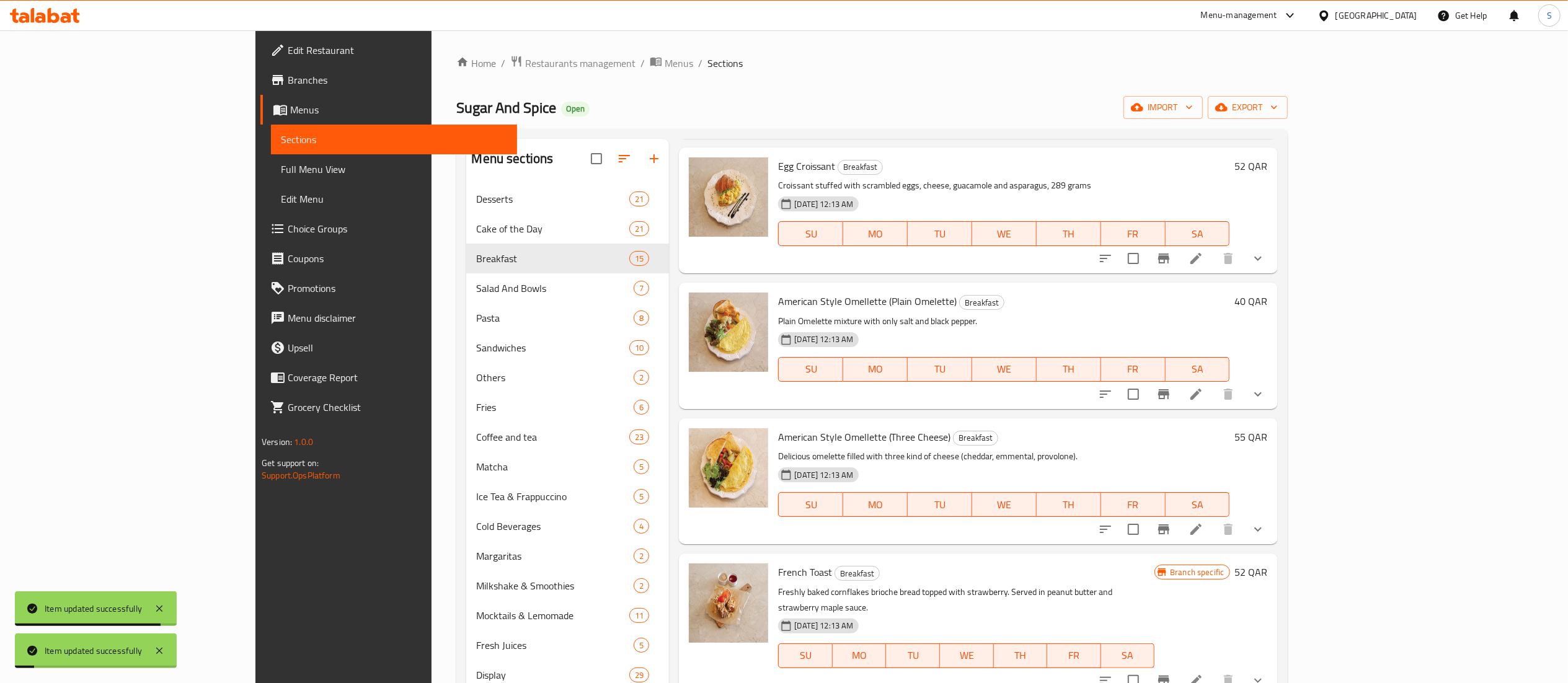
scroll to position [248, 0]
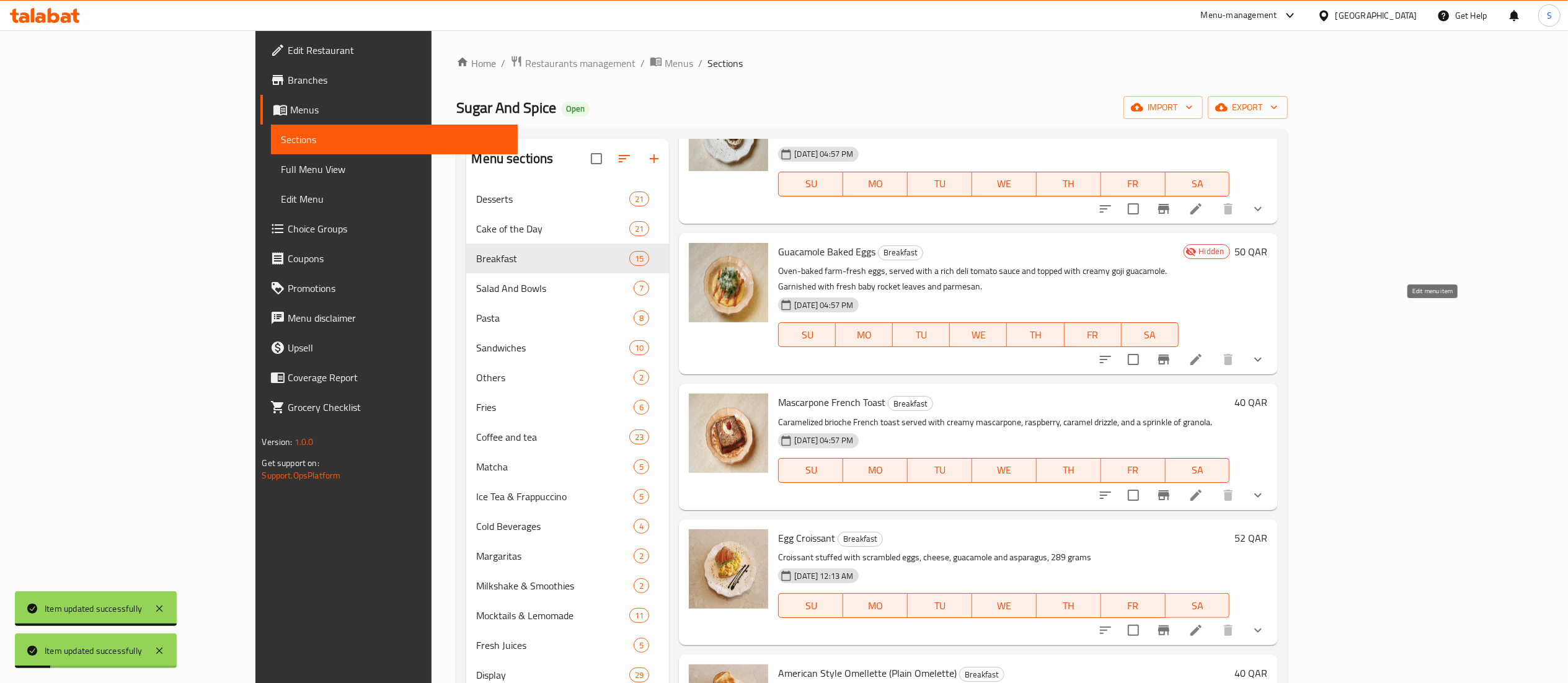
click at [1204, 352] on icon at bounding box center [1196, 359] width 15 height 15
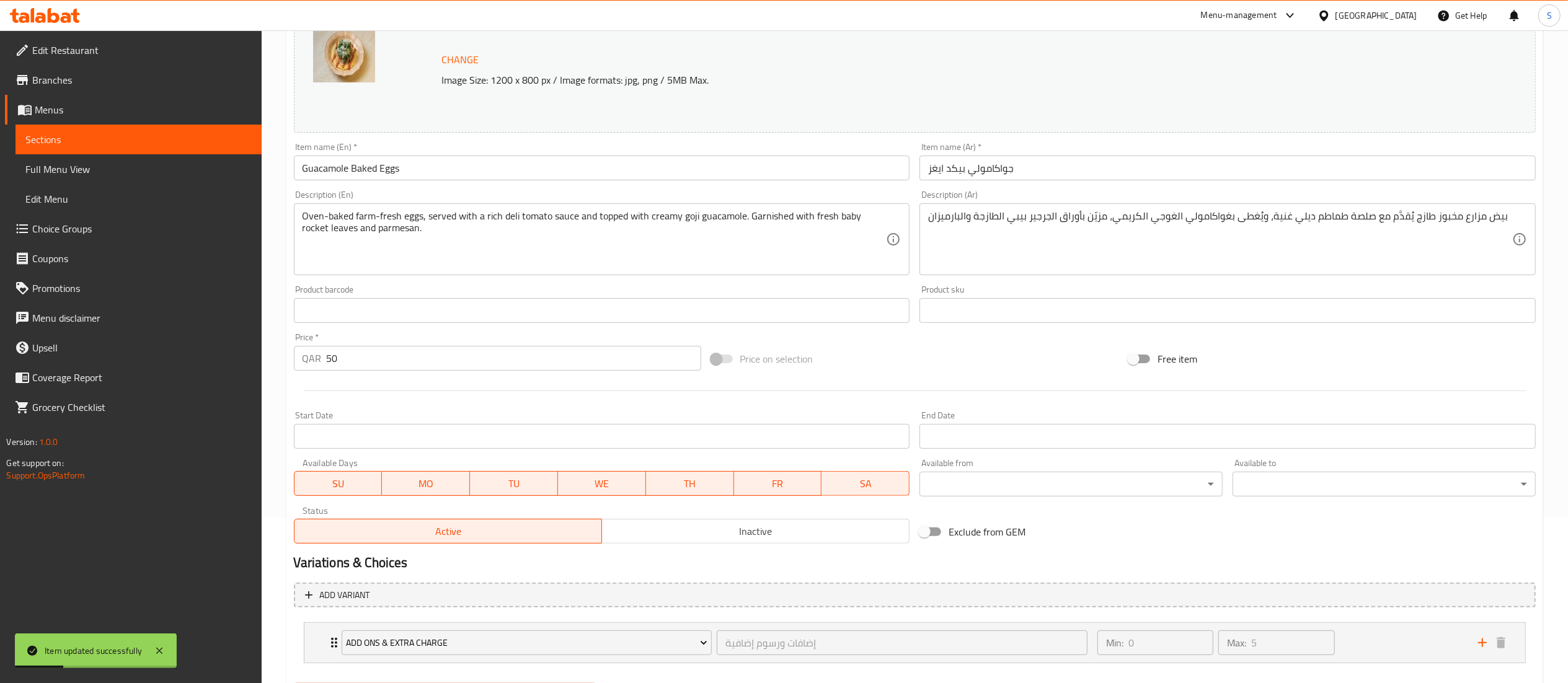
scroll to position [231, 0]
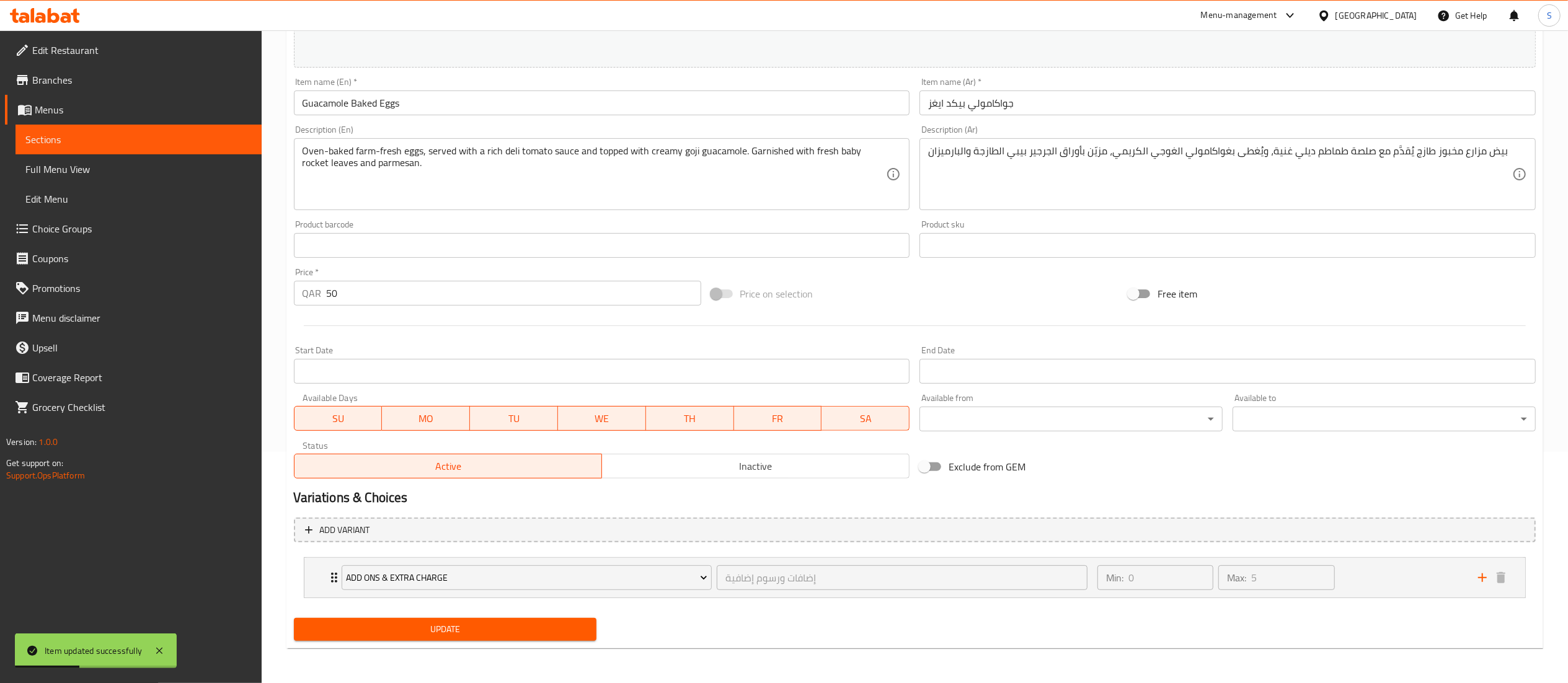
click at [450, 478] on button "Active" at bounding box center [447, 465] width 308 height 25
click at [504, 451] on div "Active Inactive" at bounding box center [601, 460] width 617 height 37
click at [504, 466] on span "Active" at bounding box center [448, 466] width 298 height 18
click at [497, 634] on span "Update" at bounding box center [445, 629] width 283 height 15
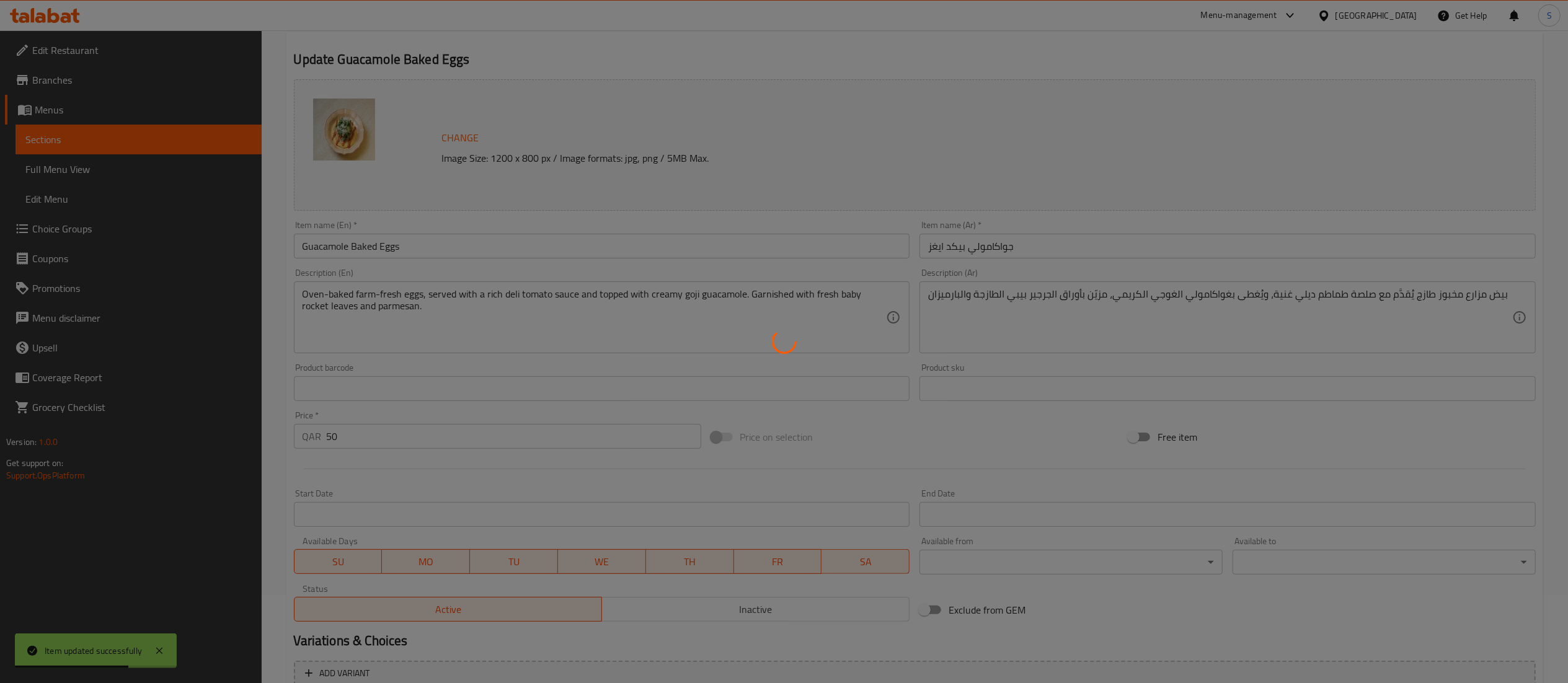
scroll to position [0, 0]
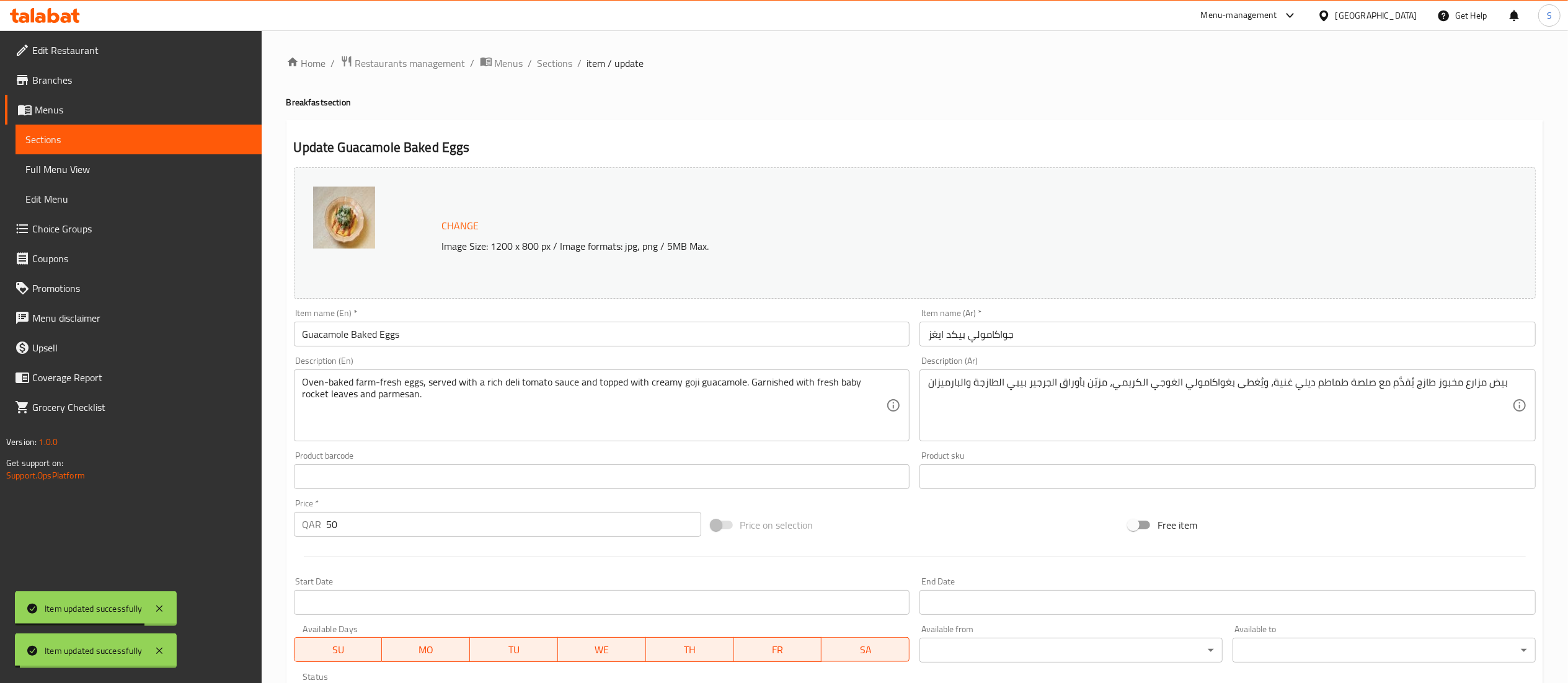
click at [556, 59] on span "Sections" at bounding box center [555, 63] width 35 height 15
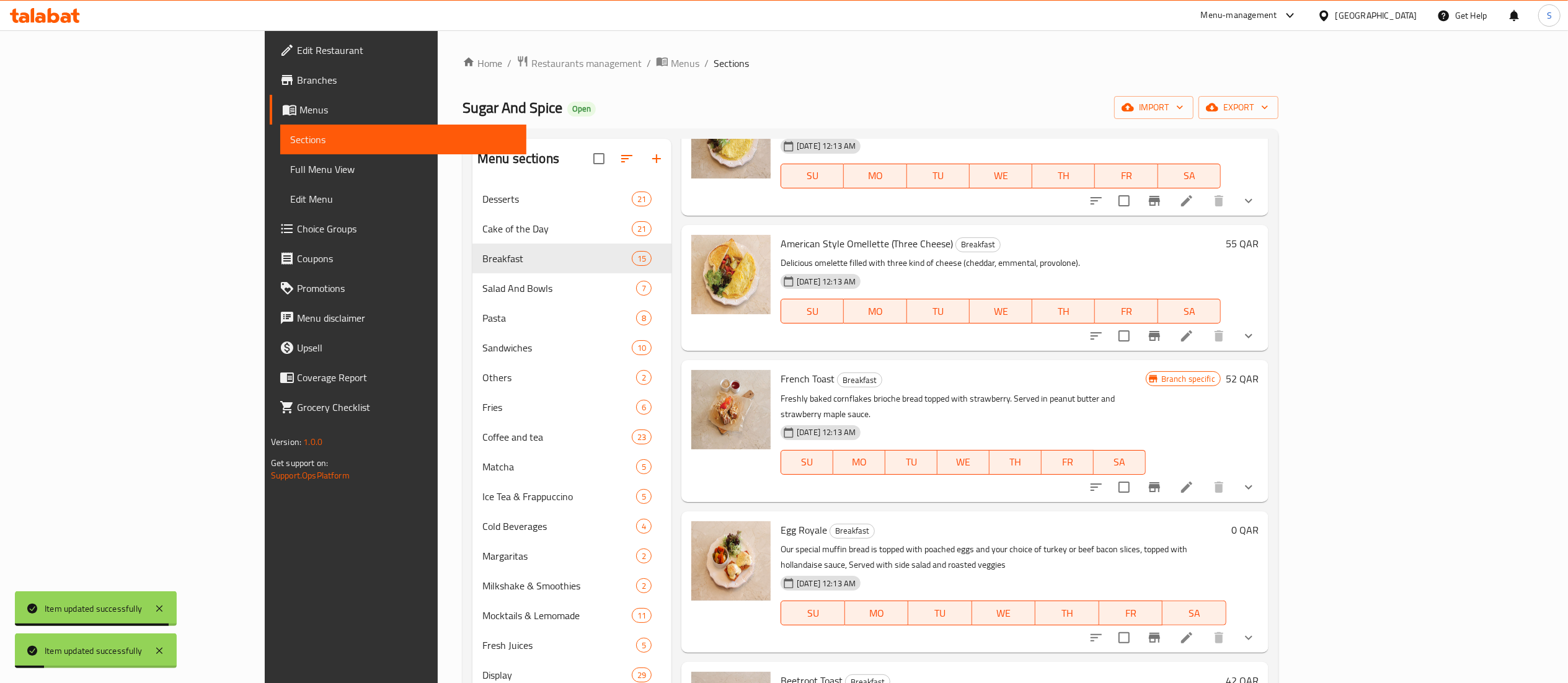
scroll to position [992, 0]
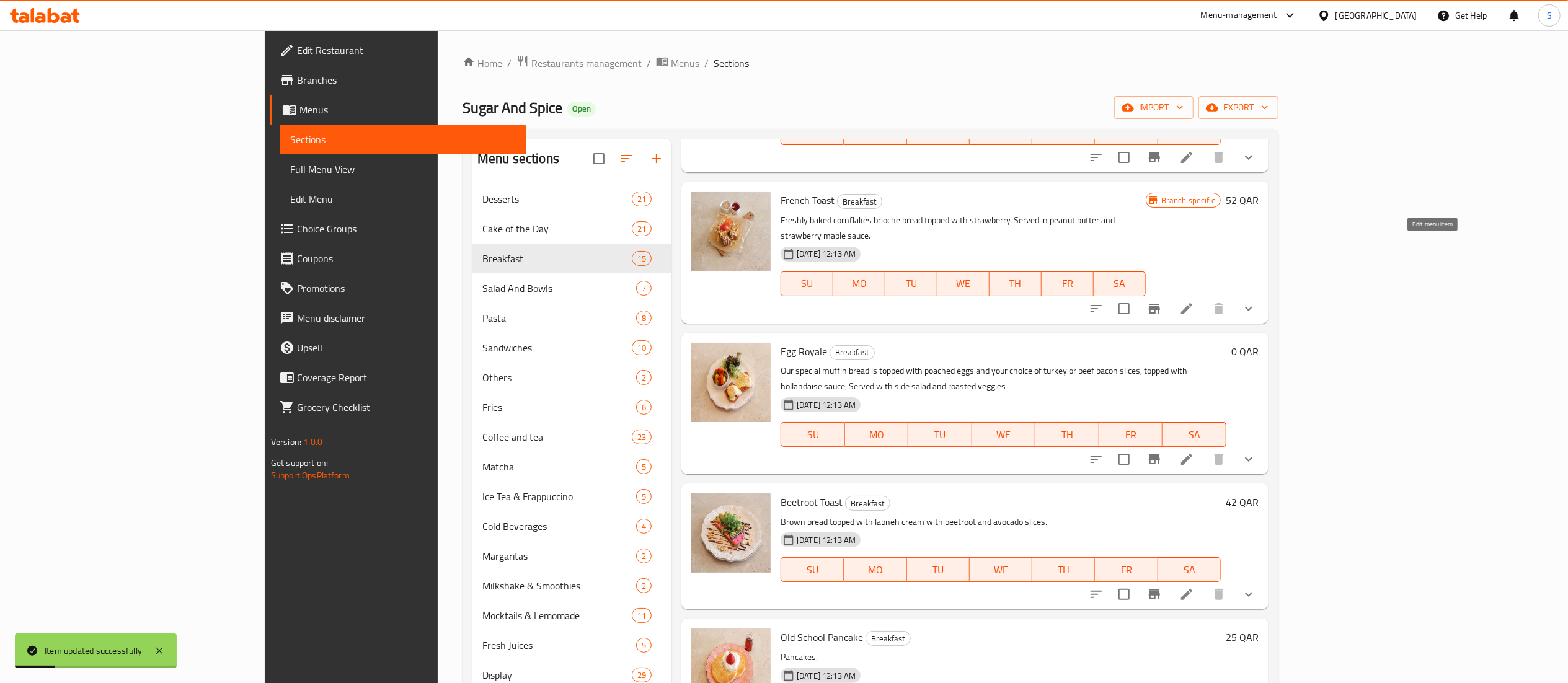
click at [1194, 301] on icon at bounding box center [1186, 309] width 15 height 15
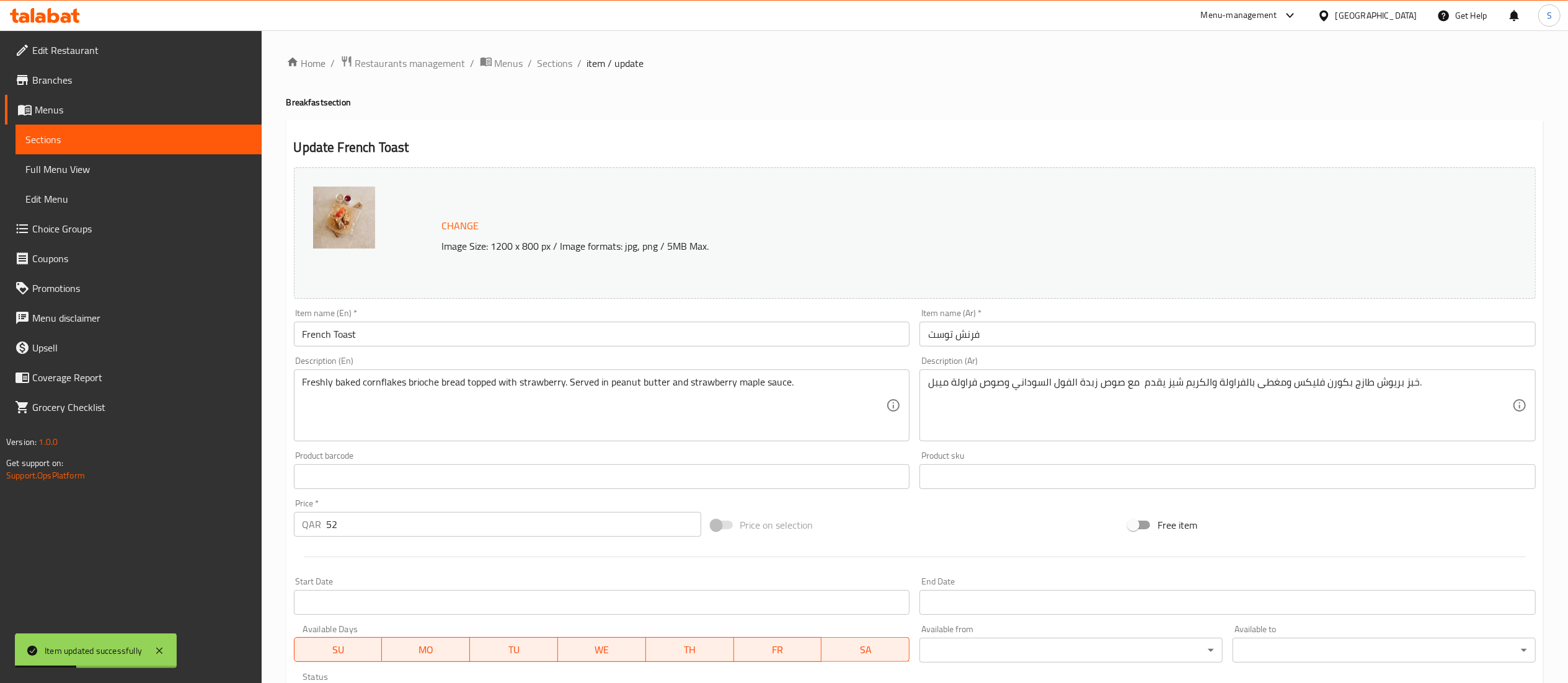
scroll to position [231, 0]
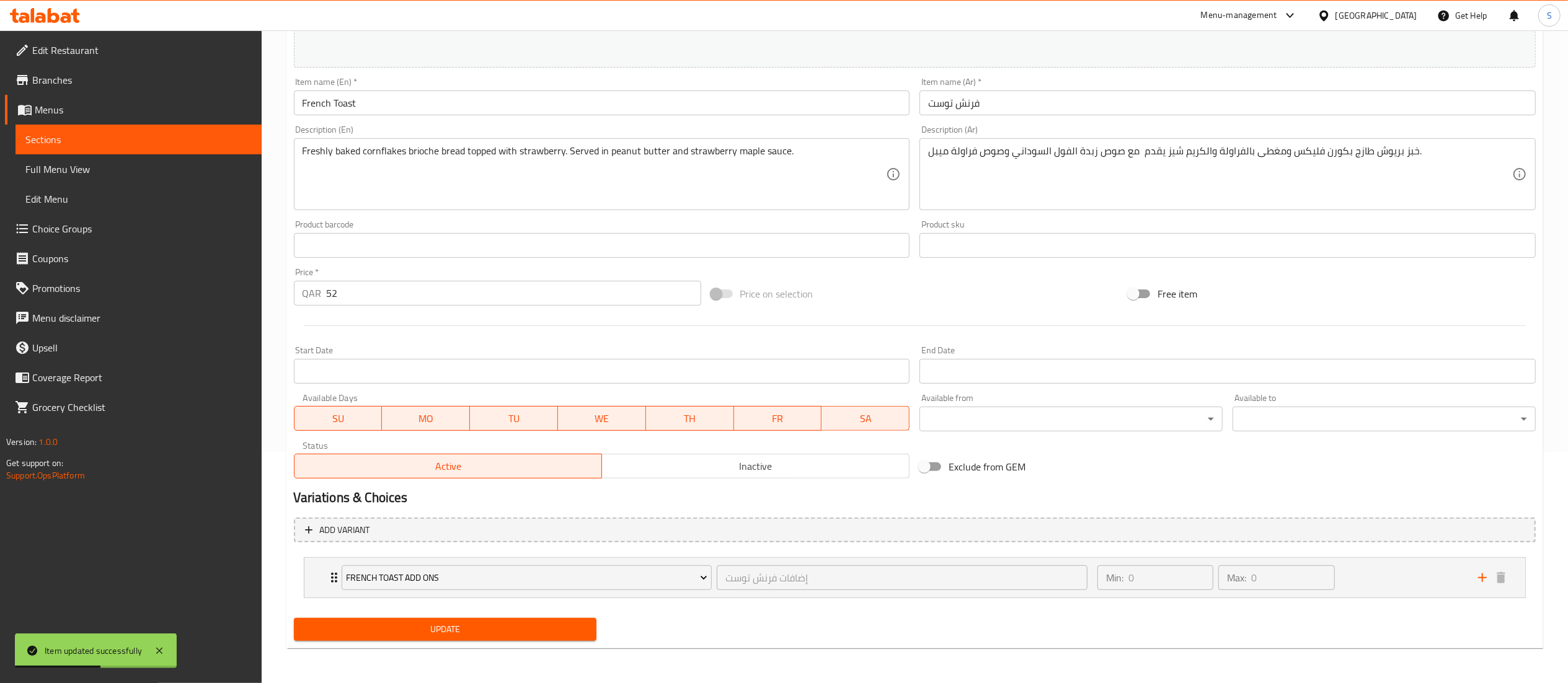
click at [469, 623] on span "Update" at bounding box center [445, 629] width 283 height 15
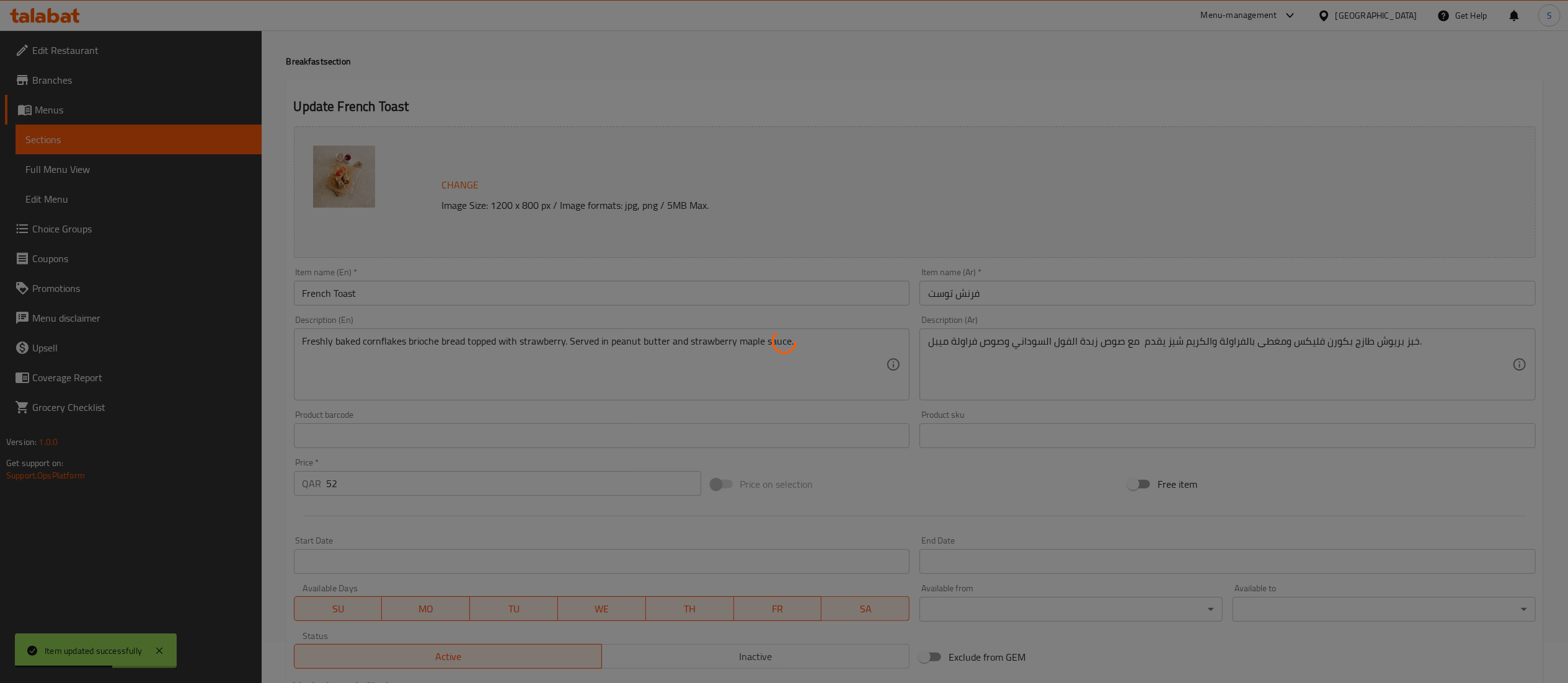
scroll to position [0, 0]
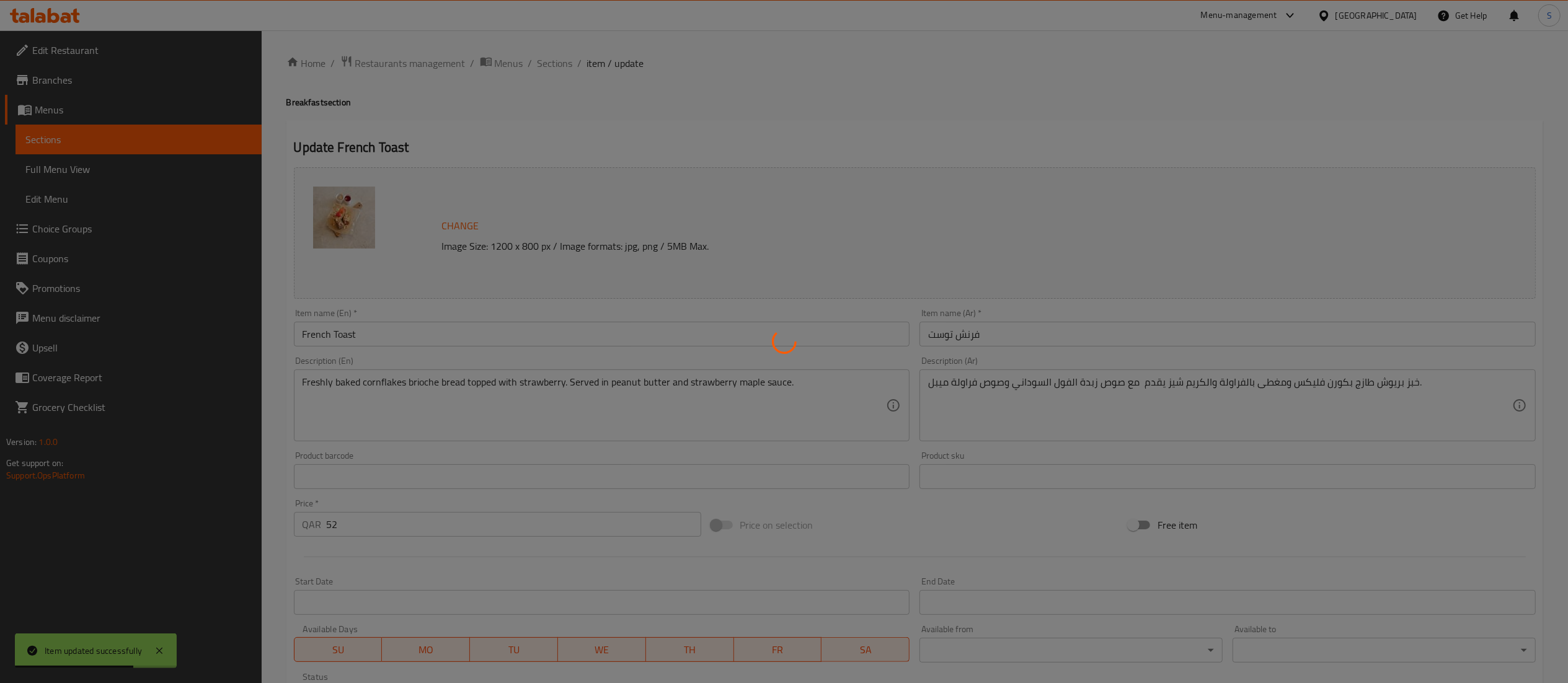
click at [559, 64] on div at bounding box center [784, 341] width 1568 height 683
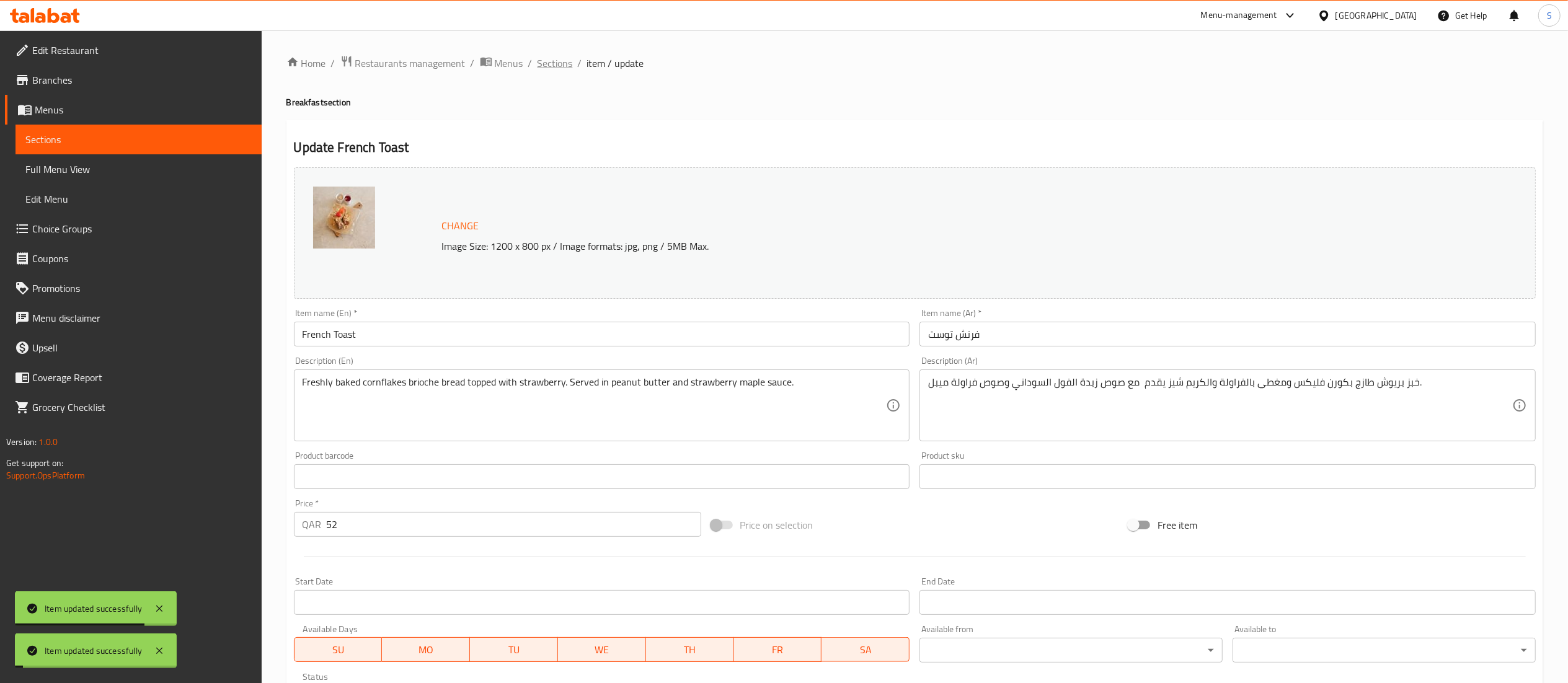
click at [552, 64] on span "Sections" at bounding box center [555, 63] width 35 height 15
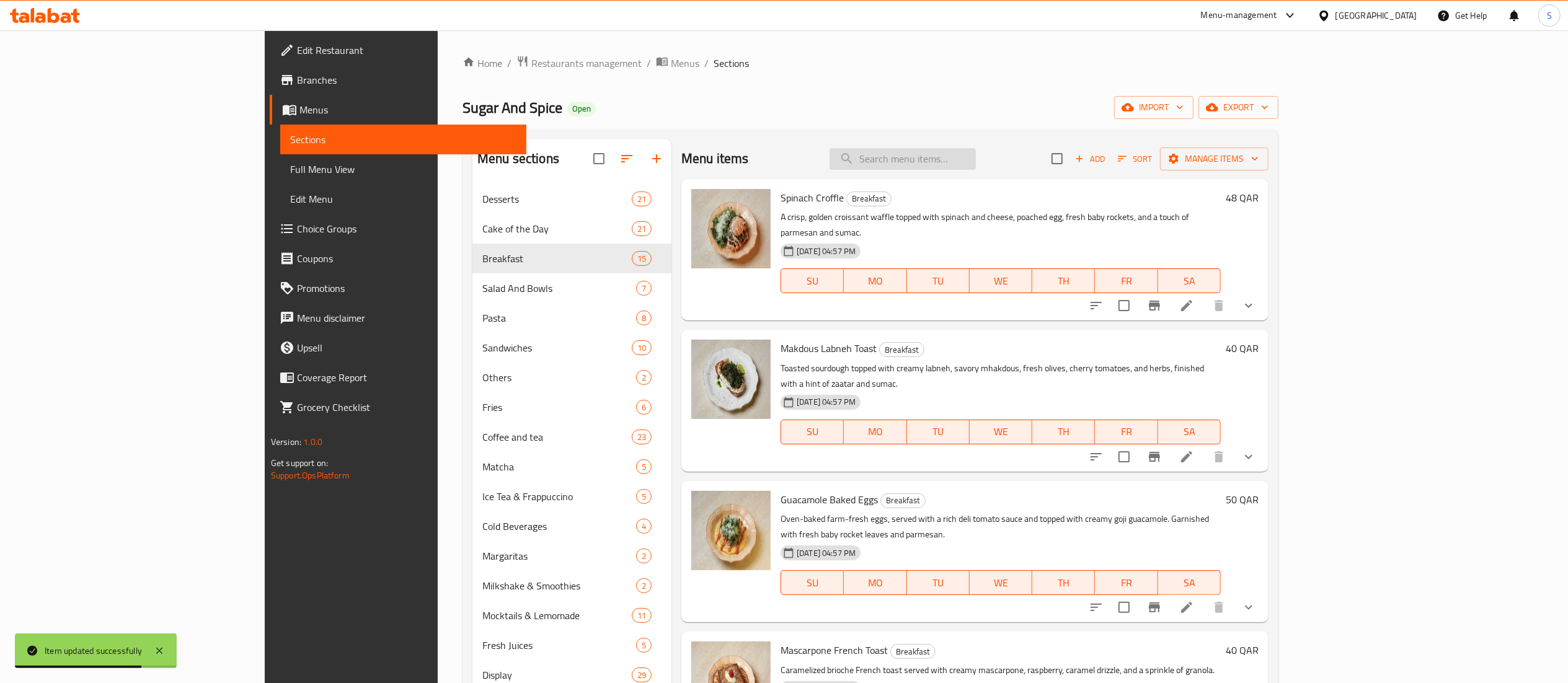
click at [943, 161] on input "search" at bounding box center [903, 158] width 146 height 21
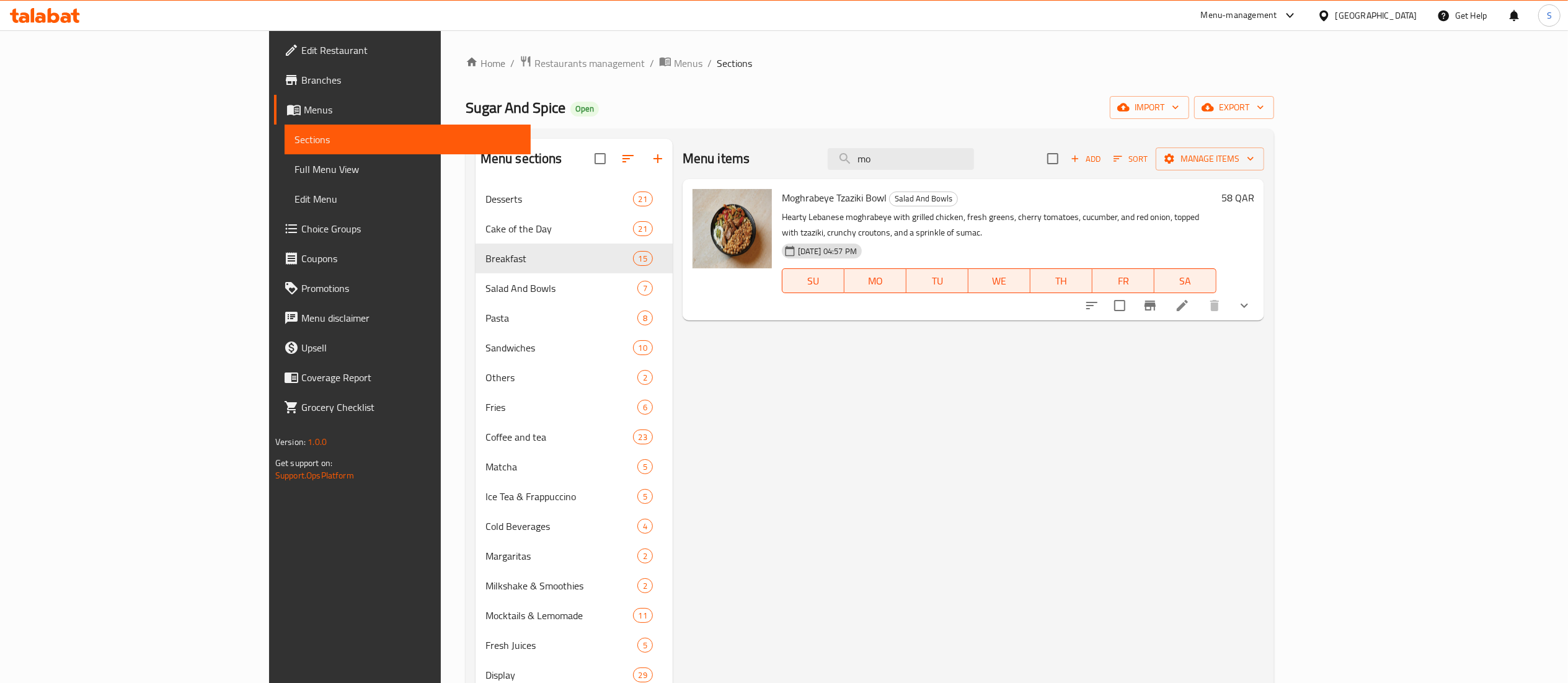
type input "m"
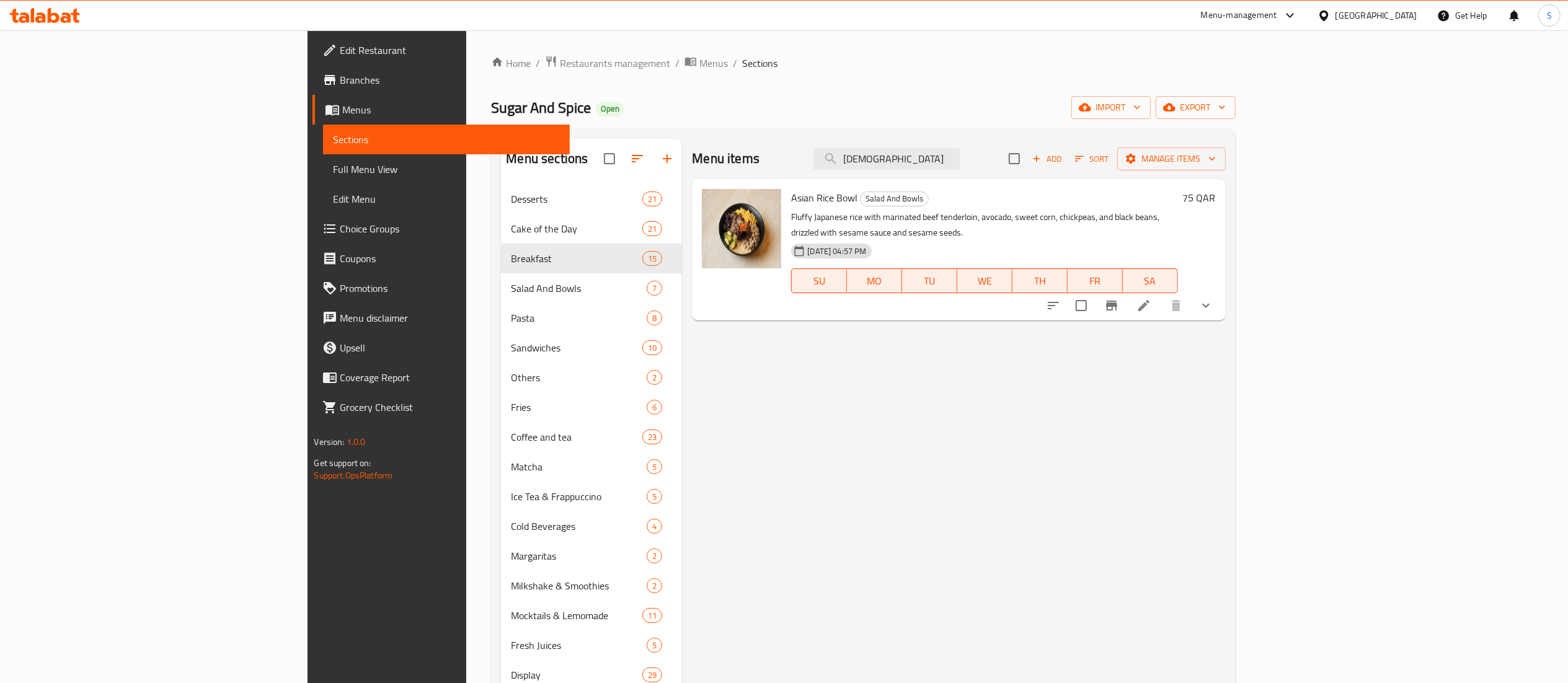
drag, startPoint x: 1047, startPoint y: 157, endPoint x: 824, endPoint y: 153, distance: 223.0
click at [824, 153] on div "Menu items asian Add Sort Manage items" at bounding box center [959, 159] width 533 height 41
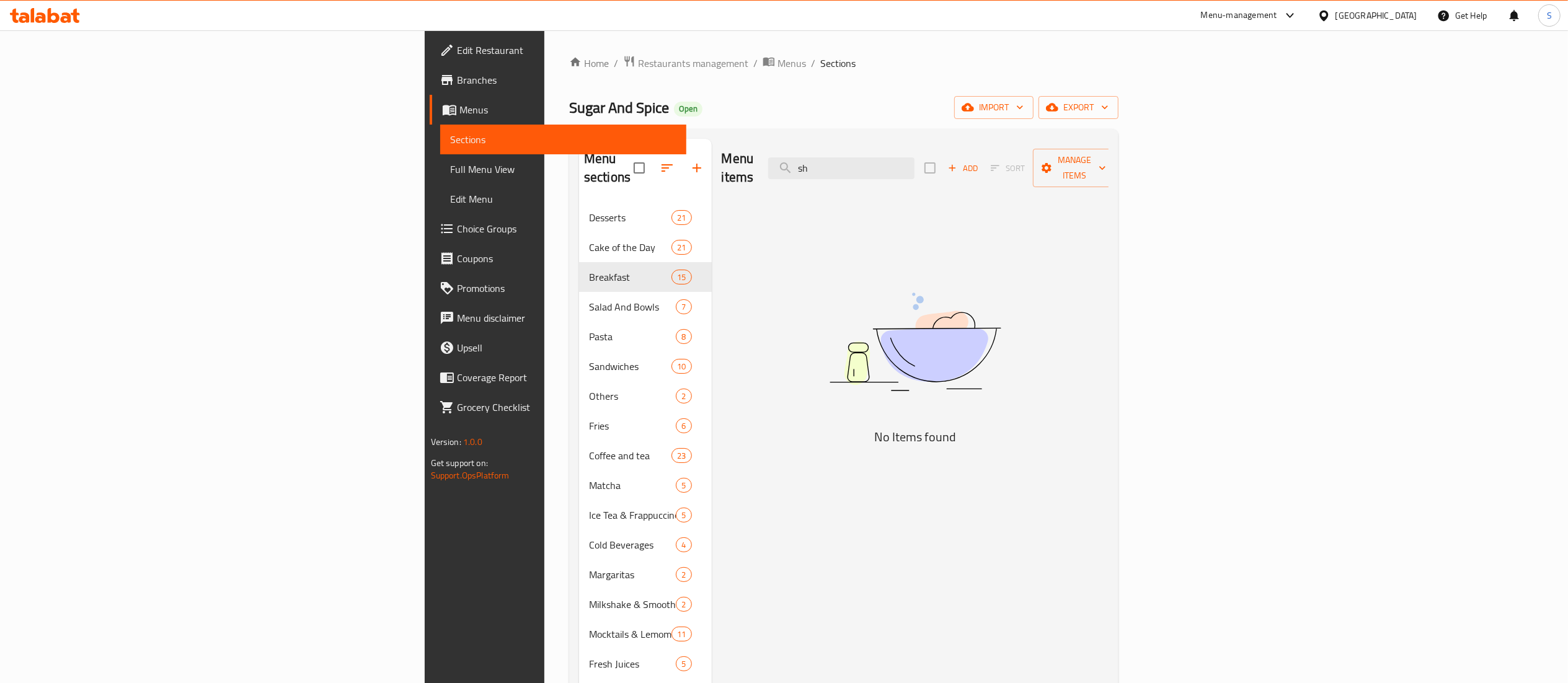
type input "s"
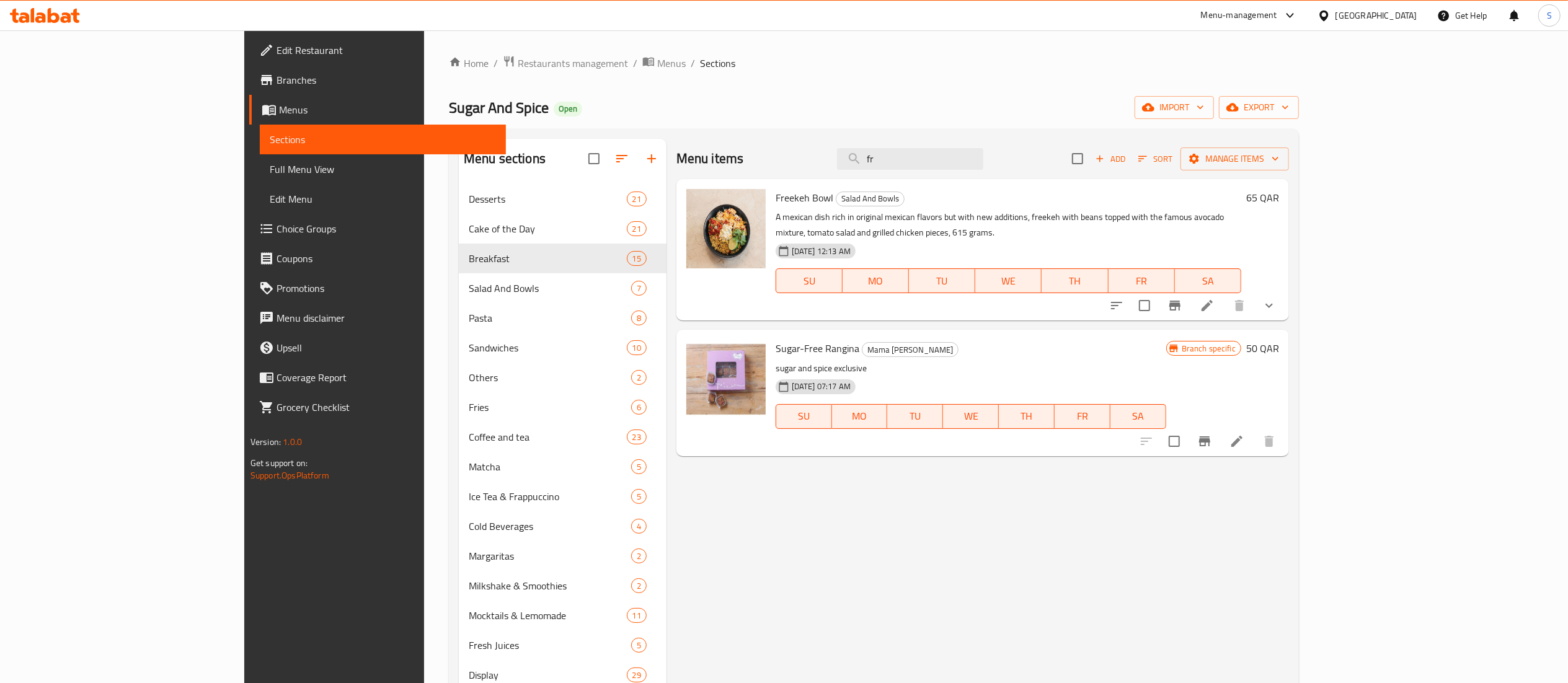
type input "f"
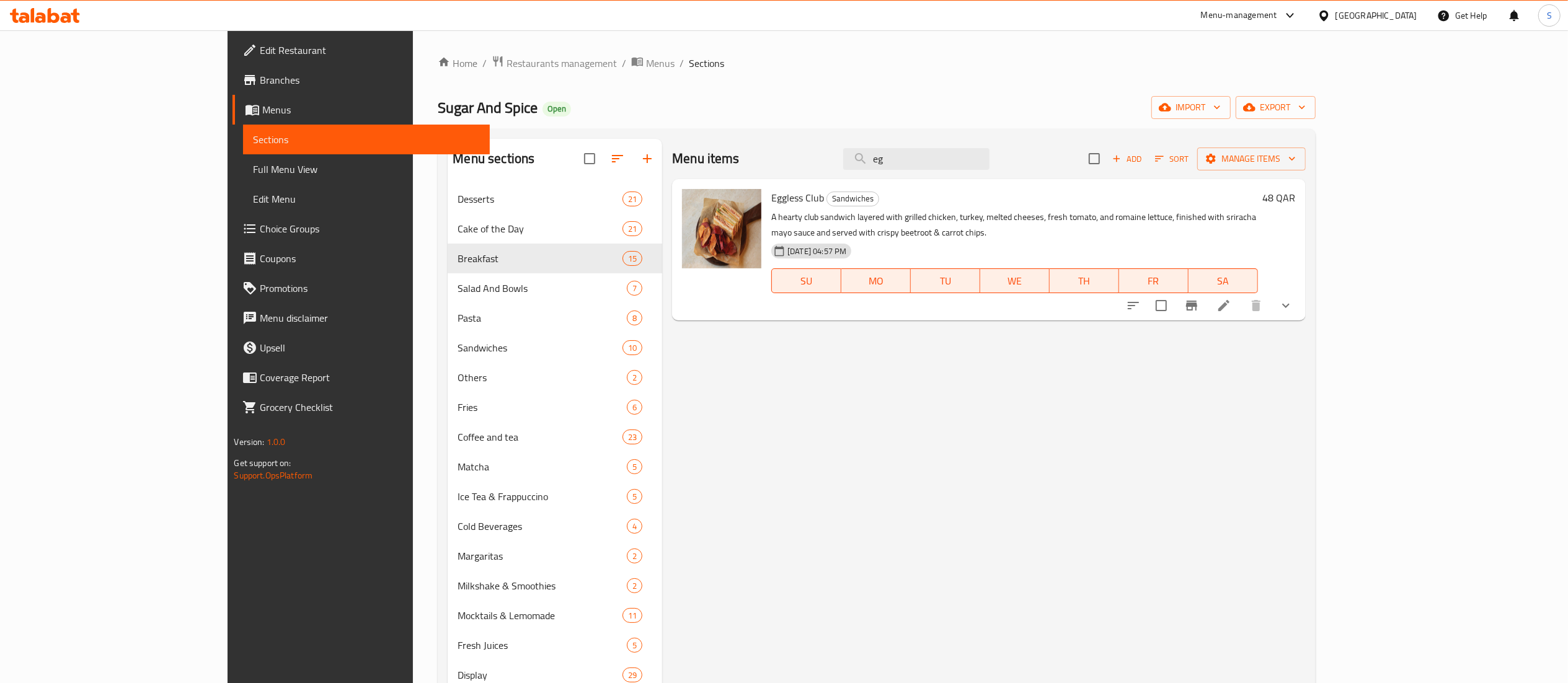
type input "e"
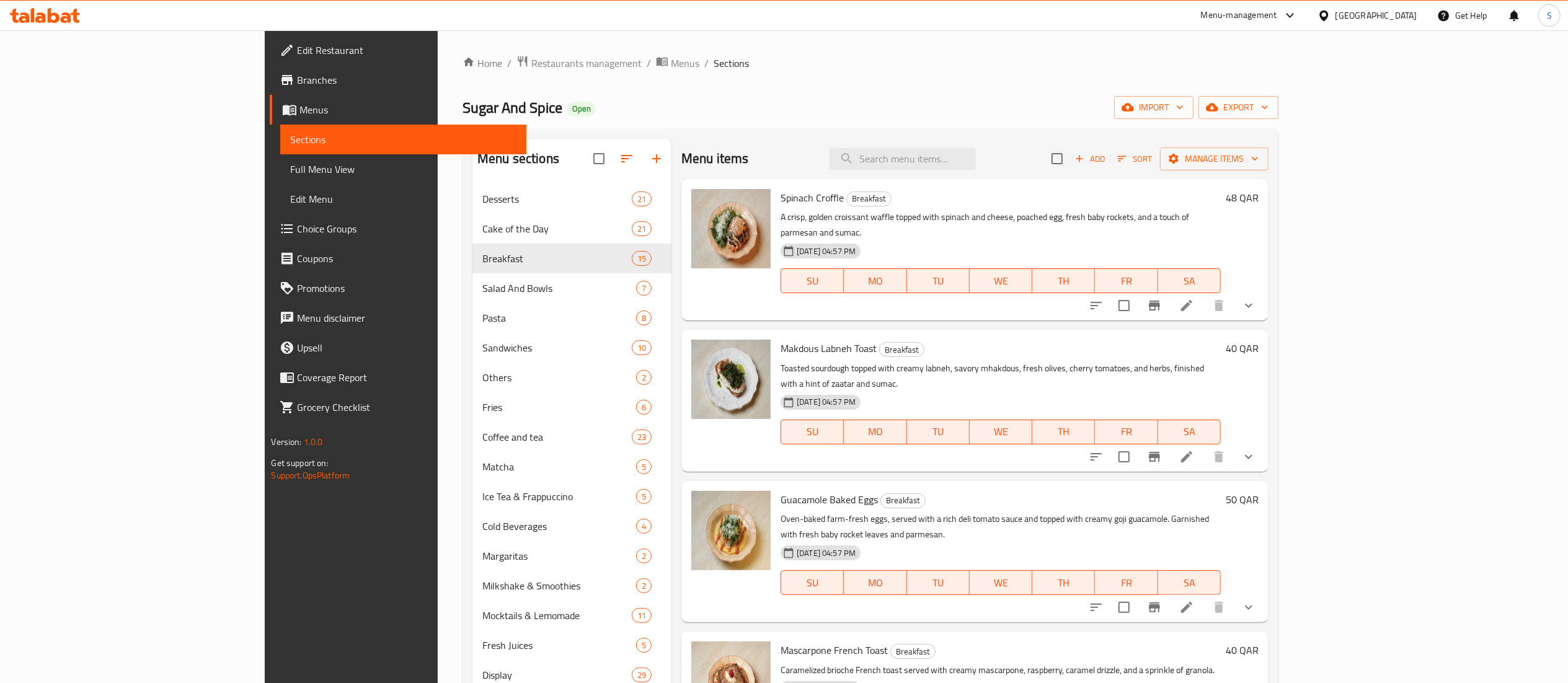
type input "s"
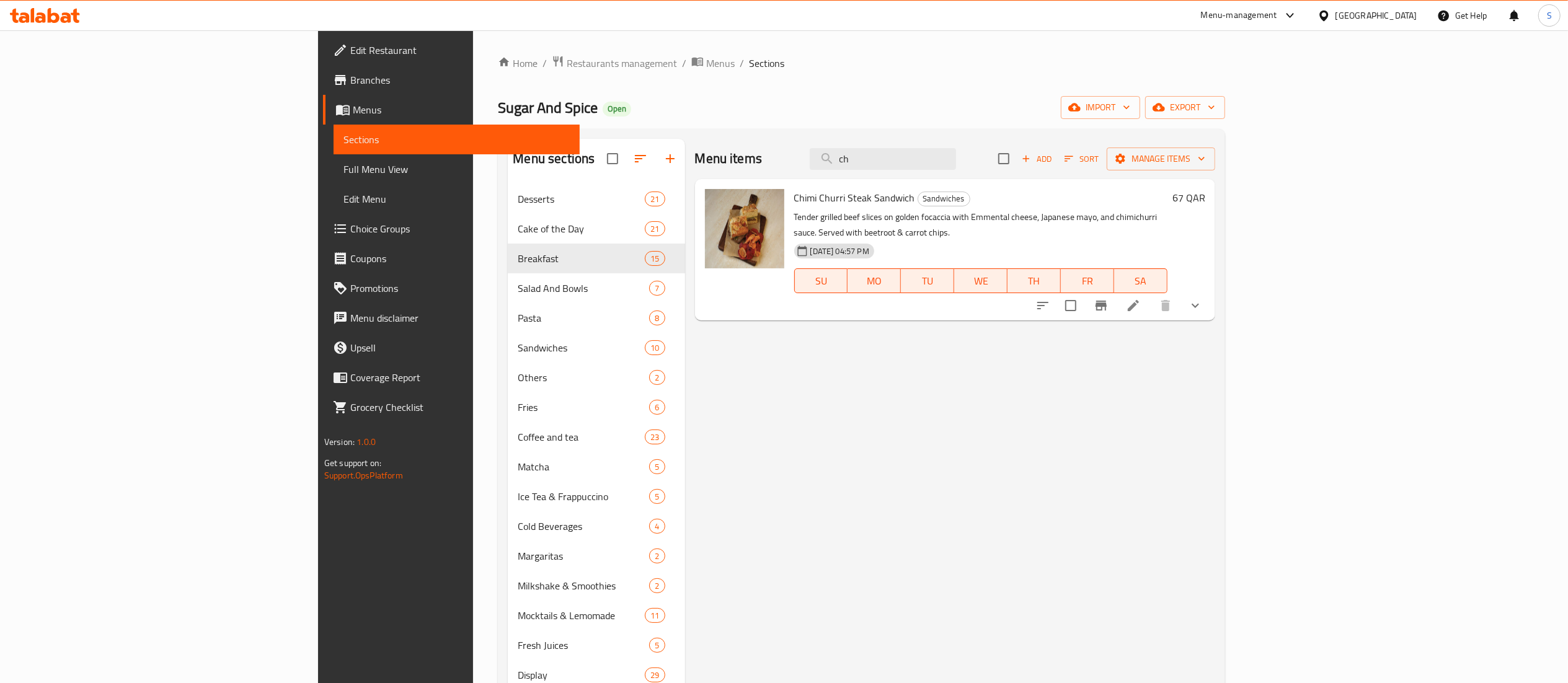
type input "c"
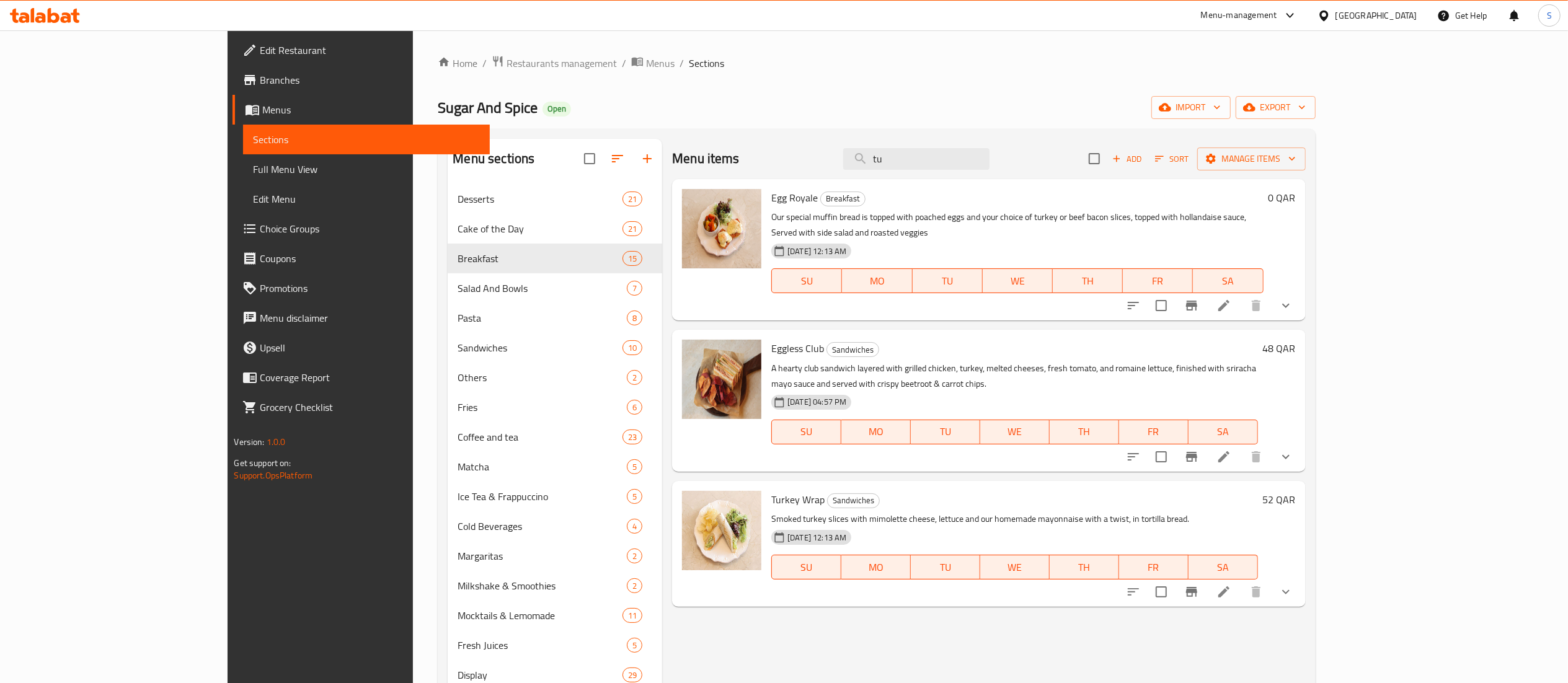
type input "t"
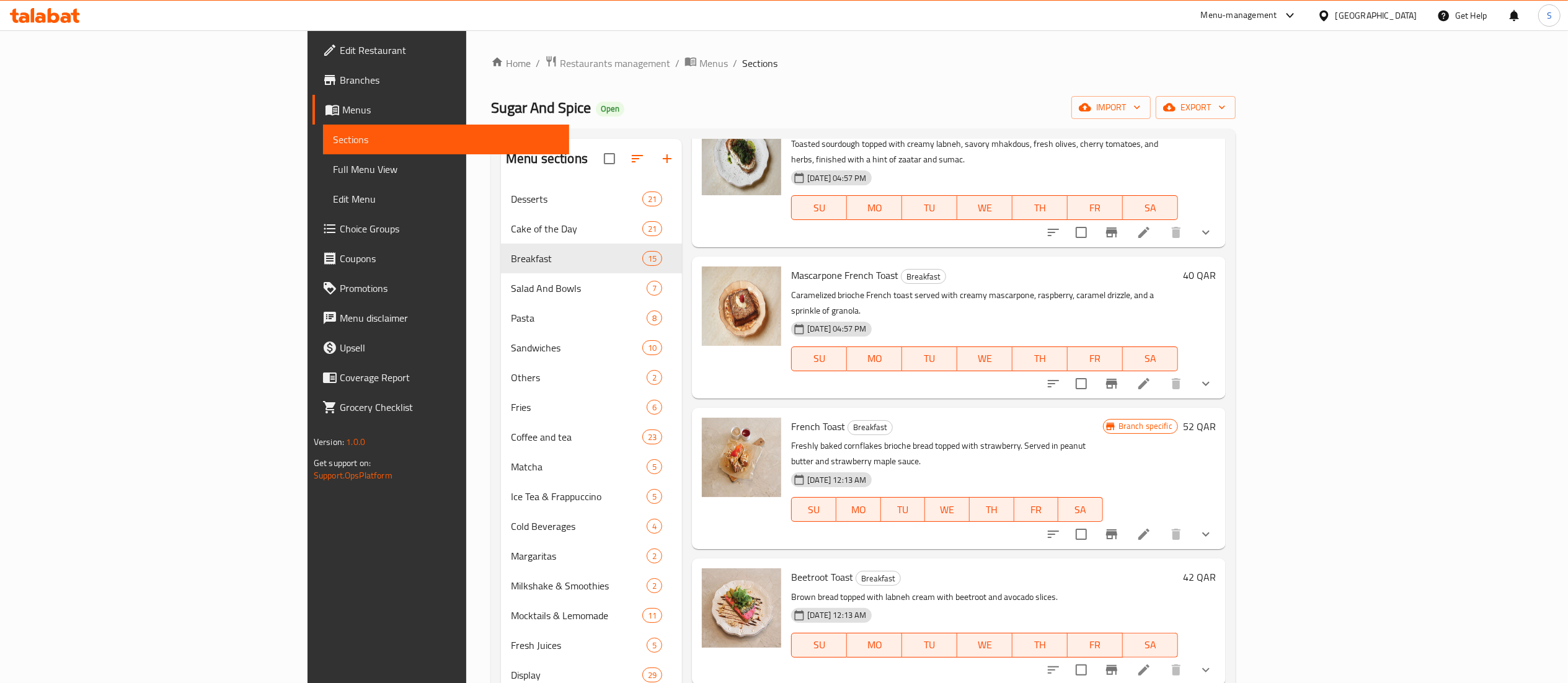
scroll to position [138, 0]
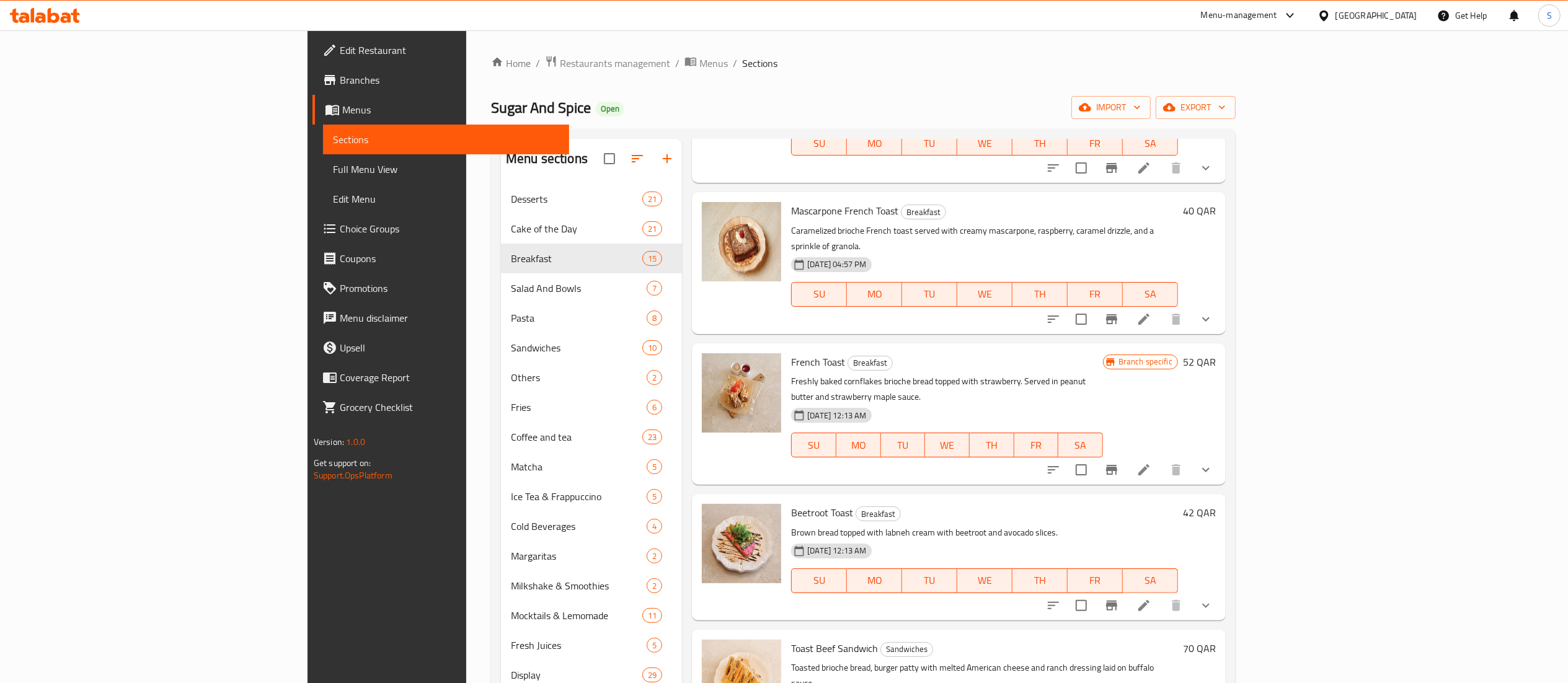
type input "toast"
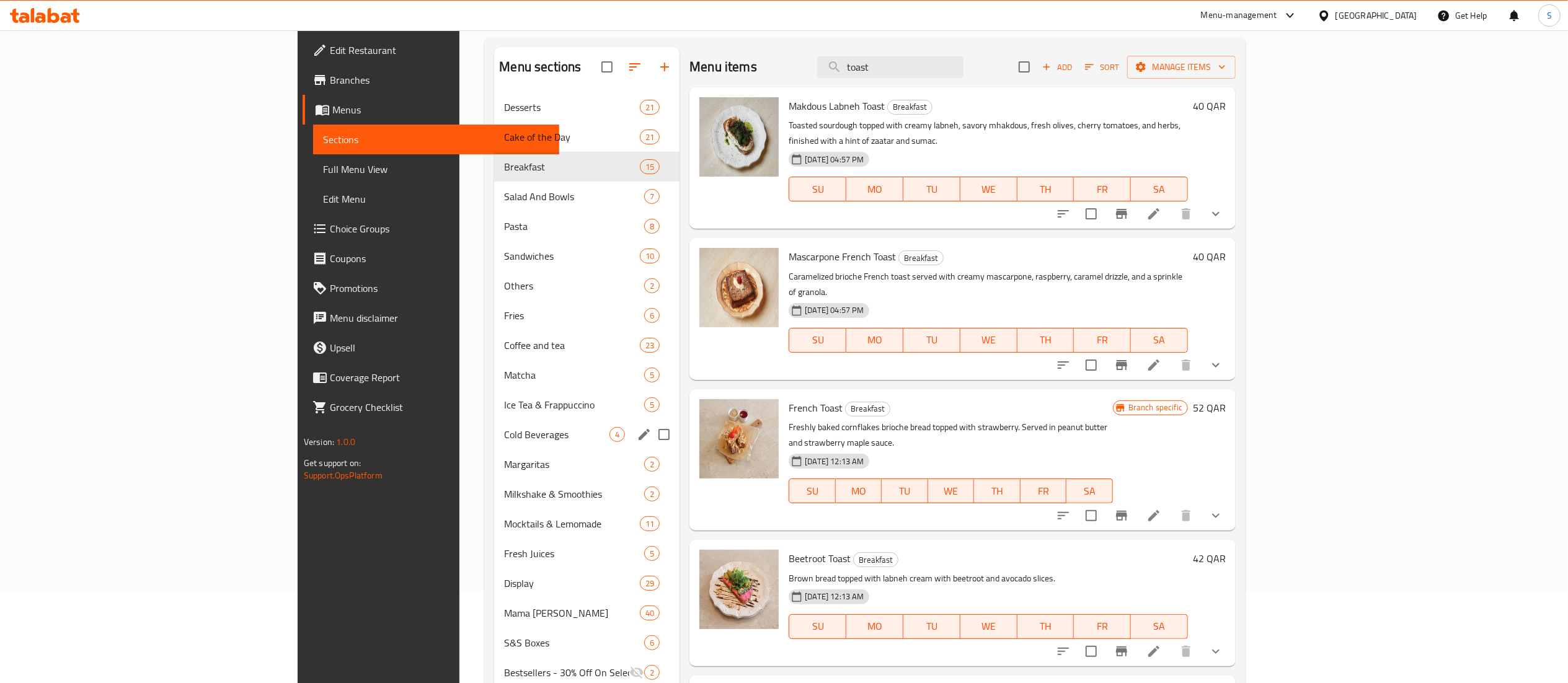
scroll to position [0, 0]
